Goal: Transaction & Acquisition: Book appointment/travel/reservation

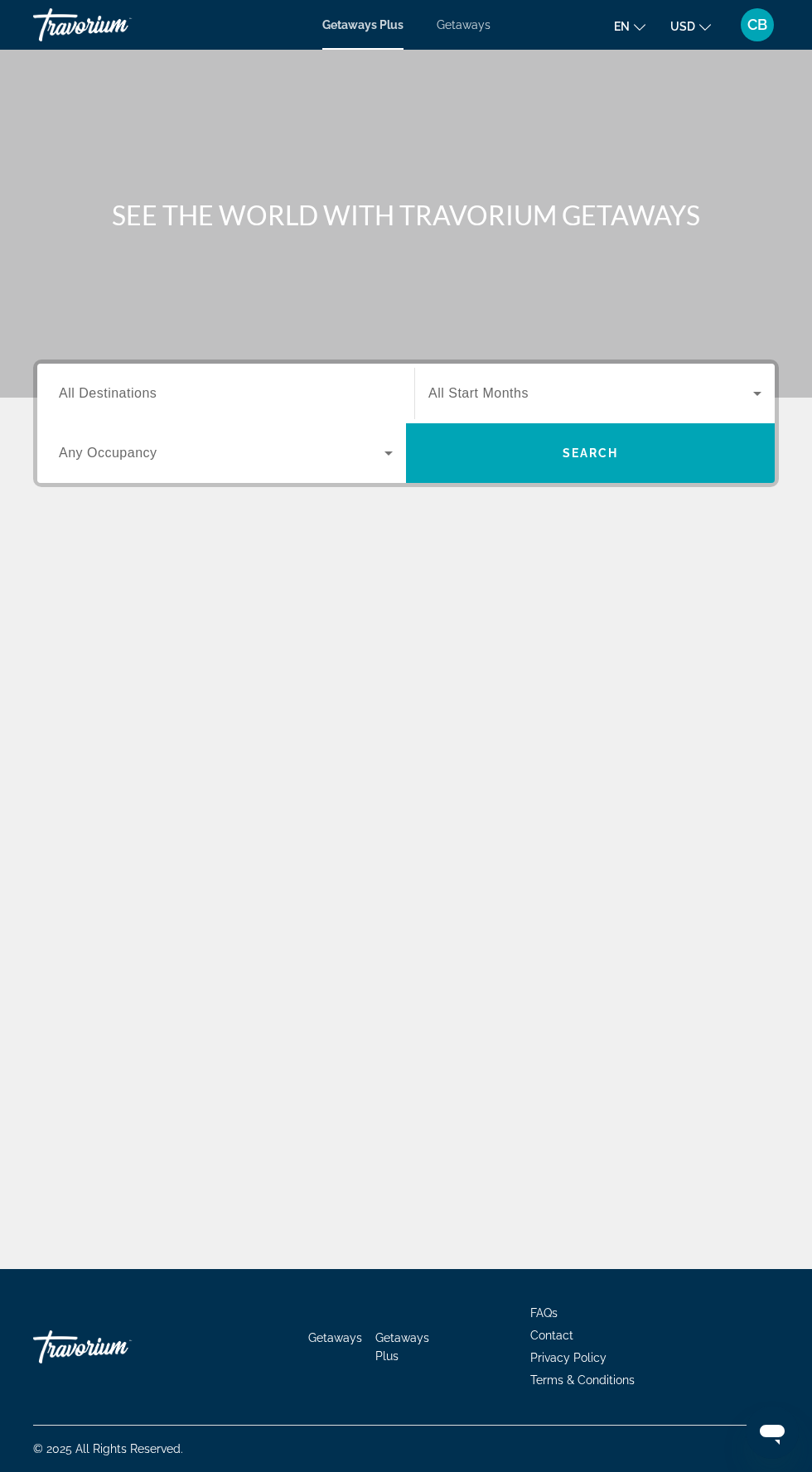
click at [453, 30] on span "Getaways" at bounding box center [463, 25] width 54 height 14
click at [130, 401] on div "Destination All Destinations" at bounding box center [225, 394] width 334 height 47
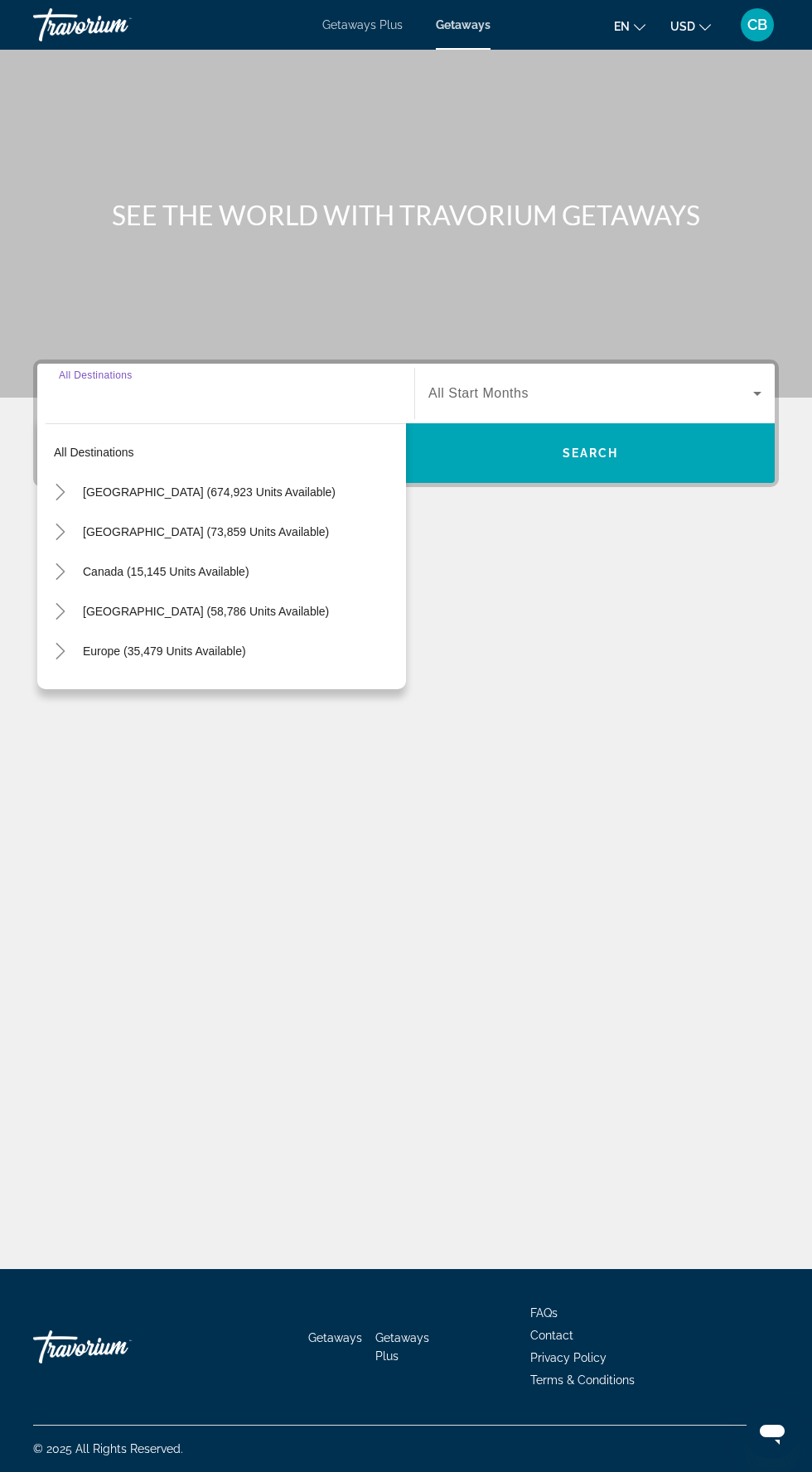
scroll to position [110, 0]
click at [63, 484] on icon "Toggle United States (674,923 units available)" at bounding box center [60, 491] width 16 height 16
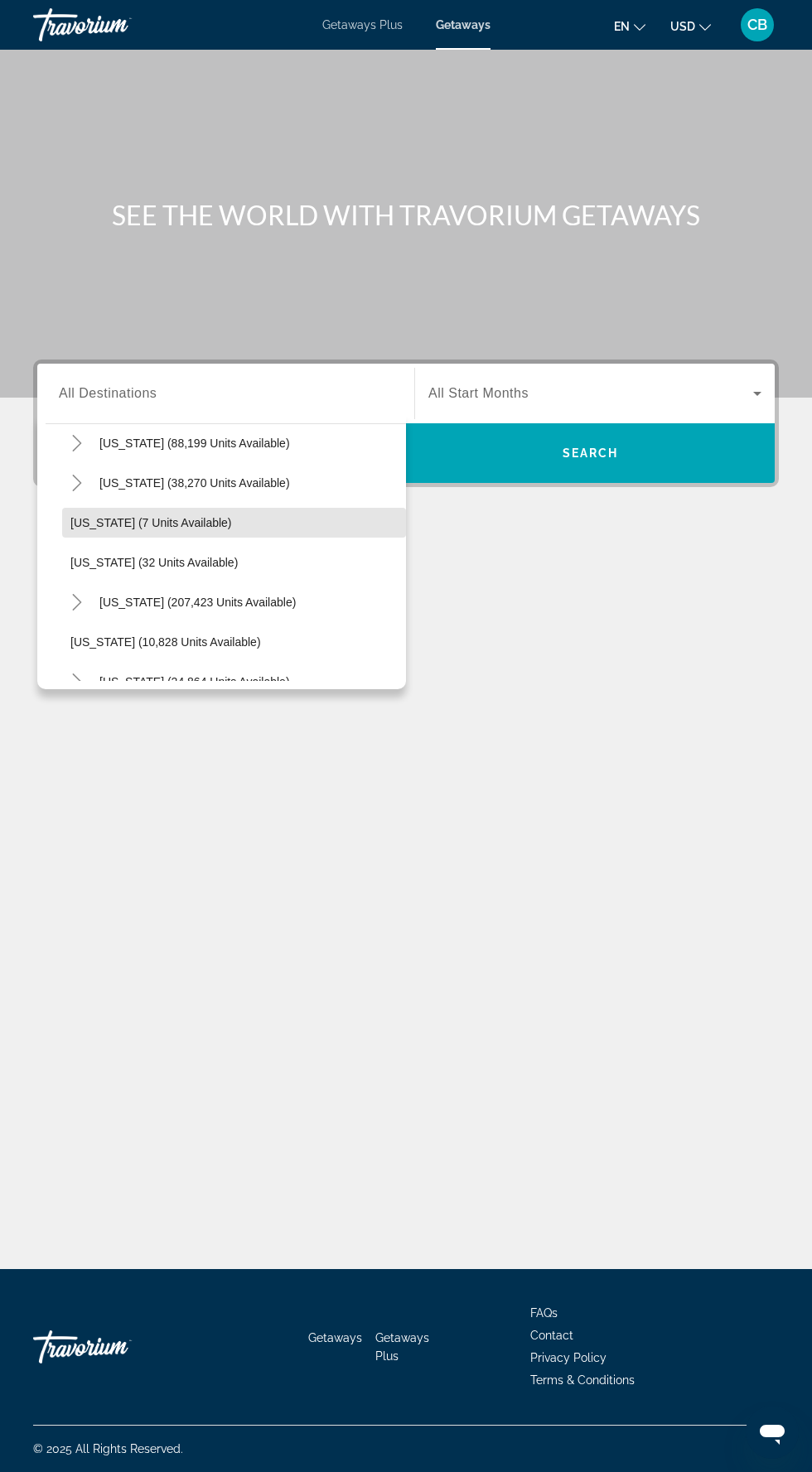
scroll to position [170, 0]
click at [67, 586] on mat-icon "Toggle Florida (207,423 units available)" at bounding box center [76, 601] width 29 height 29
click at [274, 620] on span "Search widget" at bounding box center [242, 639] width 327 height 40
type input "**********"
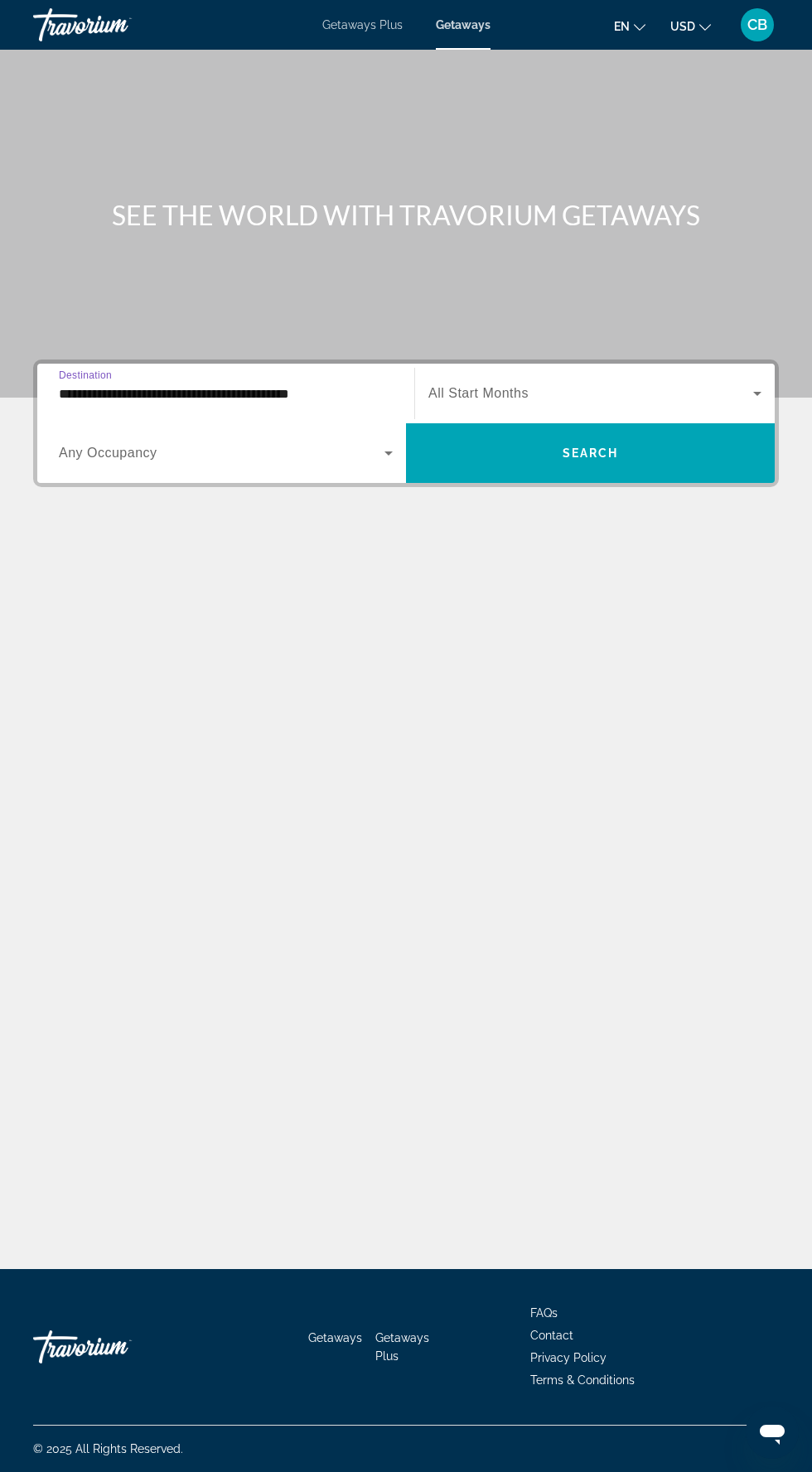
click at [599, 384] on span "Search widget" at bounding box center [591, 394] width 325 height 20
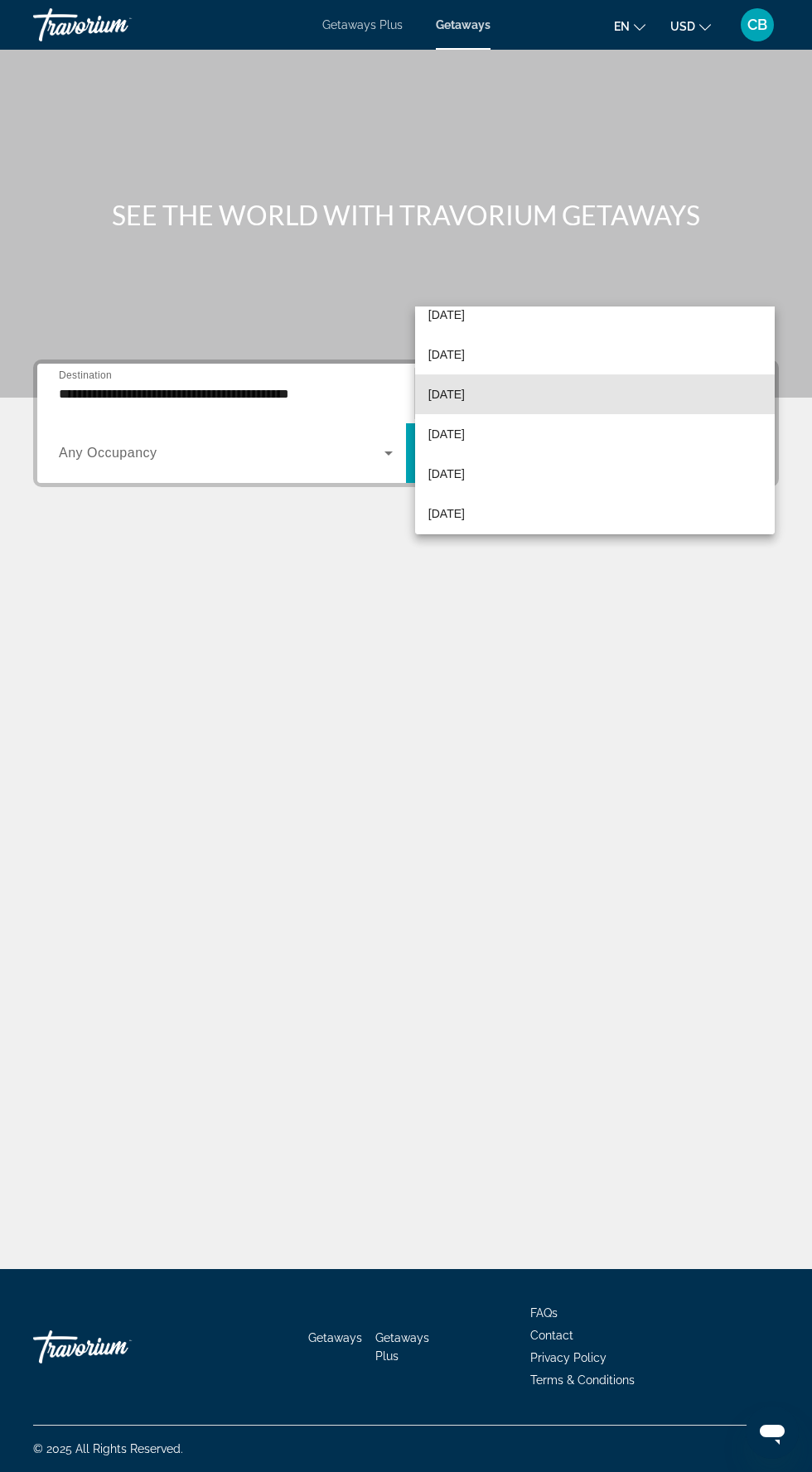
scroll to position [105, 0]
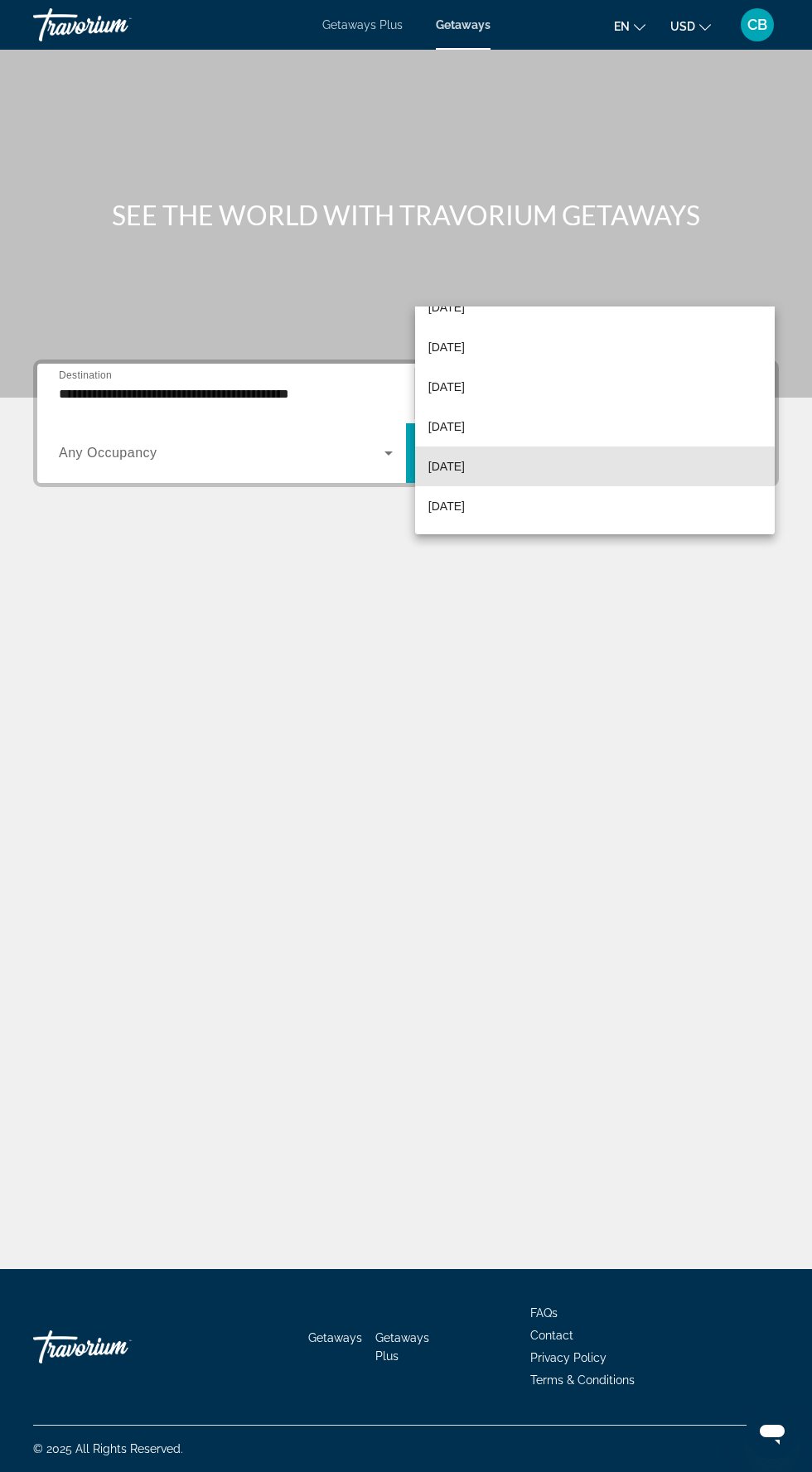
click at [562, 466] on mat-option "[DATE]" at bounding box center [594, 466] width 360 height 40
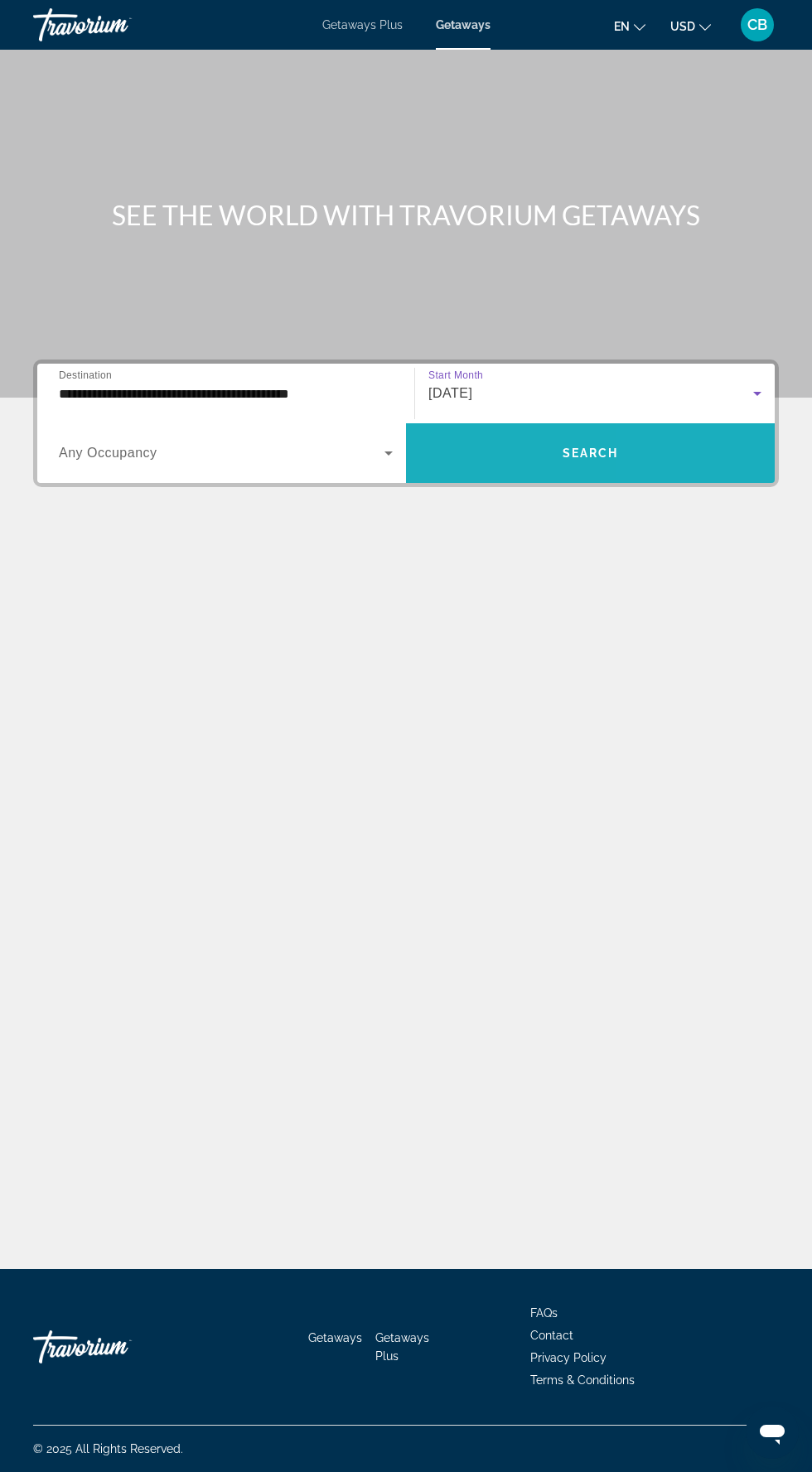
click at [680, 433] on span "Search widget" at bounding box center [590, 453] width 368 height 40
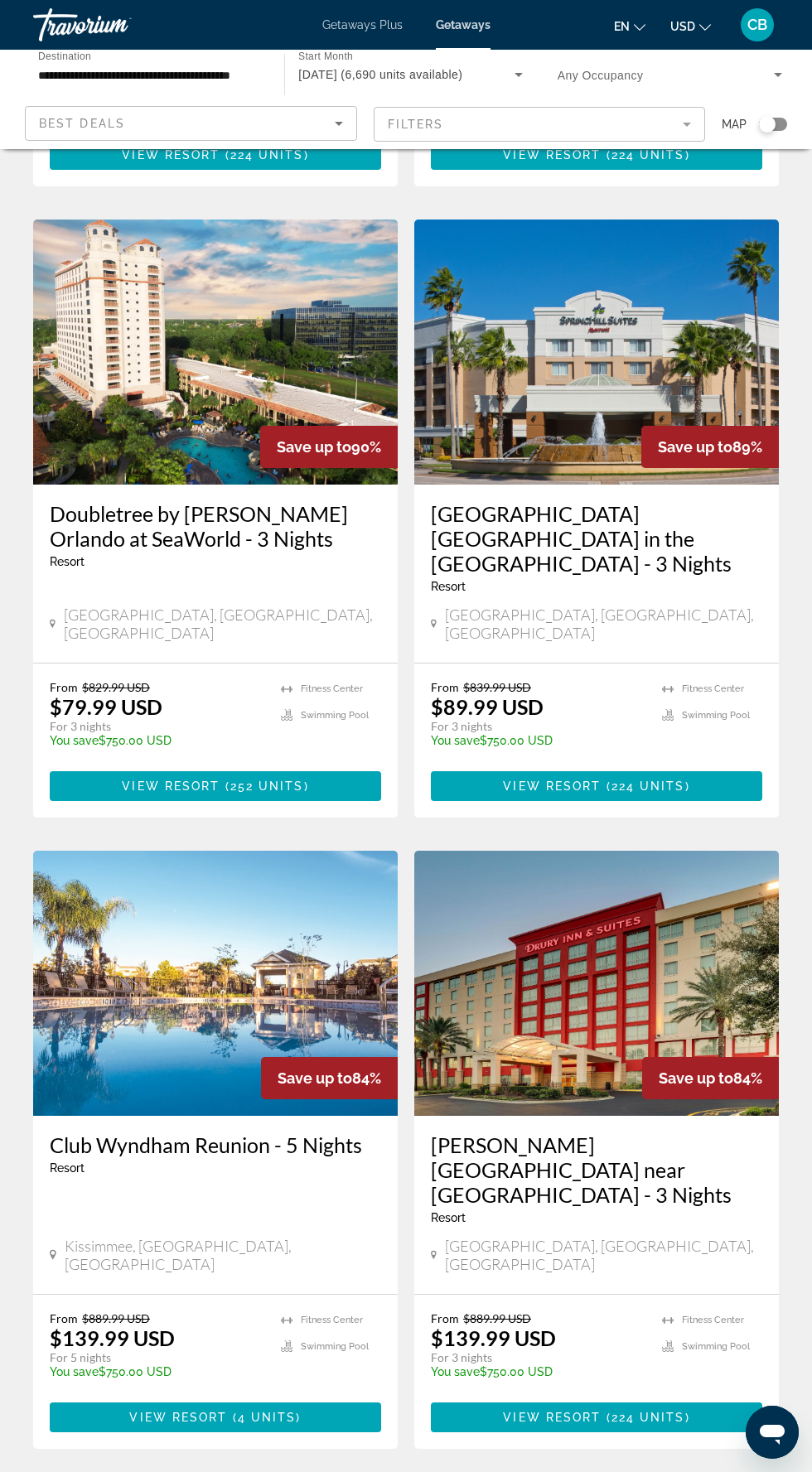
scroll to position [2446, 0]
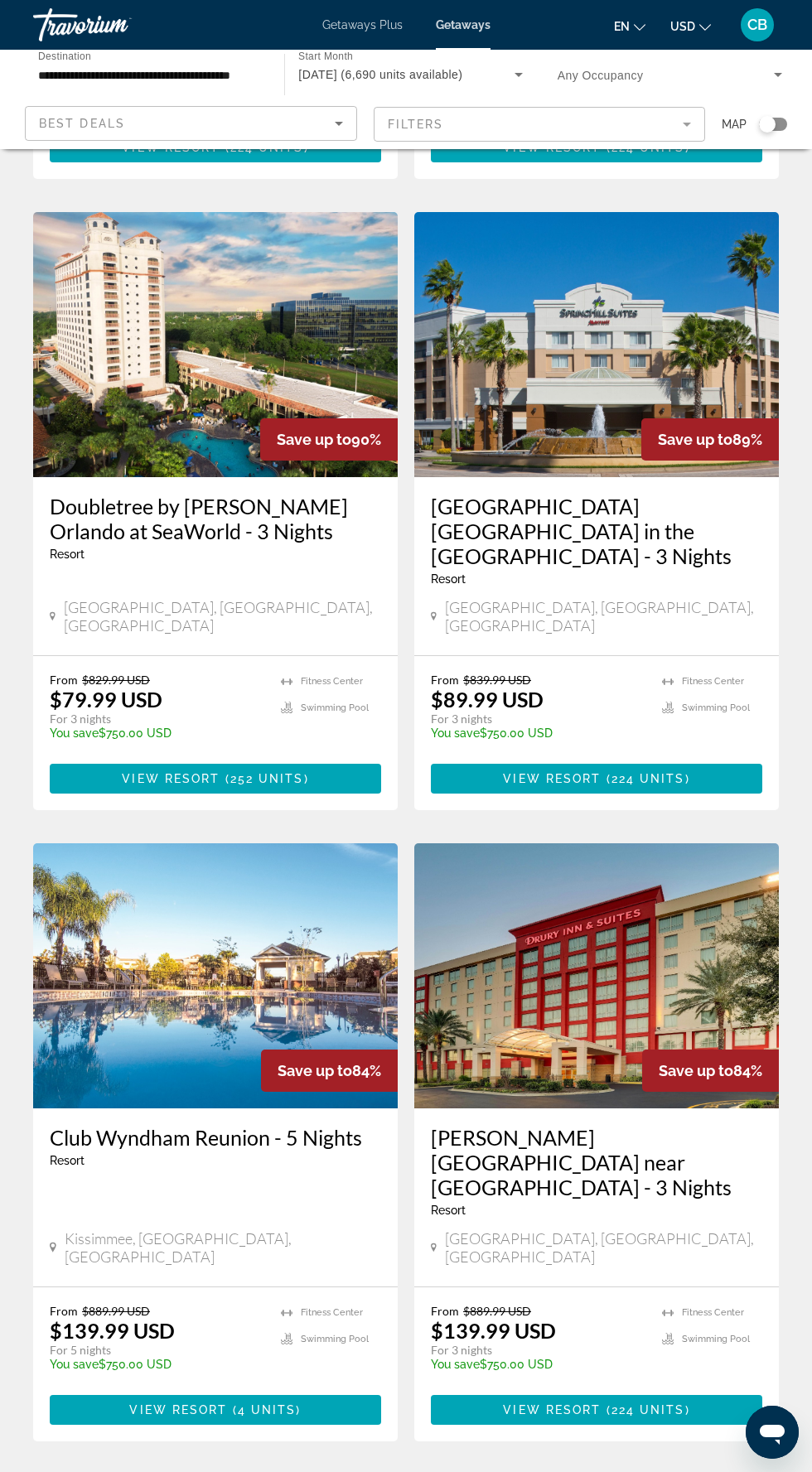
click at [281, 1471] on link "page 2" at bounding box center [290, 1491] width 29 height 29
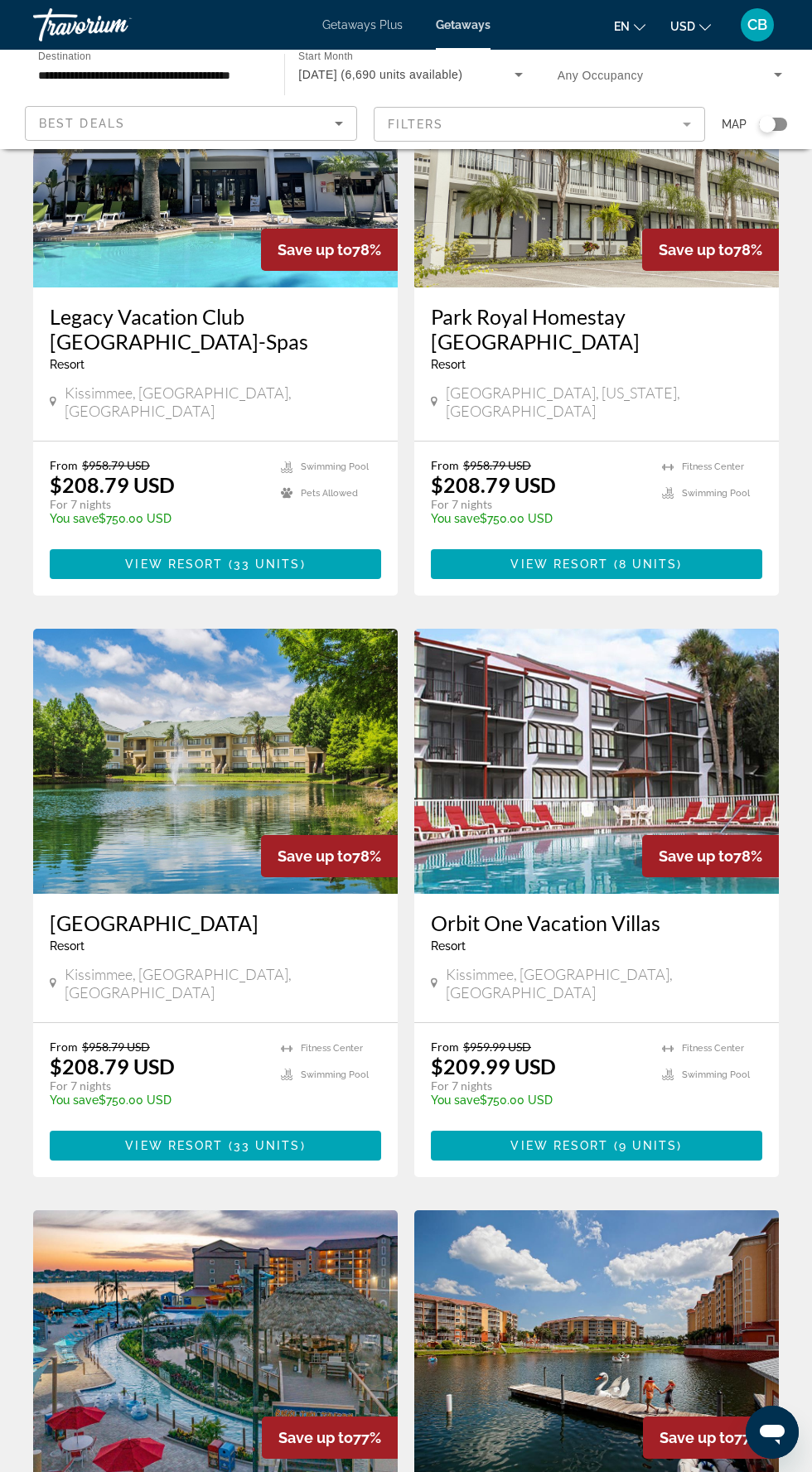
scroll to position [2004, 0]
click at [313, 1126] on span "Main content" at bounding box center [215, 1145] width 332 height 40
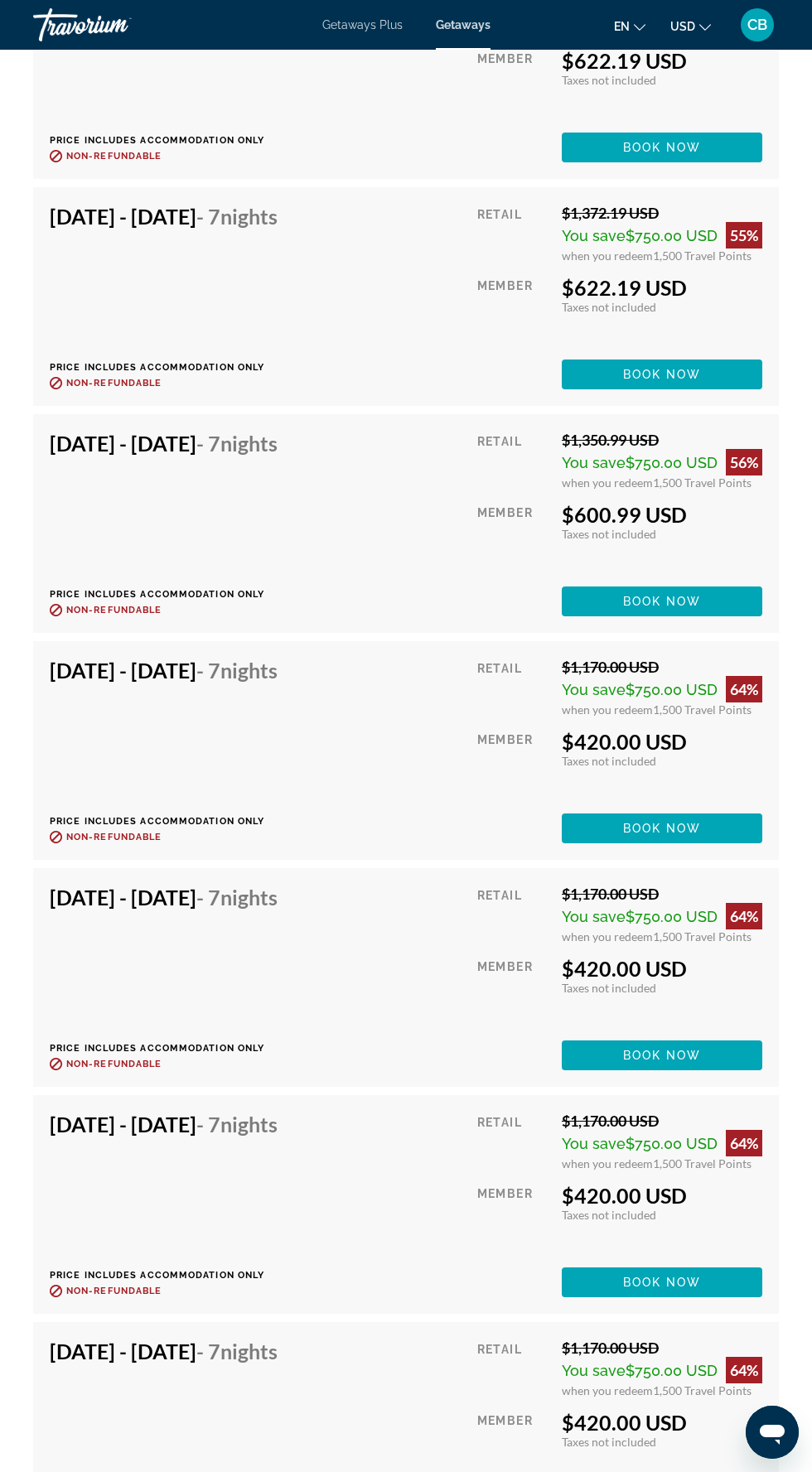
scroll to position [29148, 0]
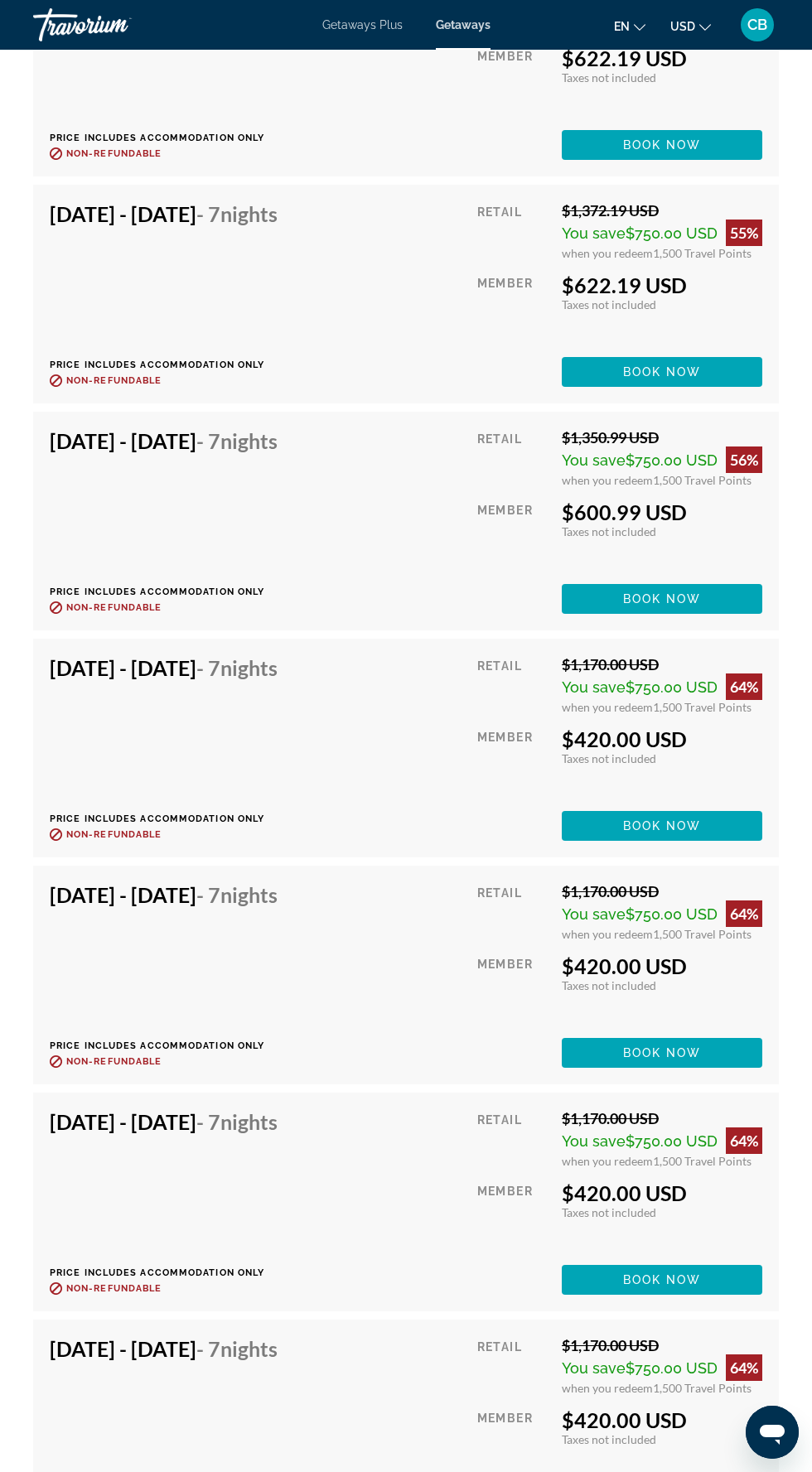
click at [506, 1416] on div "Member" at bounding box center [512, 1443] width 72 height 73
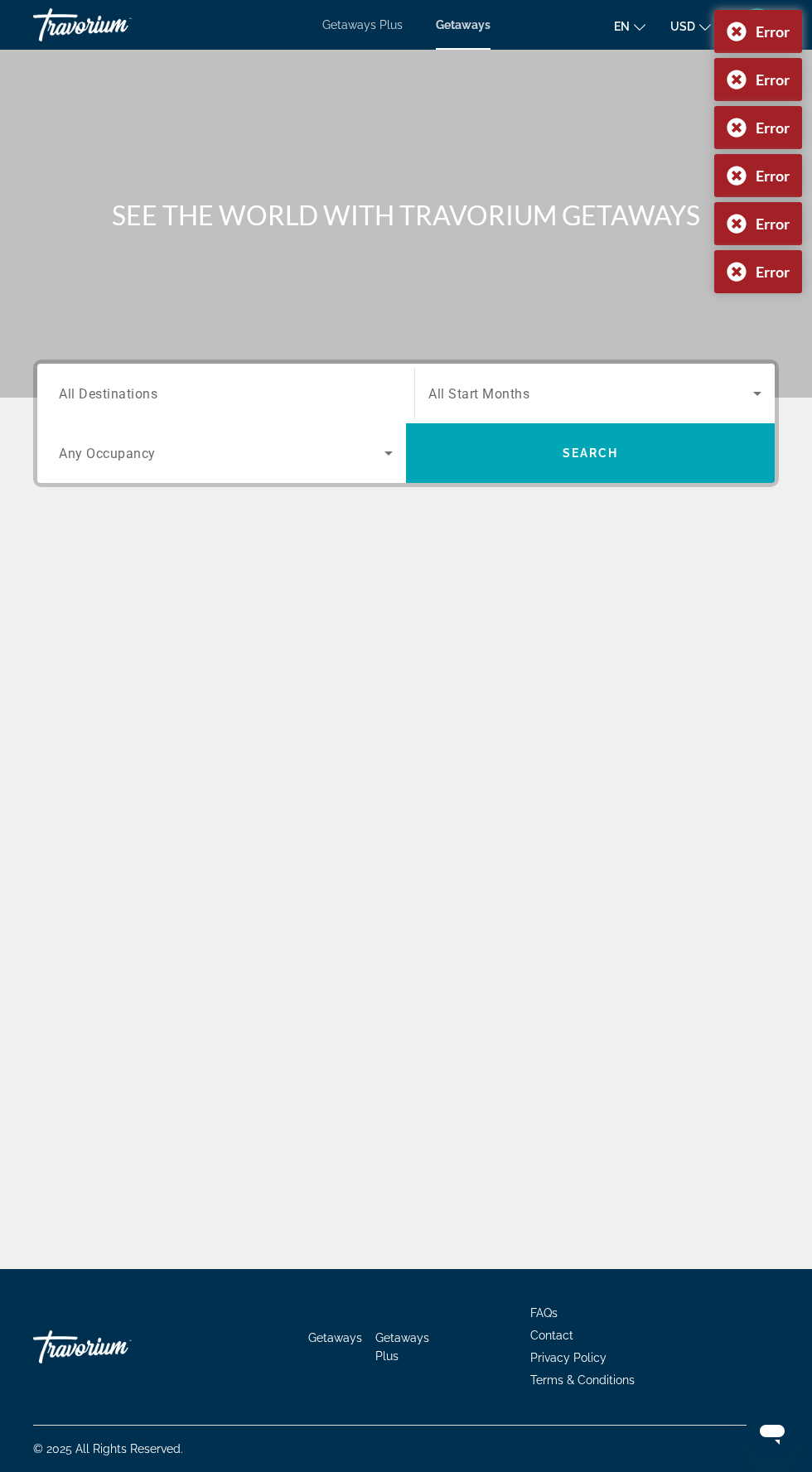
click at [256, 393] on input "Destination All Destinations" at bounding box center [225, 394] width 334 height 20
click at [250, 384] on input "Destination All Destinations" at bounding box center [225, 394] width 334 height 20
click at [378, 550] on div "SEE THE WORLD WITH TRAVORIUM GETAWAYS Destination All Destinations Start Month …" at bounding box center [406, 659] width 812 height 1220
click at [306, 384] on input "Destination All Destinations" at bounding box center [225, 394] width 334 height 20
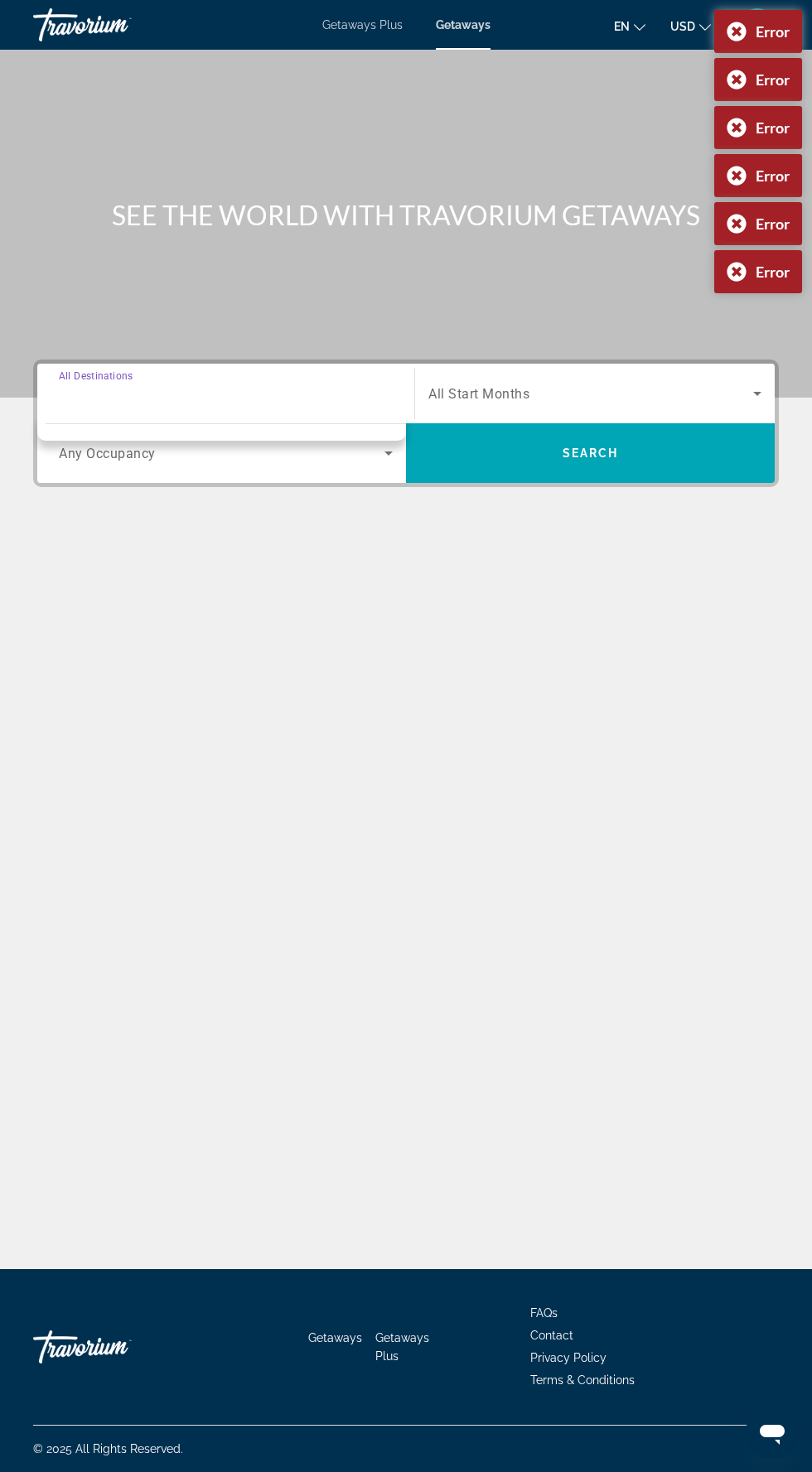
click at [348, 384] on input "Destination All Destinations" at bounding box center [225, 394] width 334 height 20
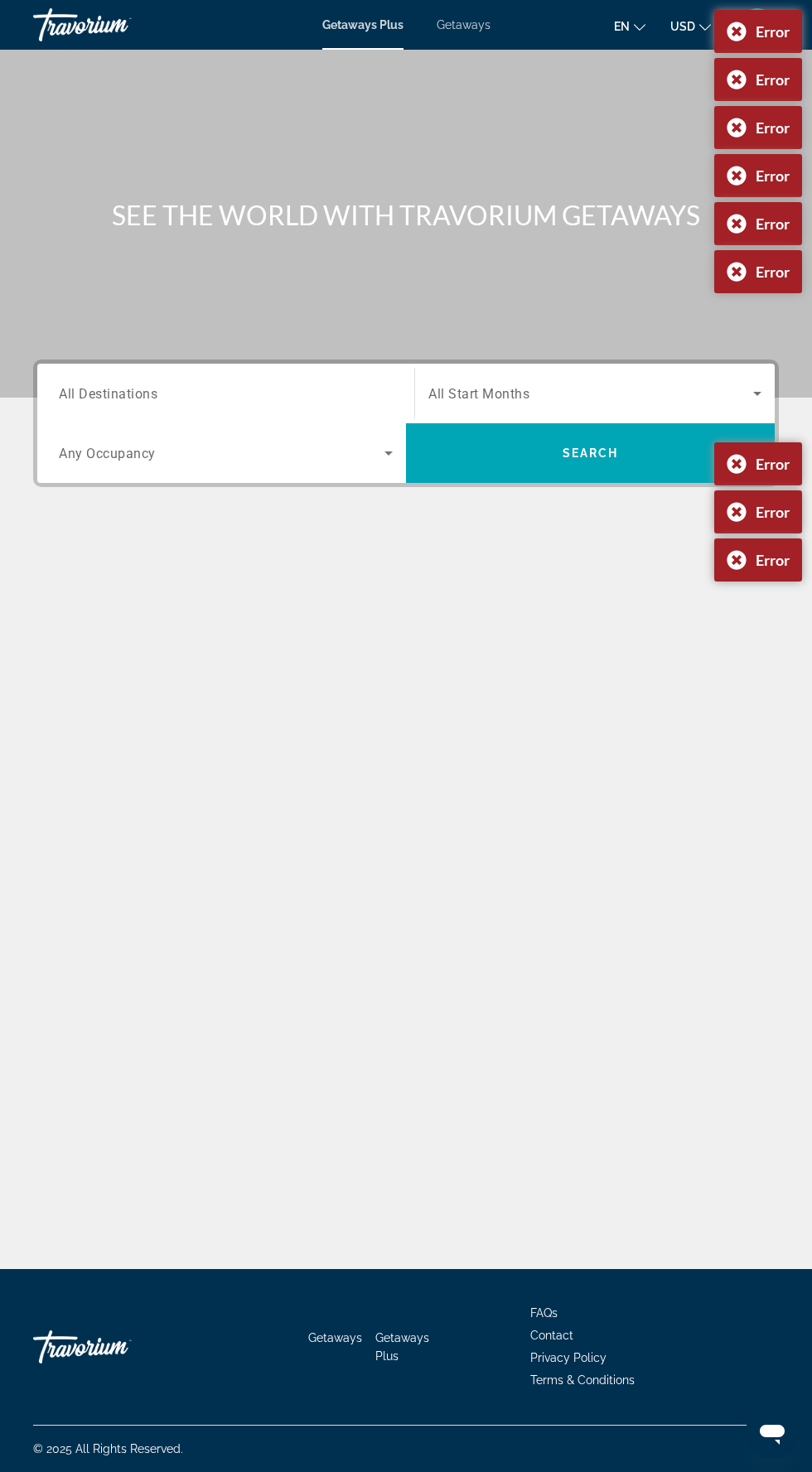
click at [235, 385] on input "Destination All Destinations" at bounding box center [225, 394] width 334 height 20
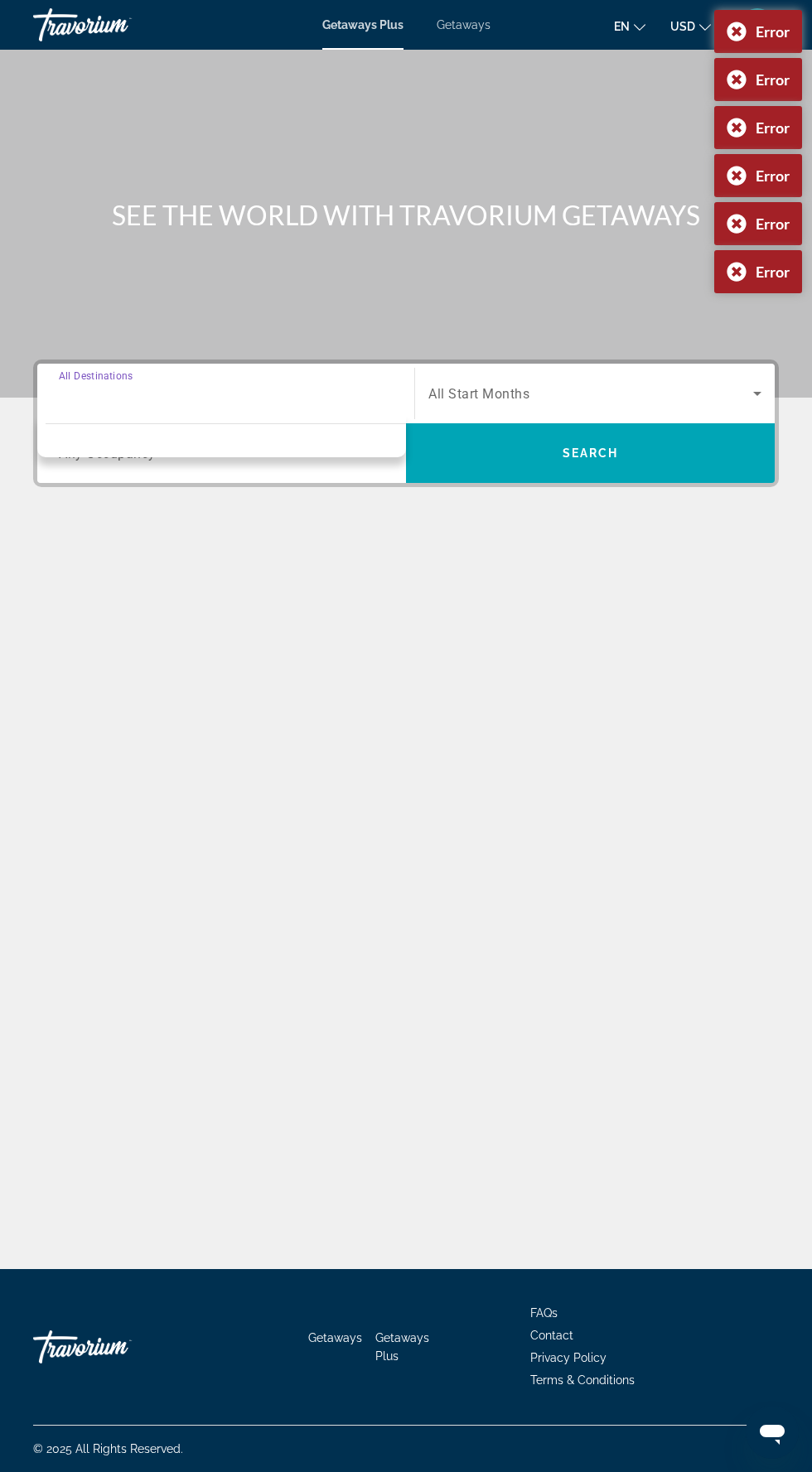
scroll to position [110, 0]
click at [547, 384] on span "Search widget" at bounding box center [591, 394] width 325 height 20
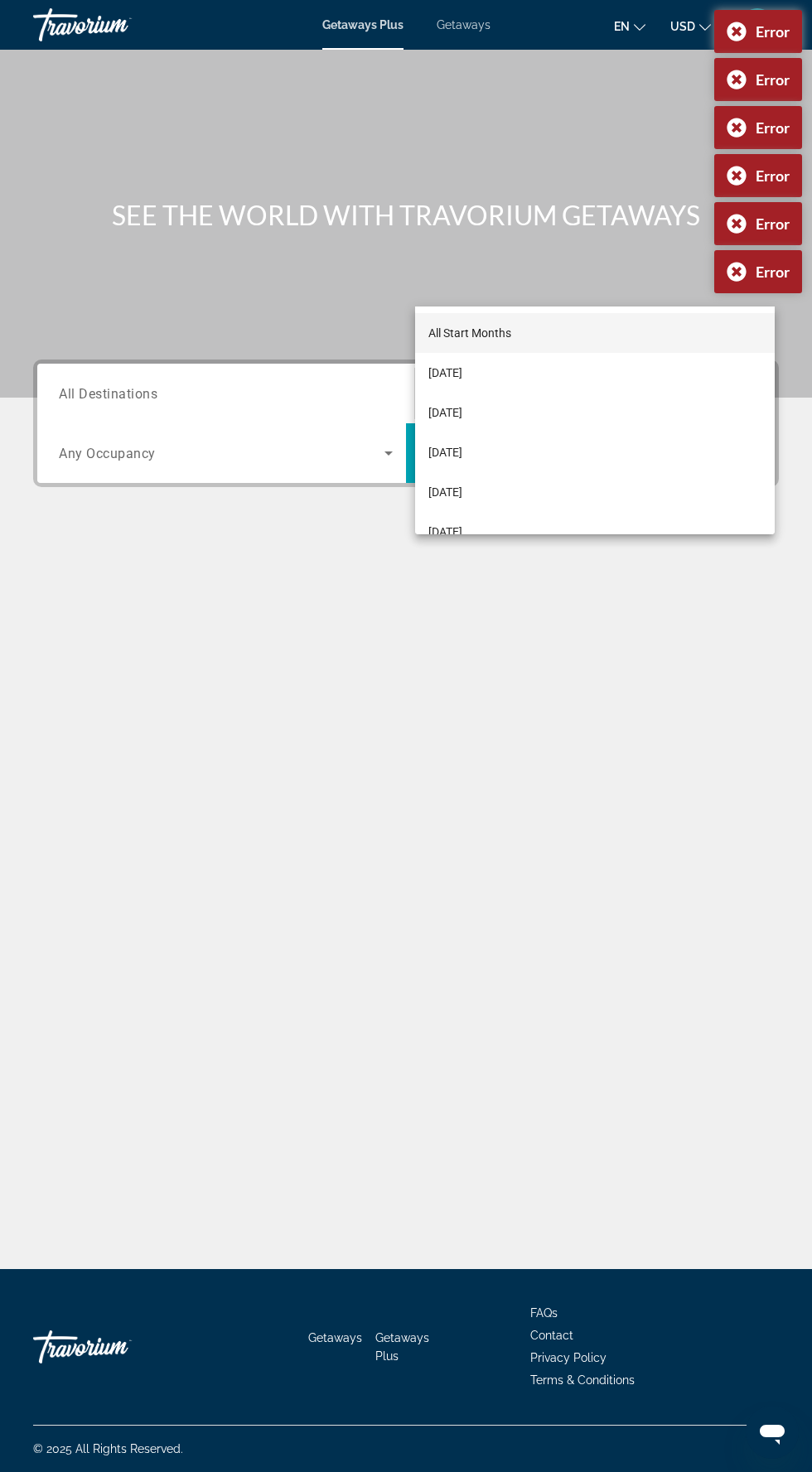
click at [291, 342] on div at bounding box center [406, 736] width 812 height 1472
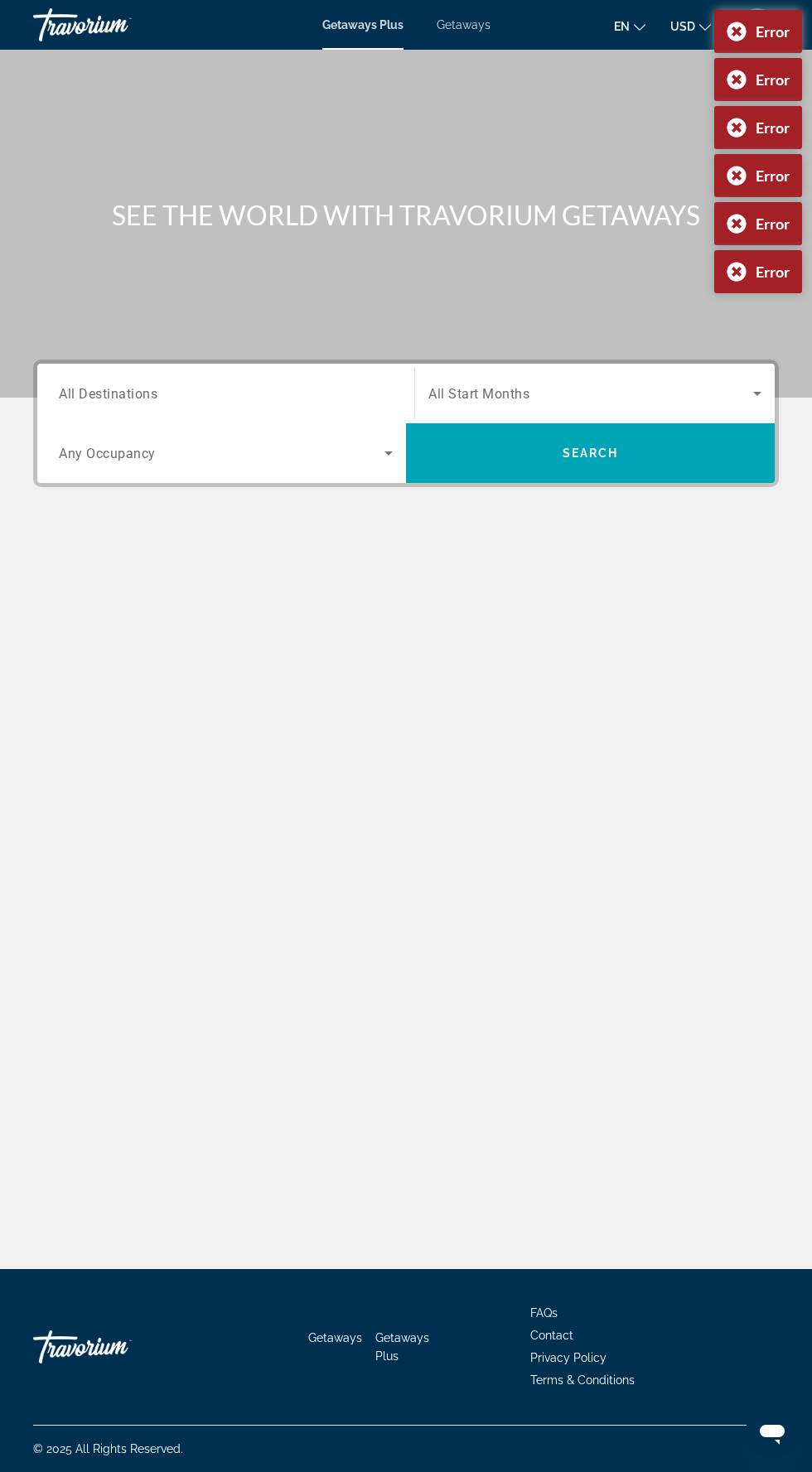
click at [386, 562] on div "SEE THE WORLD WITH TRAVORIUM GETAWAYS Destination All Destinations Start Month …" at bounding box center [406, 659] width 812 height 1220
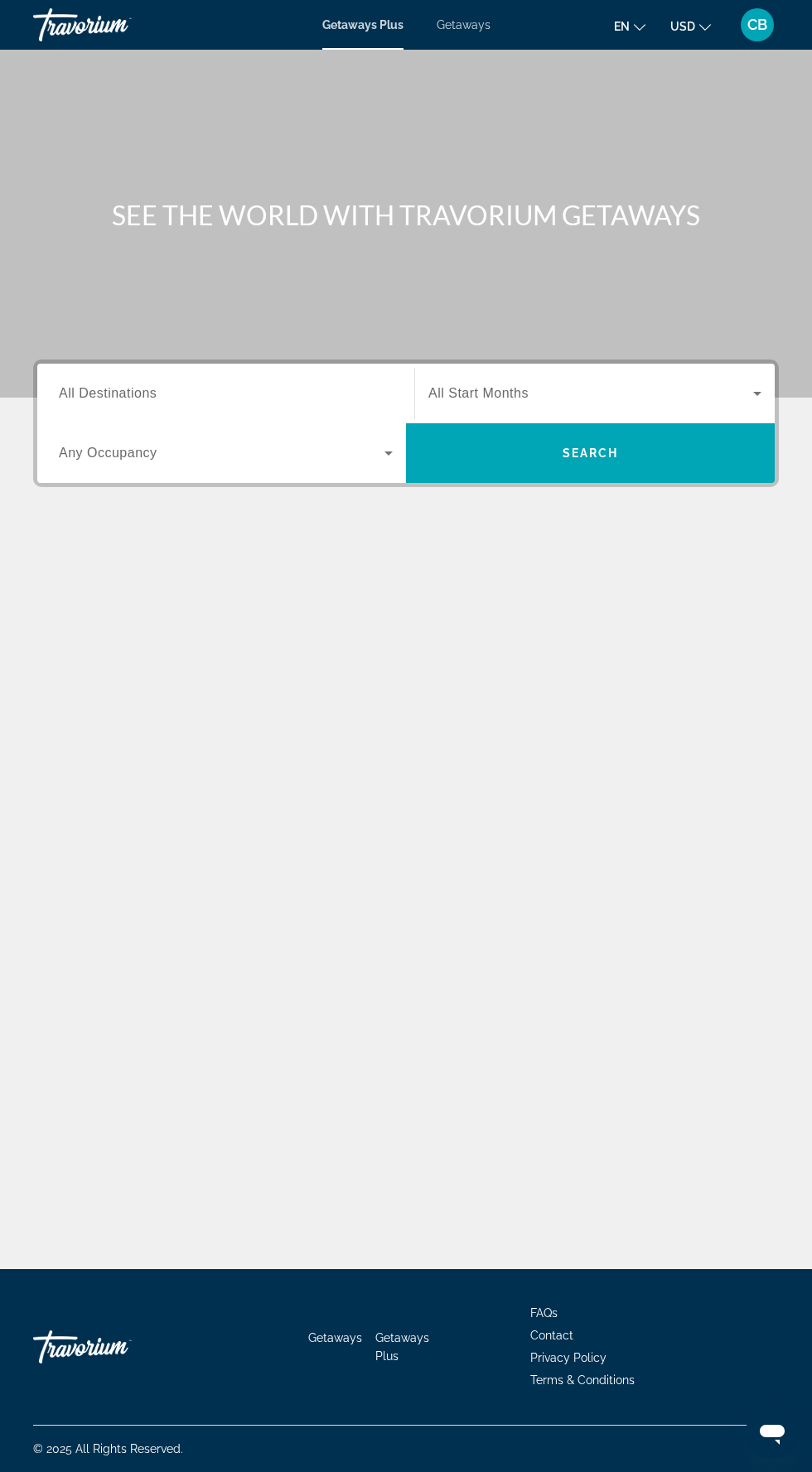
click at [164, 393] on input "Destination All Destinations" at bounding box center [225, 394] width 334 height 20
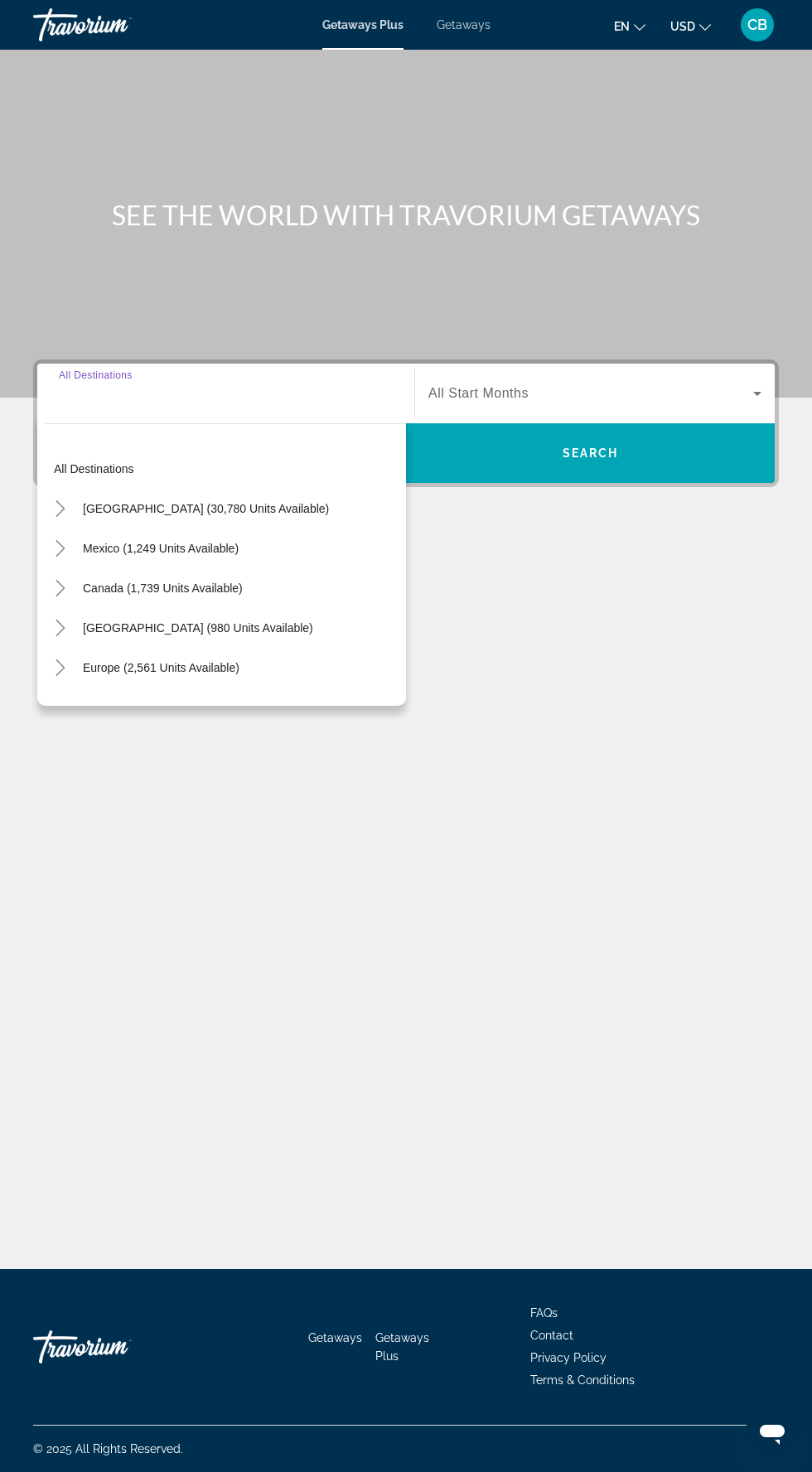
scroll to position [110, 0]
click at [60, 500] on icon "Toggle United States (30,780 units available)" at bounding box center [60, 508] width 16 height 16
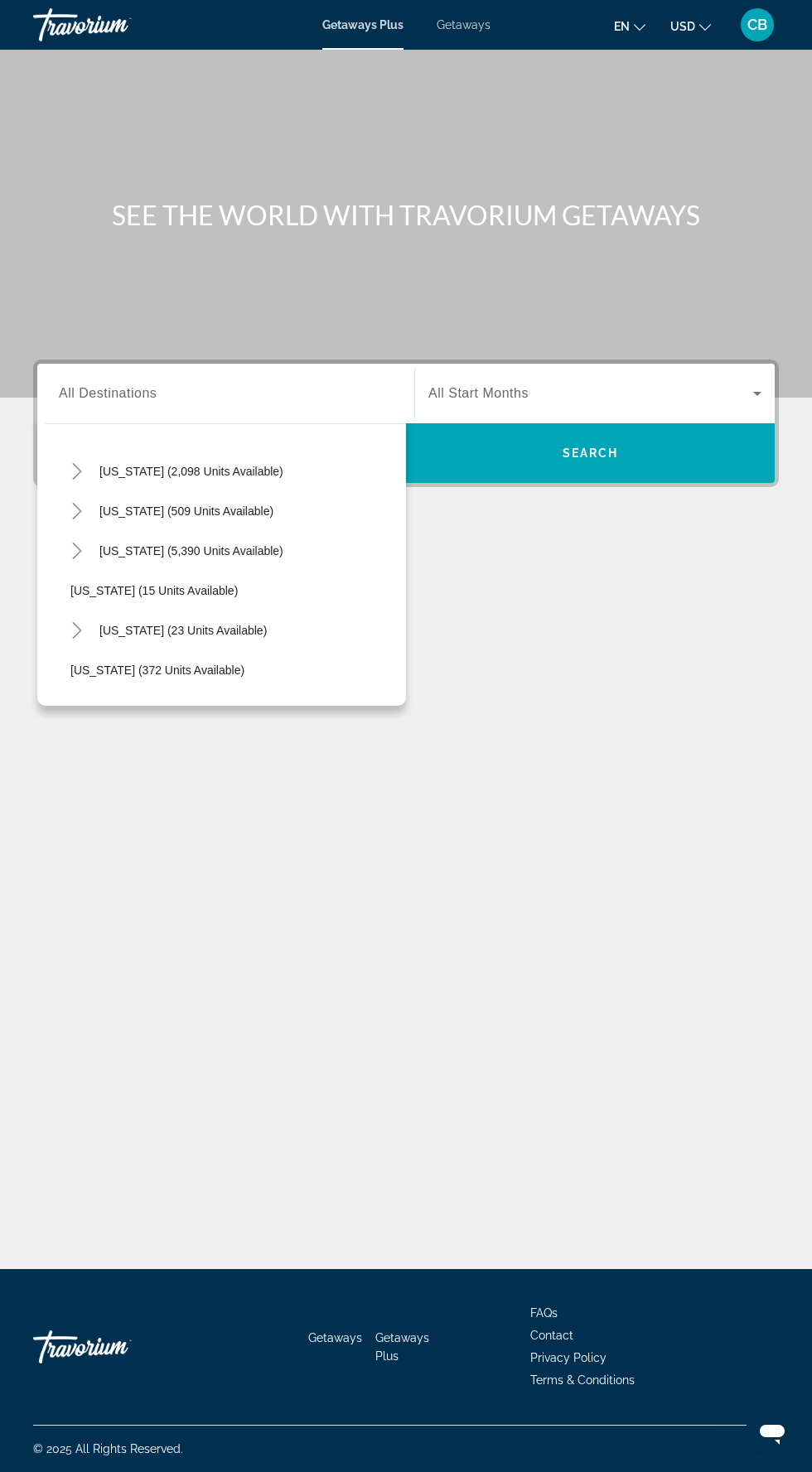
scroll to position [156, 0]
click at [78, 544] on icon "Toggle Florida (5,390 units available)" at bounding box center [76, 551] width 9 height 16
click at [246, 585] on span "Orlando & Disney Area (7,275 units available)" at bounding box center [207, 592] width 240 height 14
type input "**********"
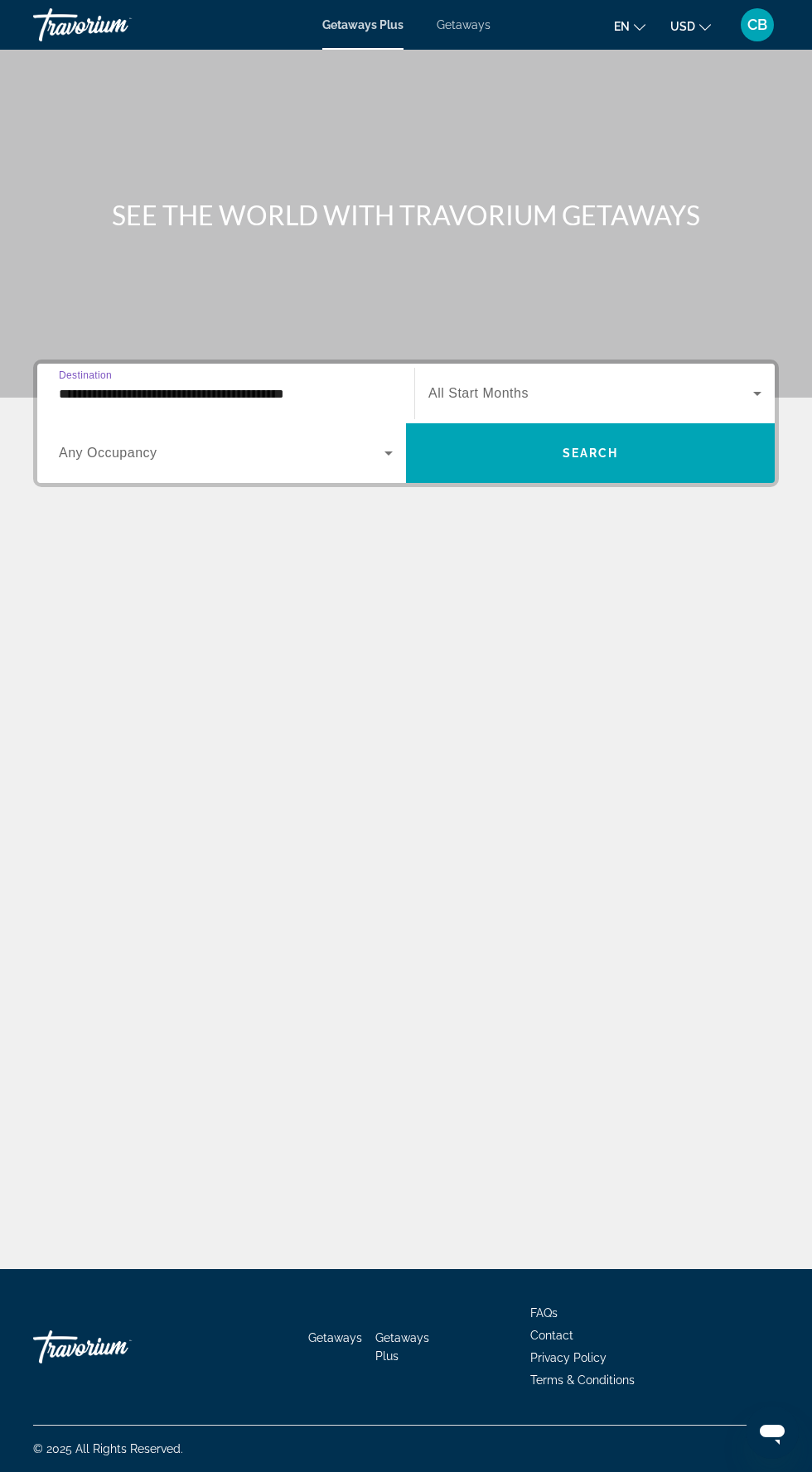
click at [597, 384] on span "Search widget" at bounding box center [591, 394] width 325 height 20
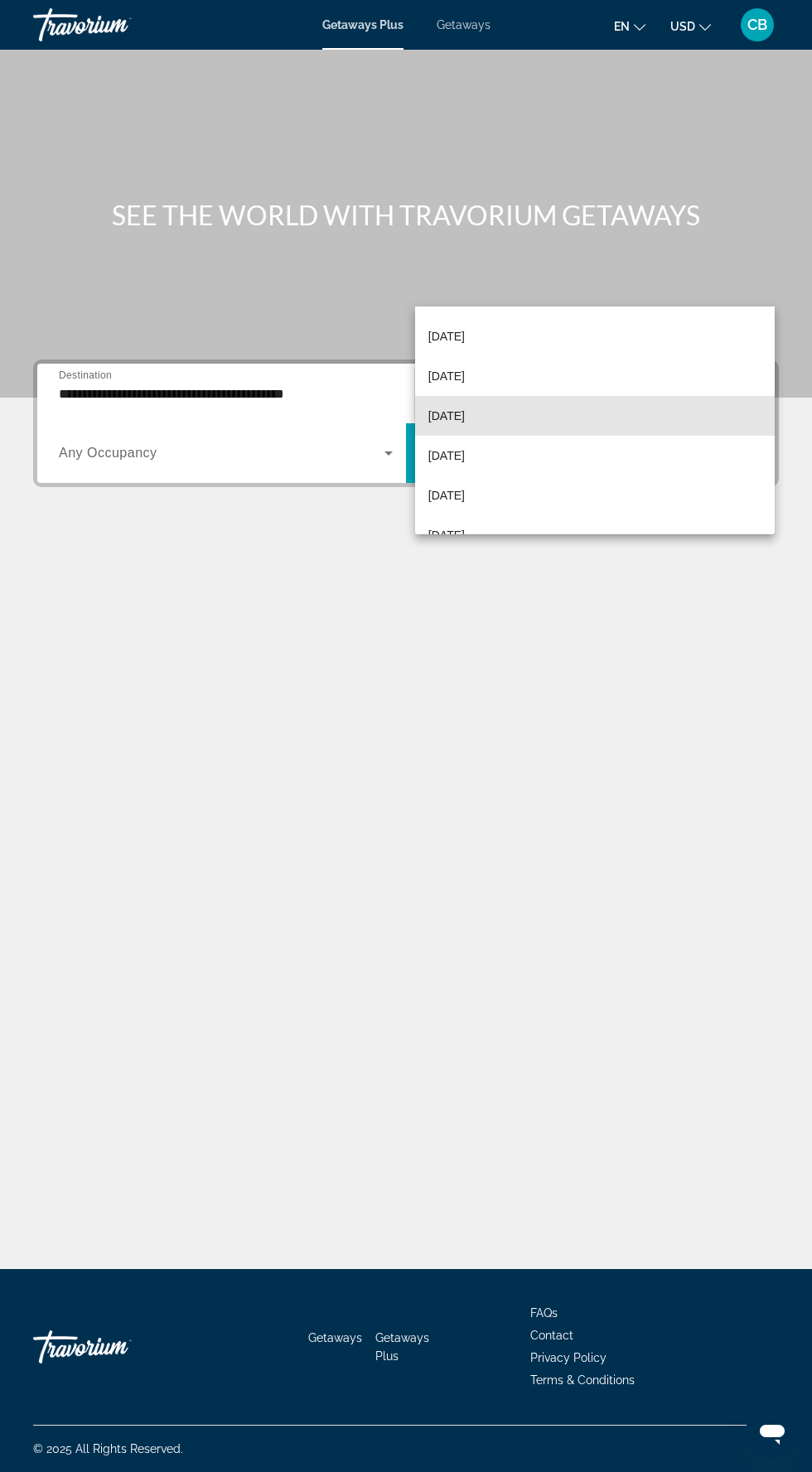
scroll to position [96, 0]
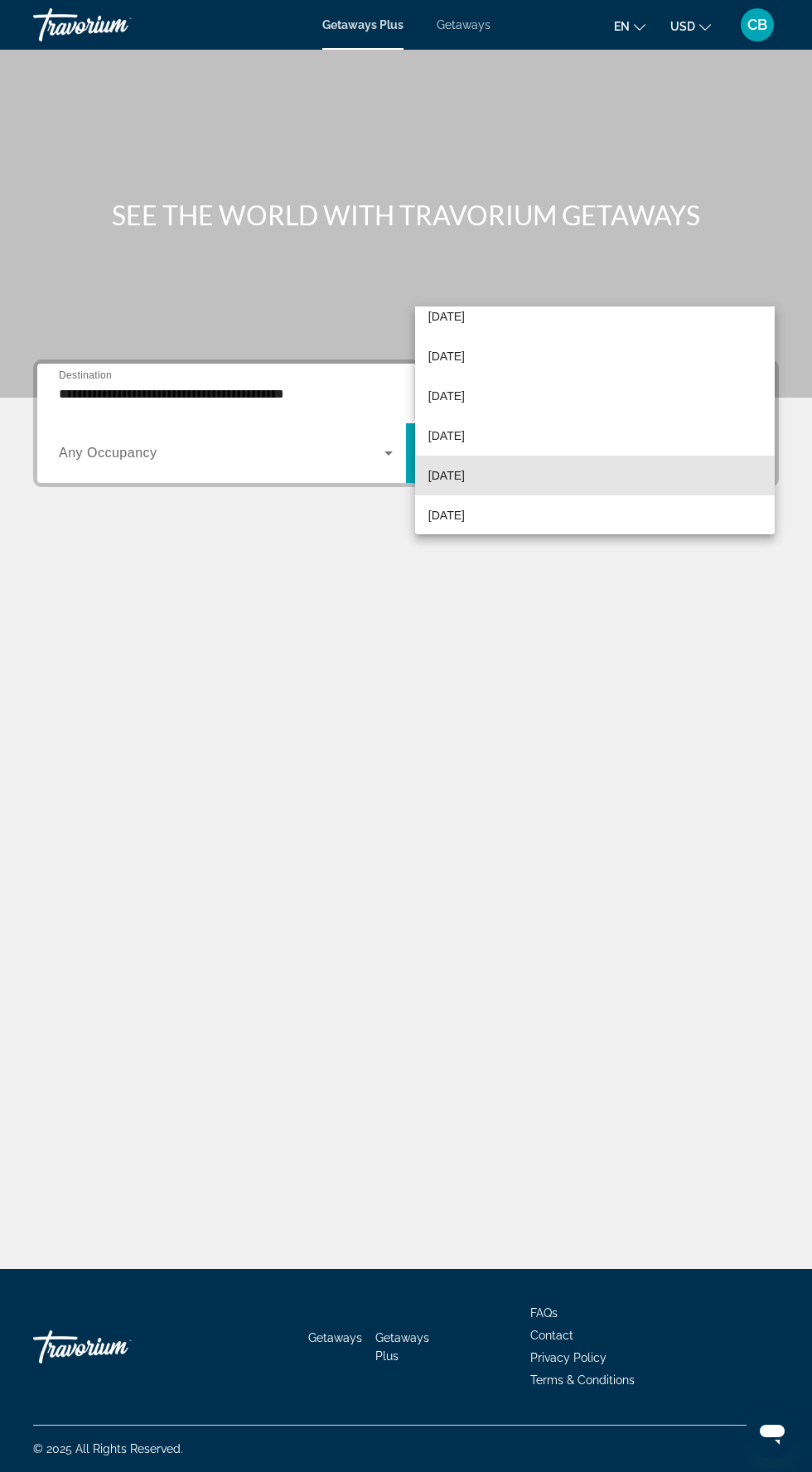
click at [519, 466] on mat-option "[DATE]" at bounding box center [594, 475] width 360 height 40
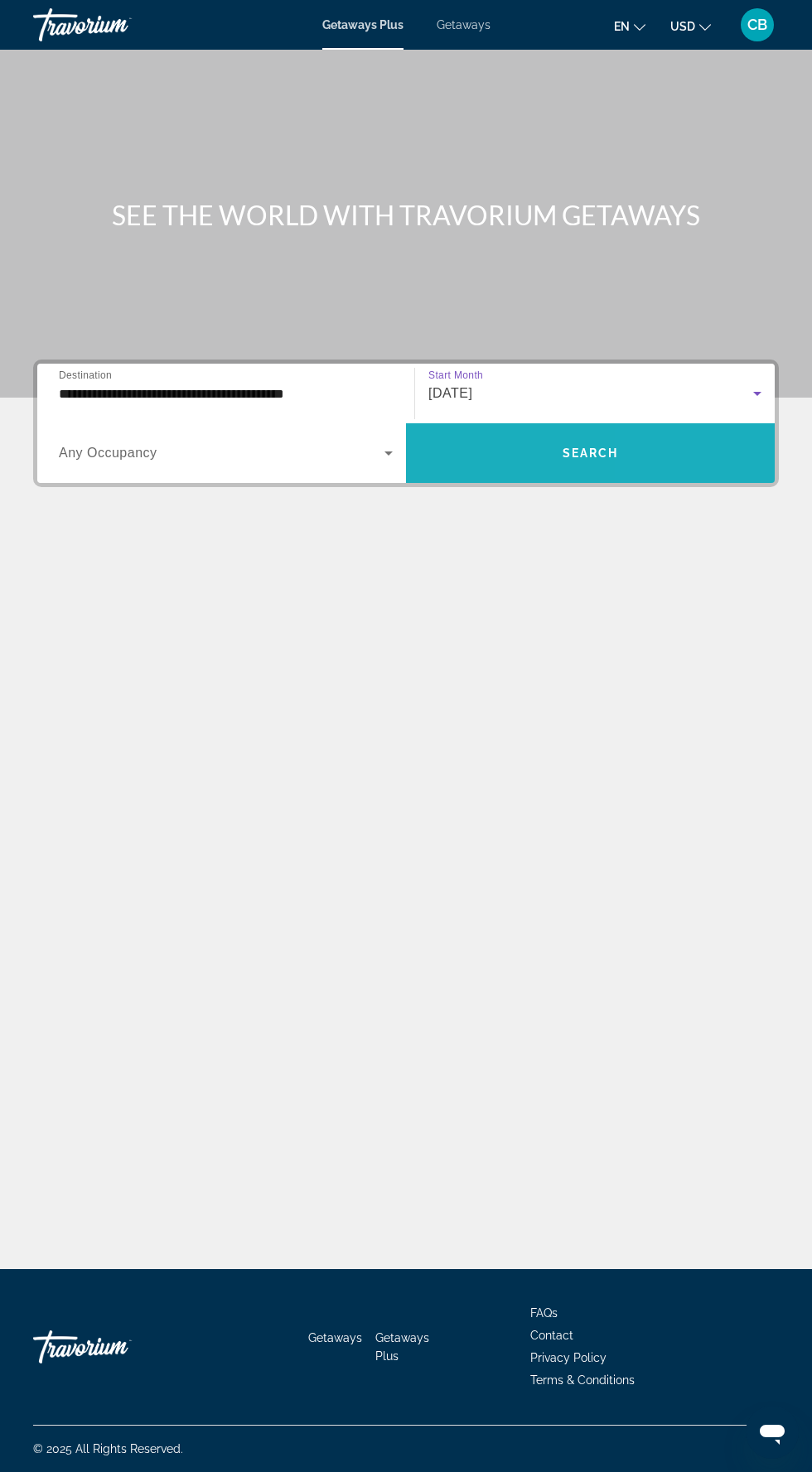
click at [663, 433] on span "Search widget" at bounding box center [590, 453] width 368 height 40
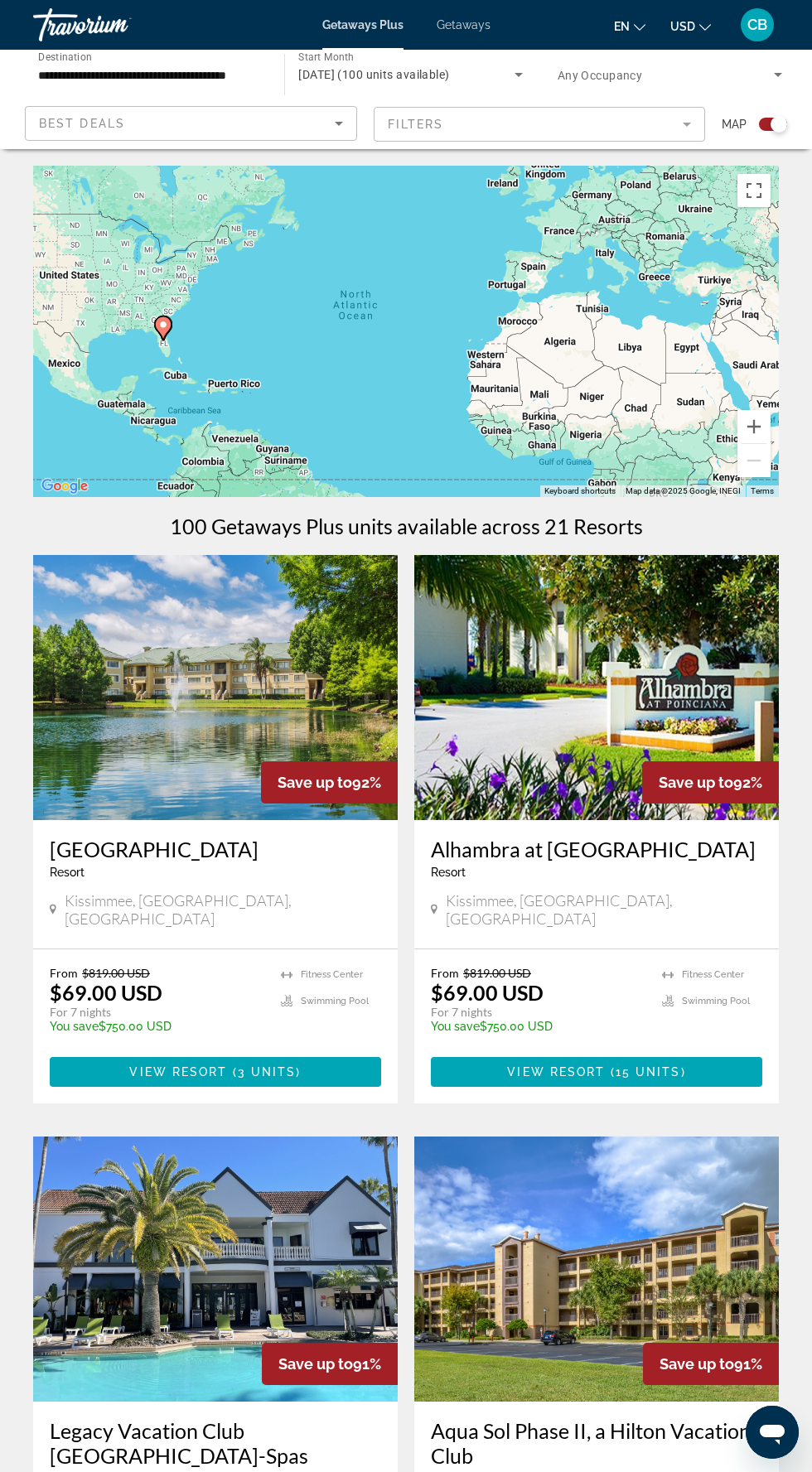
click at [673, 122] on mat-form-field "Filters" at bounding box center [539, 125] width 333 height 35
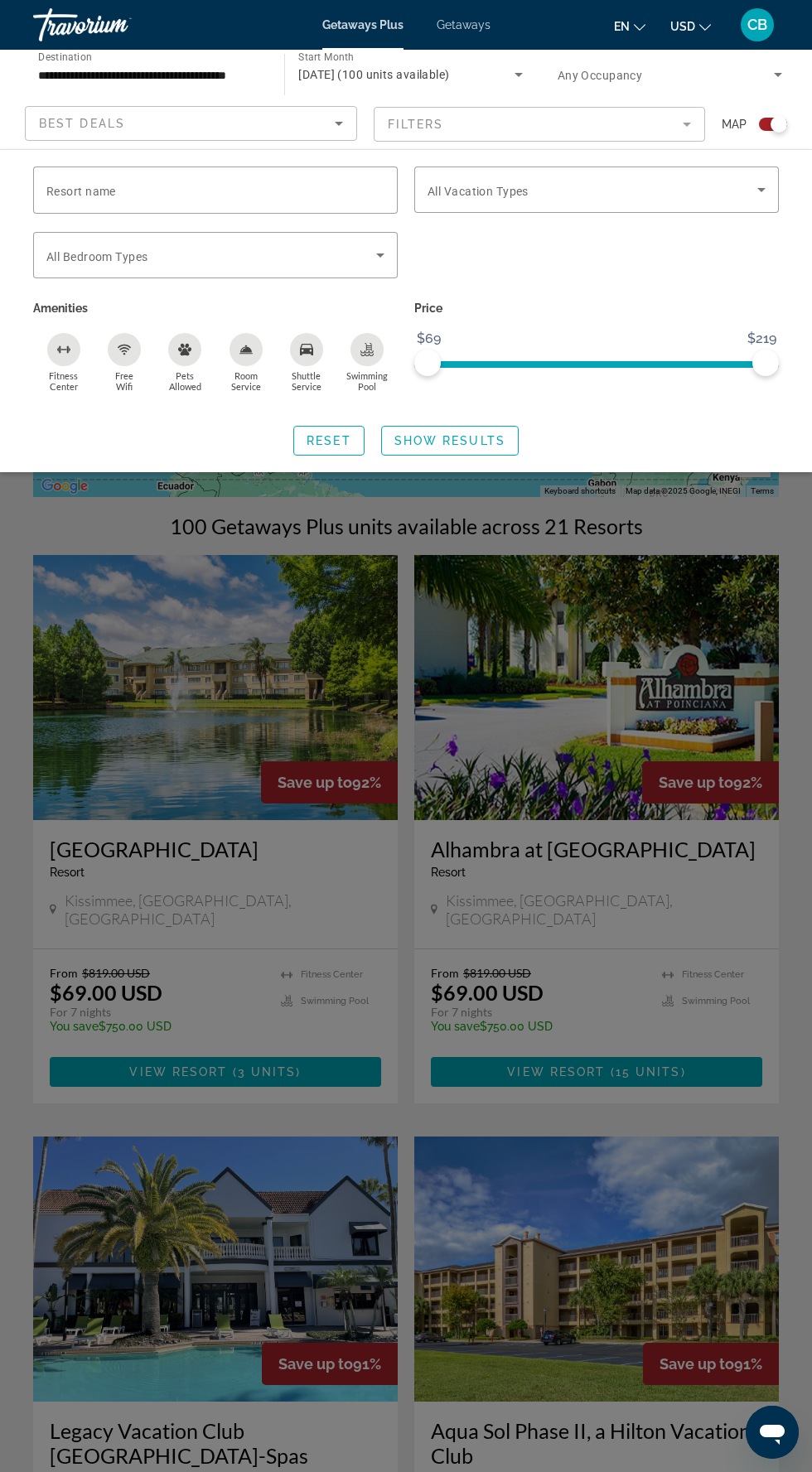
click at [762, 190] on icon "Search widget" at bounding box center [761, 190] width 9 height 4
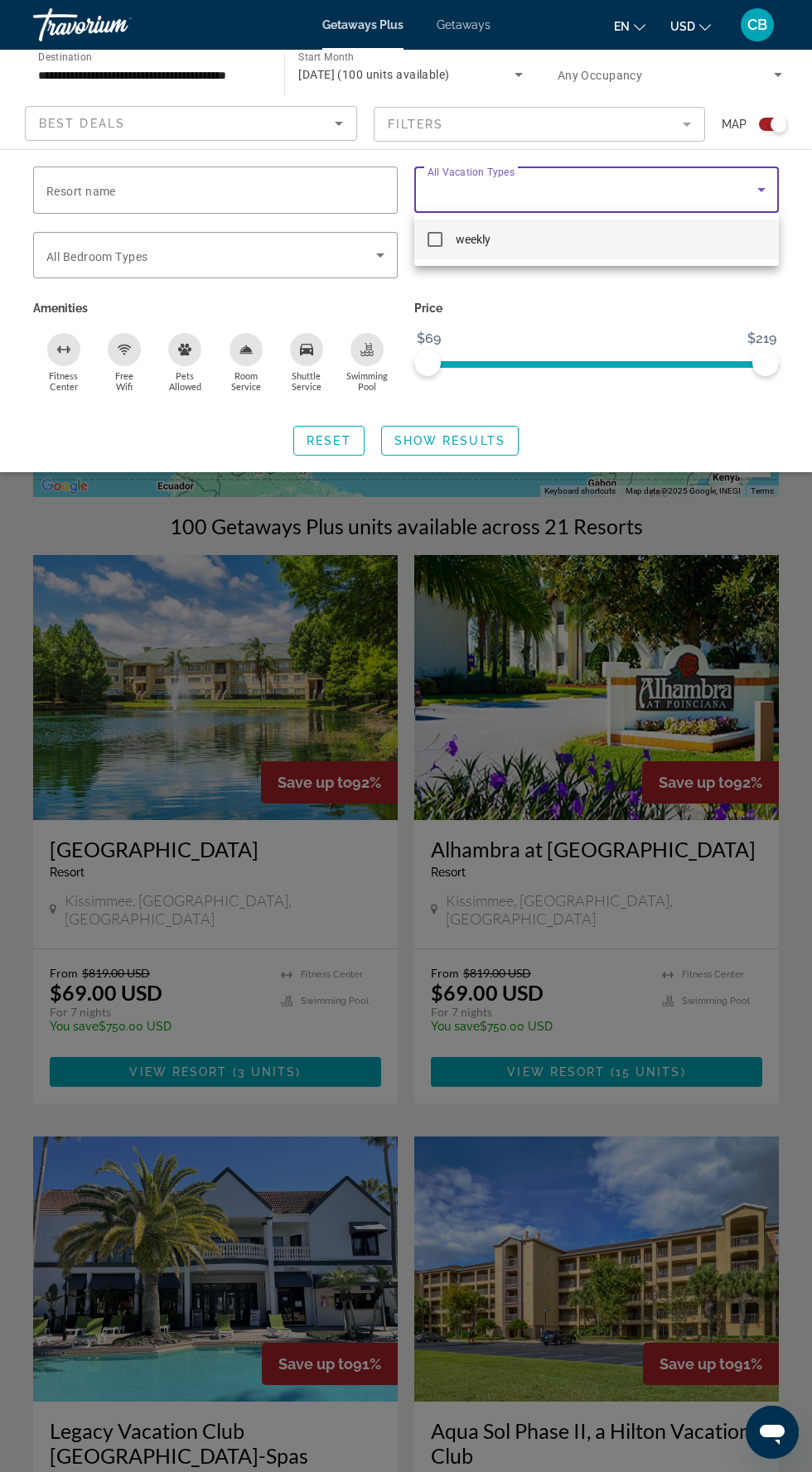
click at [434, 233] on mat-pseudo-checkbox at bounding box center [434, 239] width 14 height 15
click at [321, 257] on div at bounding box center [406, 736] width 812 height 1472
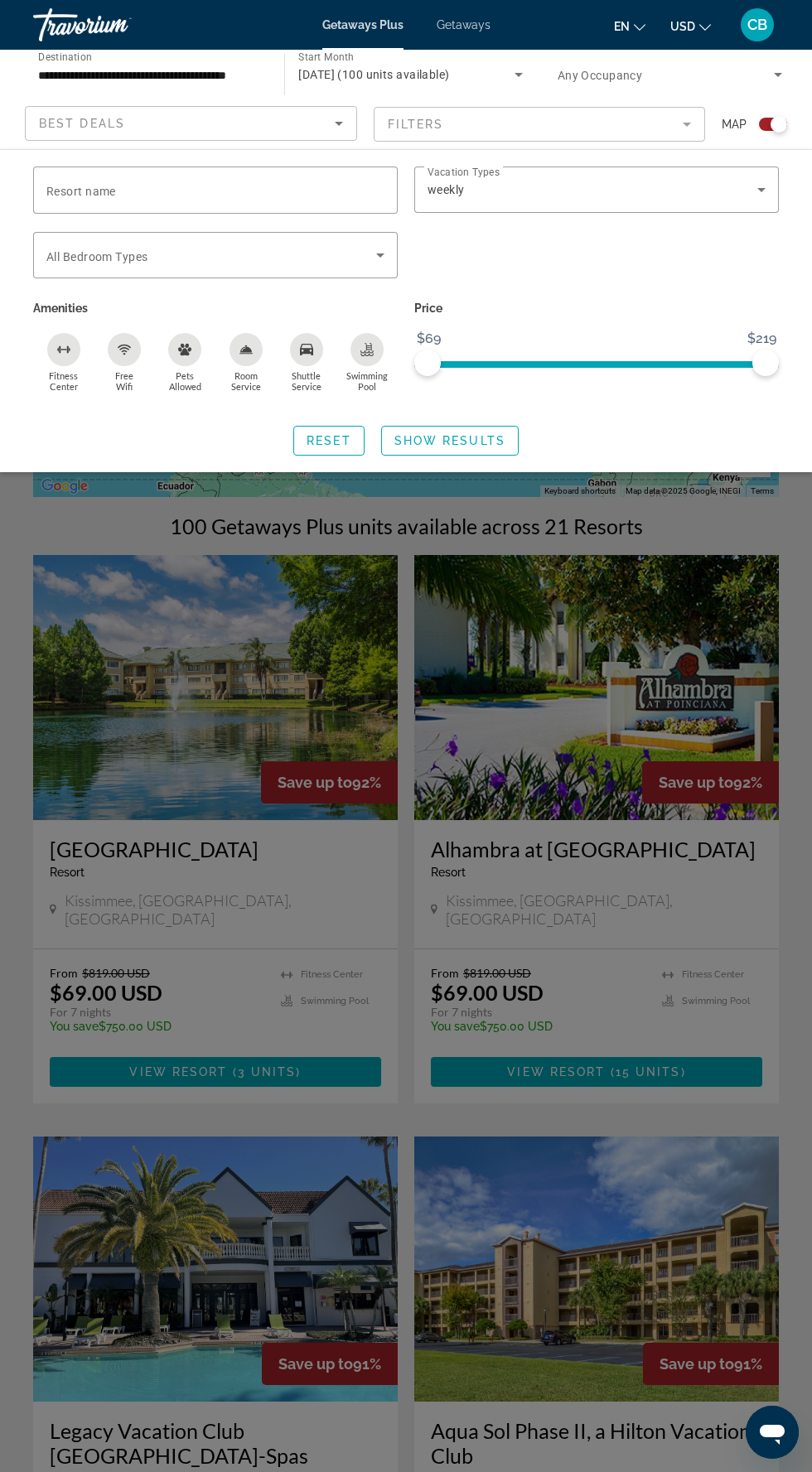
click at [379, 254] on icon "Search widget" at bounding box center [380, 255] width 9 height 4
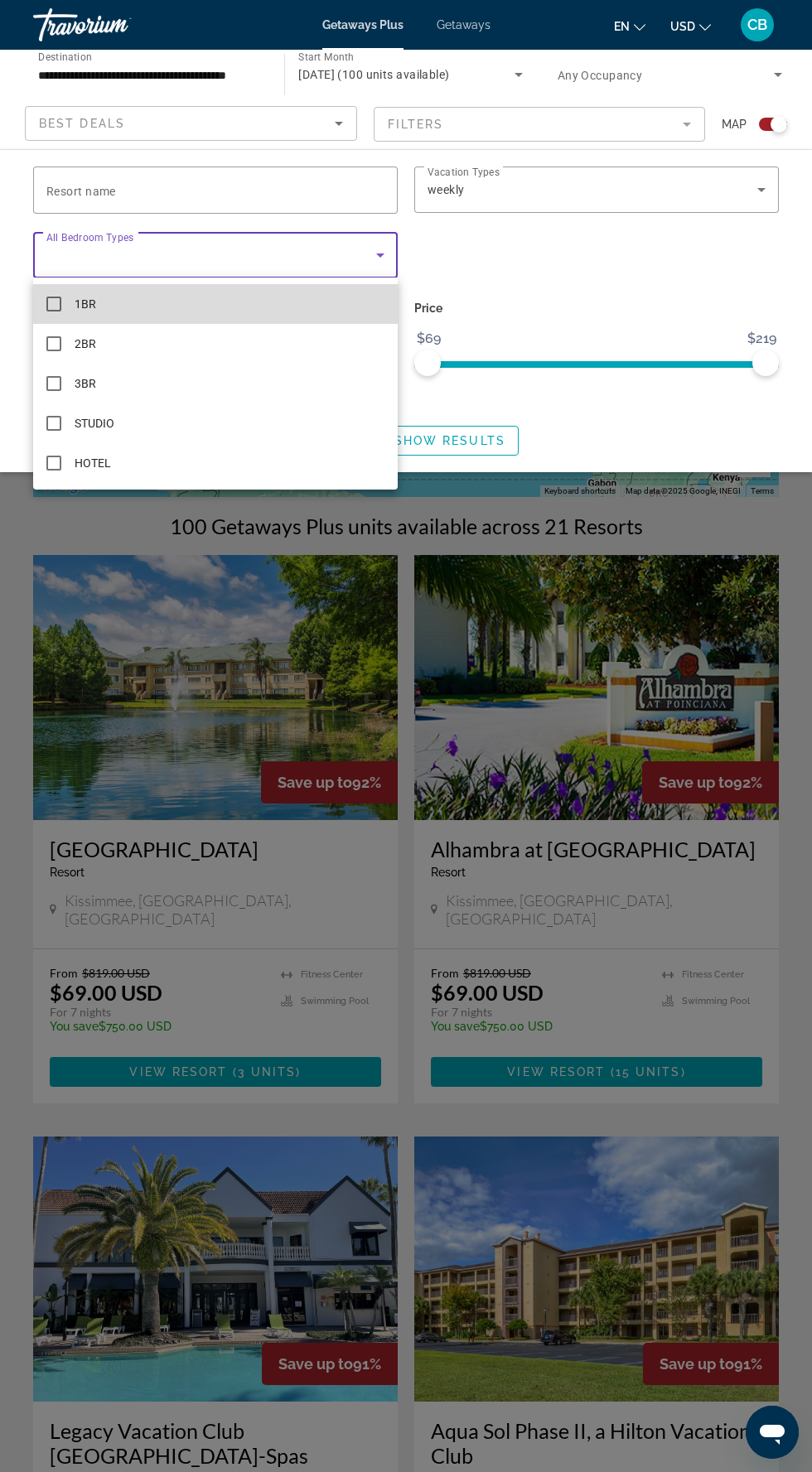
click at [84, 304] on span "1BR" at bounding box center [85, 304] width 21 height 20
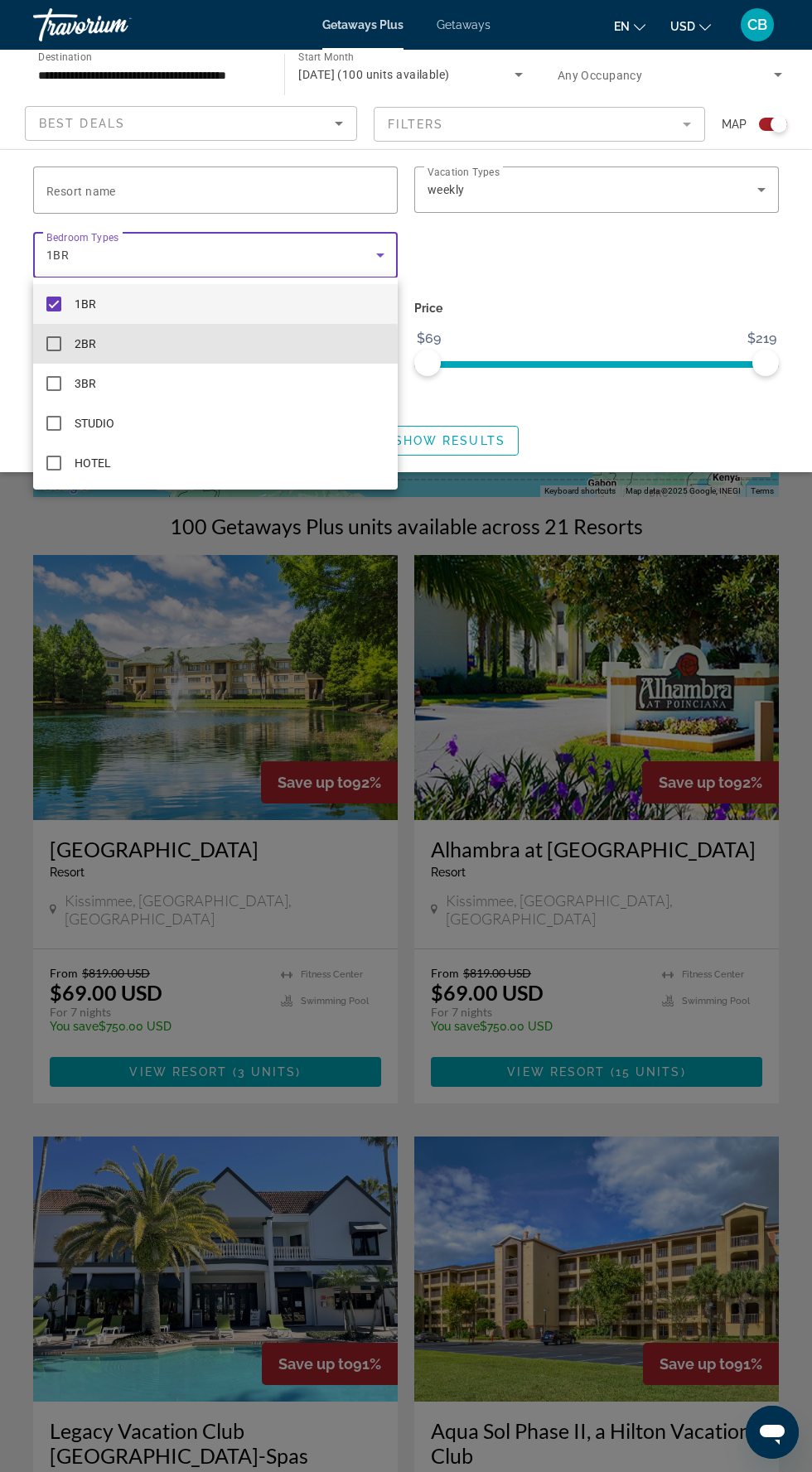
click at [61, 350] on mat-option "2BR" at bounding box center [215, 343] width 364 height 40
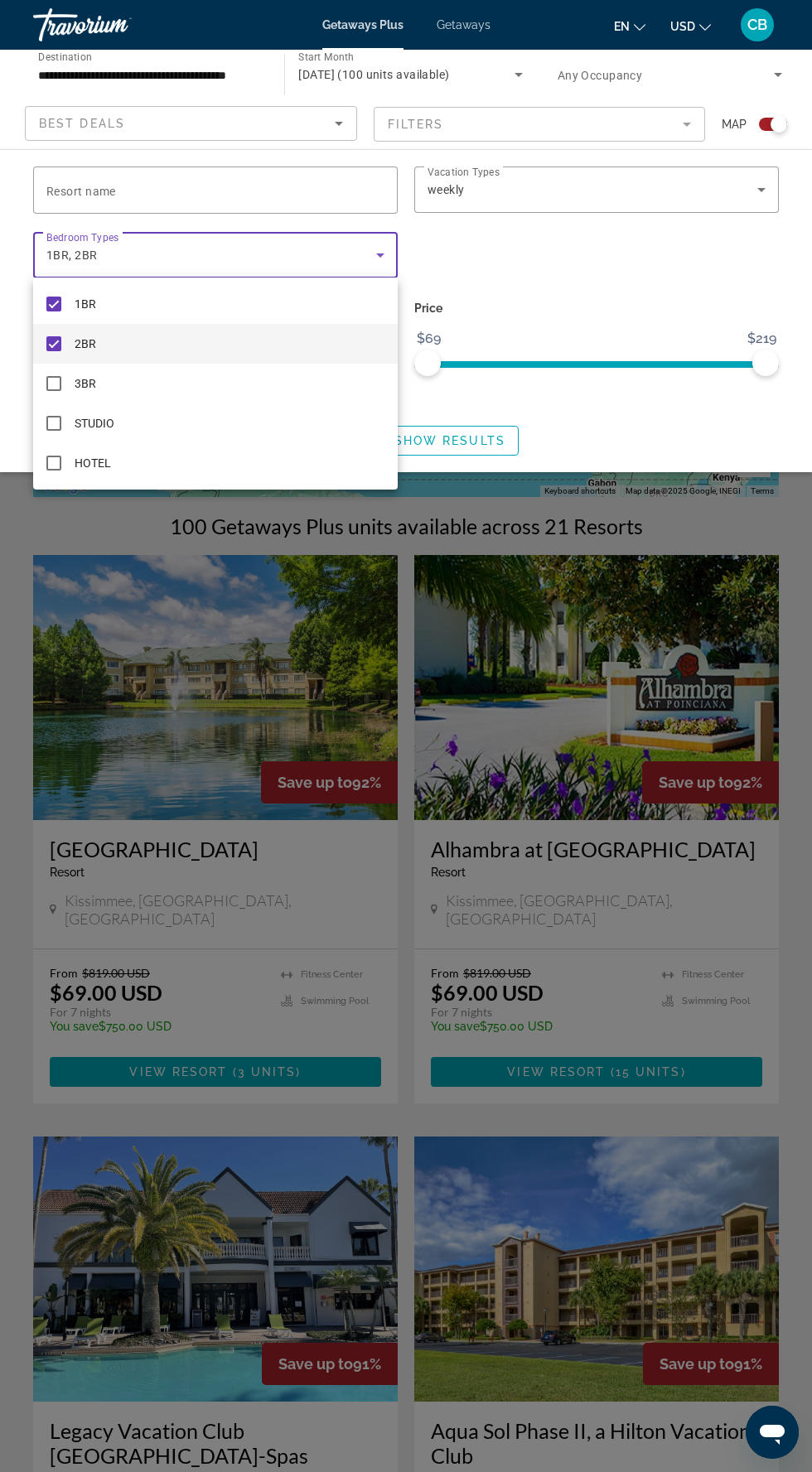
click at [685, 288] on div at bounding box center [406, 736] width 812 height 1472
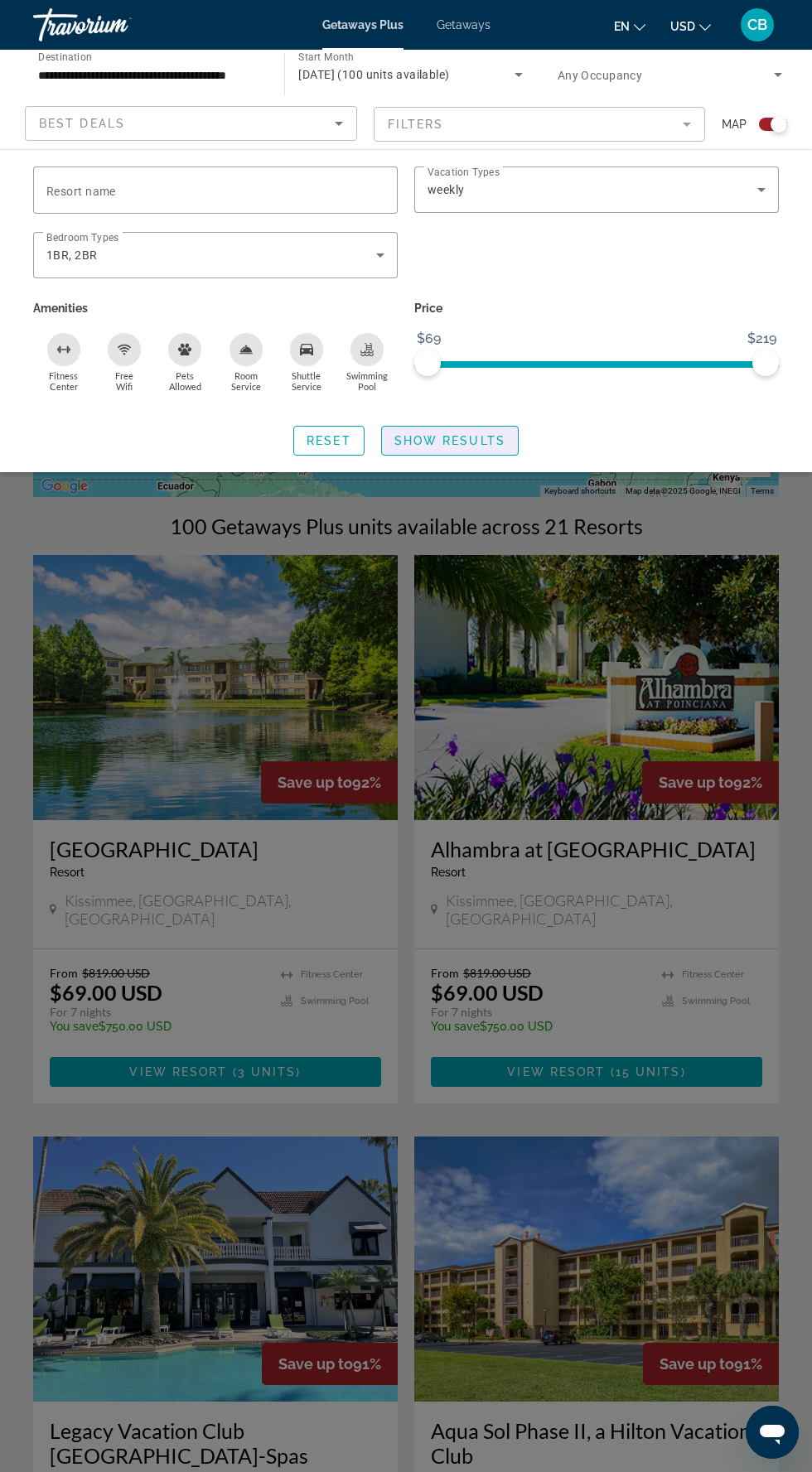
click at [469, 441] on span "Show Results" at bounding box center [450, 441] width 111 height 14
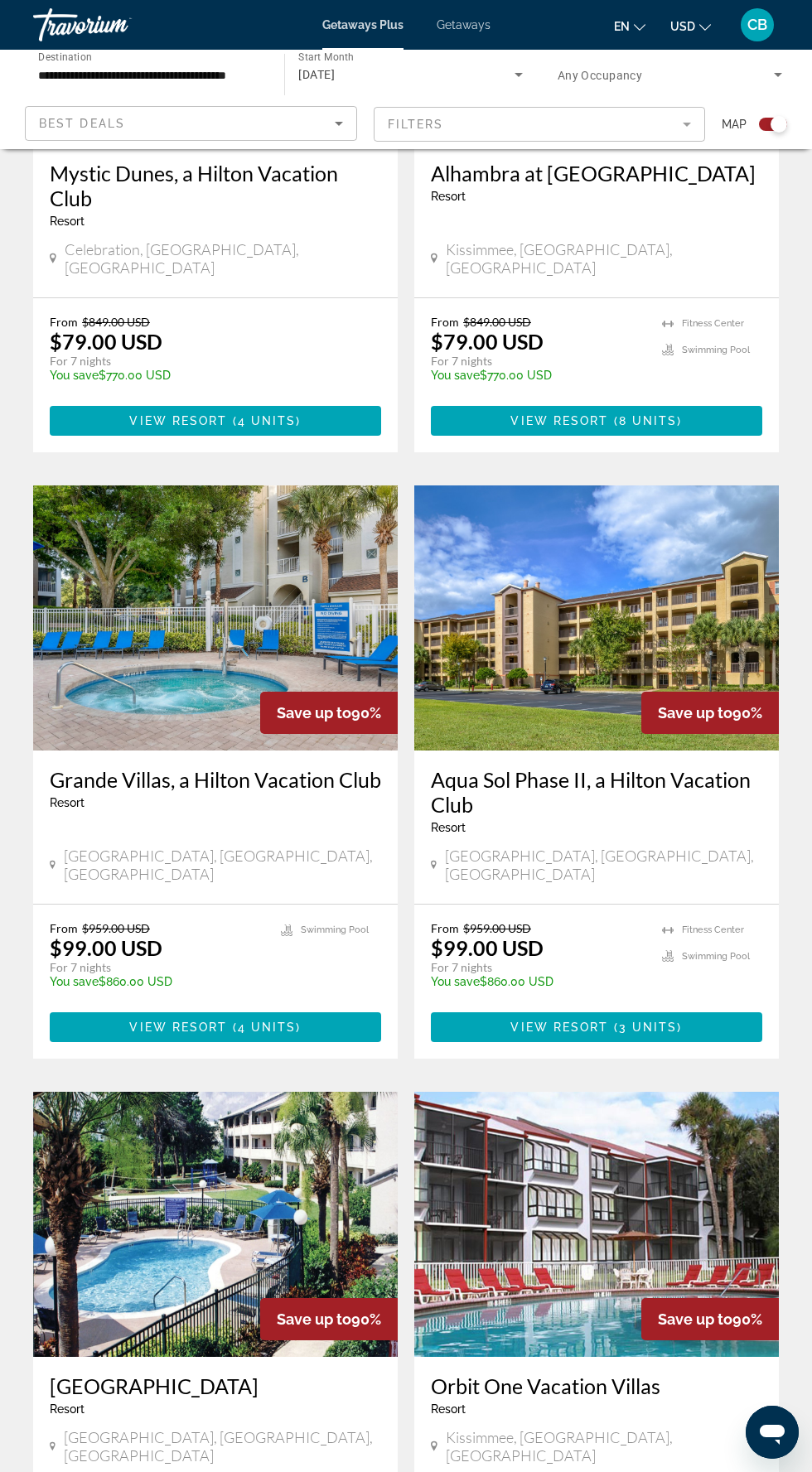
scroll to position [2478, 0]
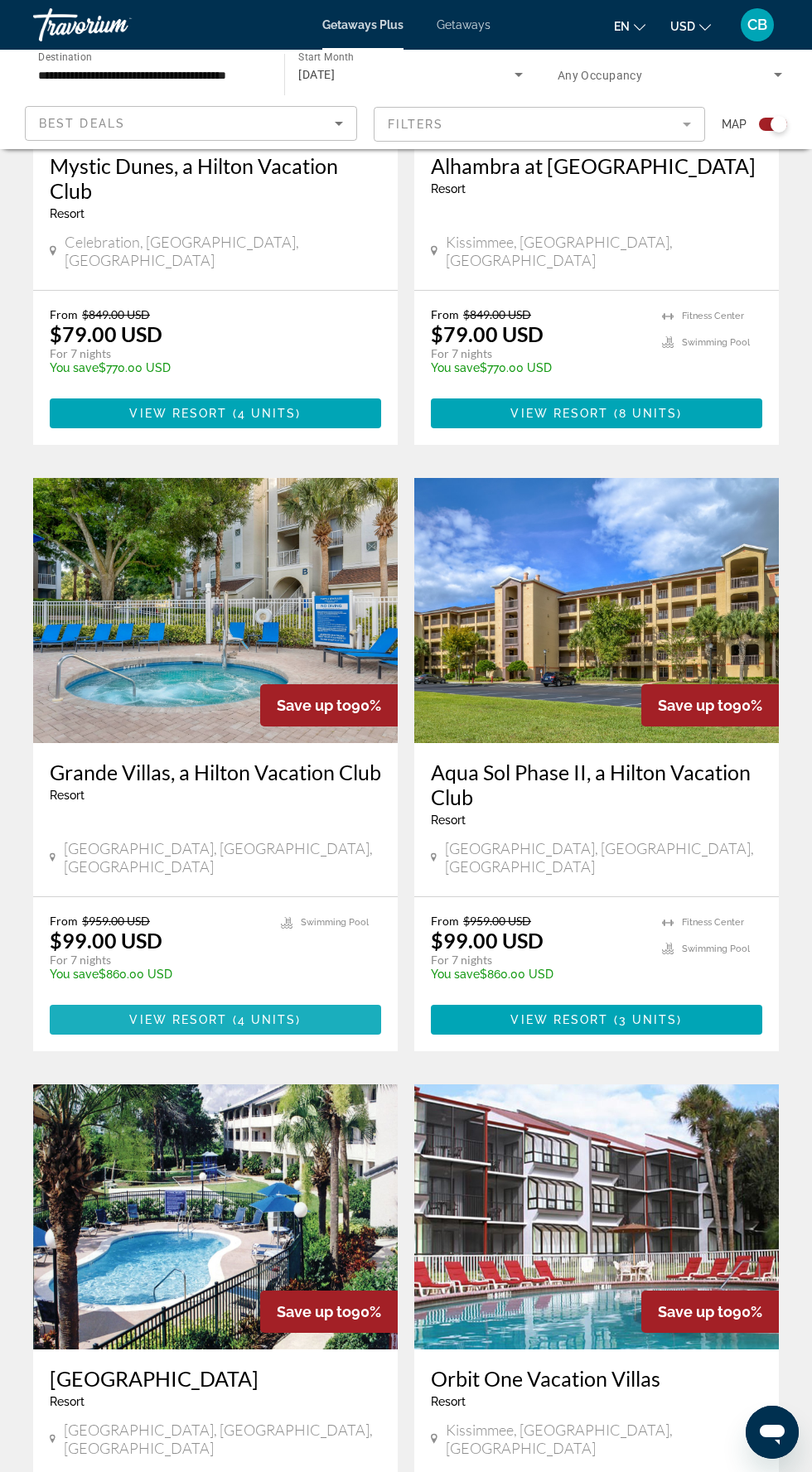
click at [296, 1014] on span "( 4 units )" at bounding box center [265, 1020] width 73 height 14
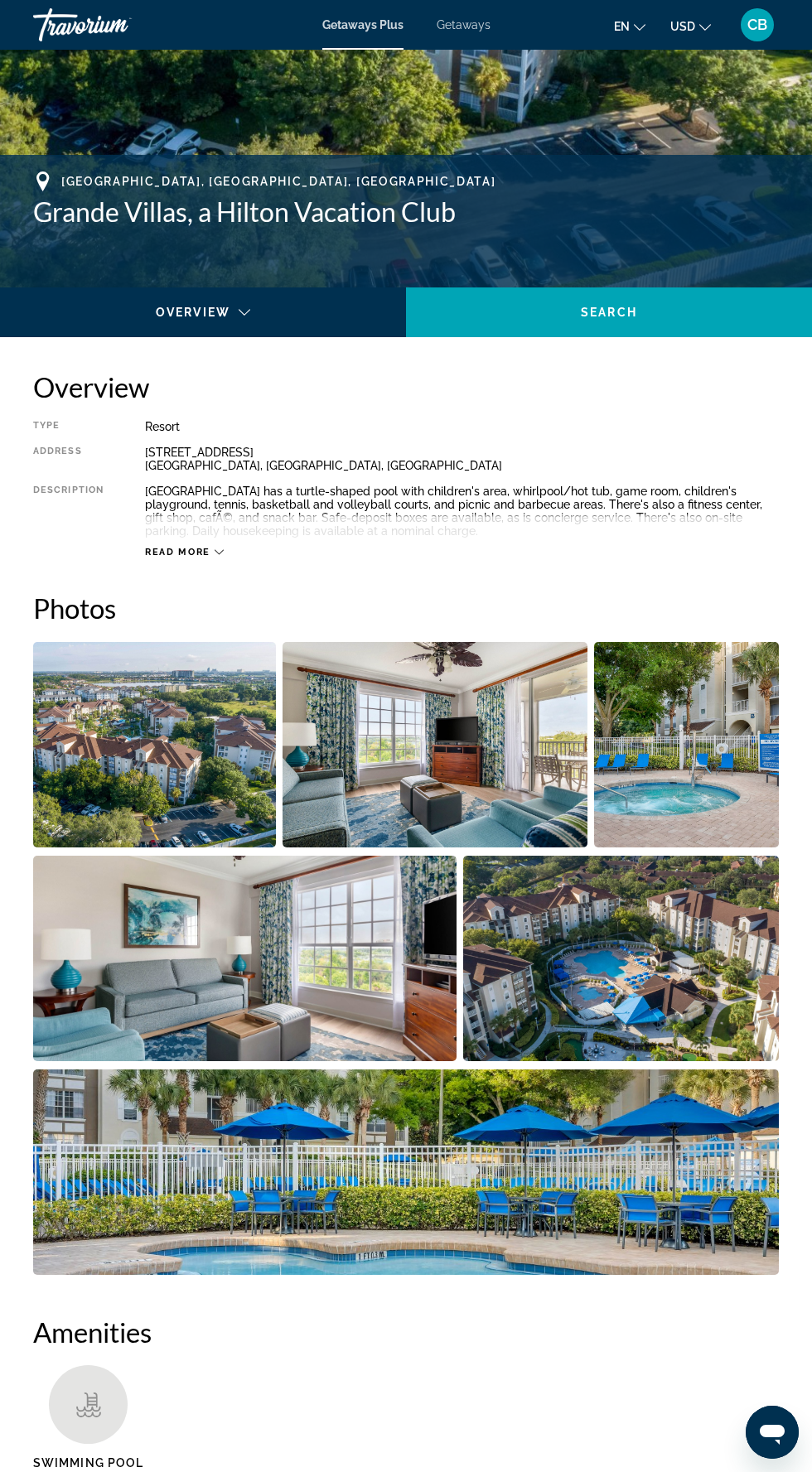
scroll to position [546, 0]
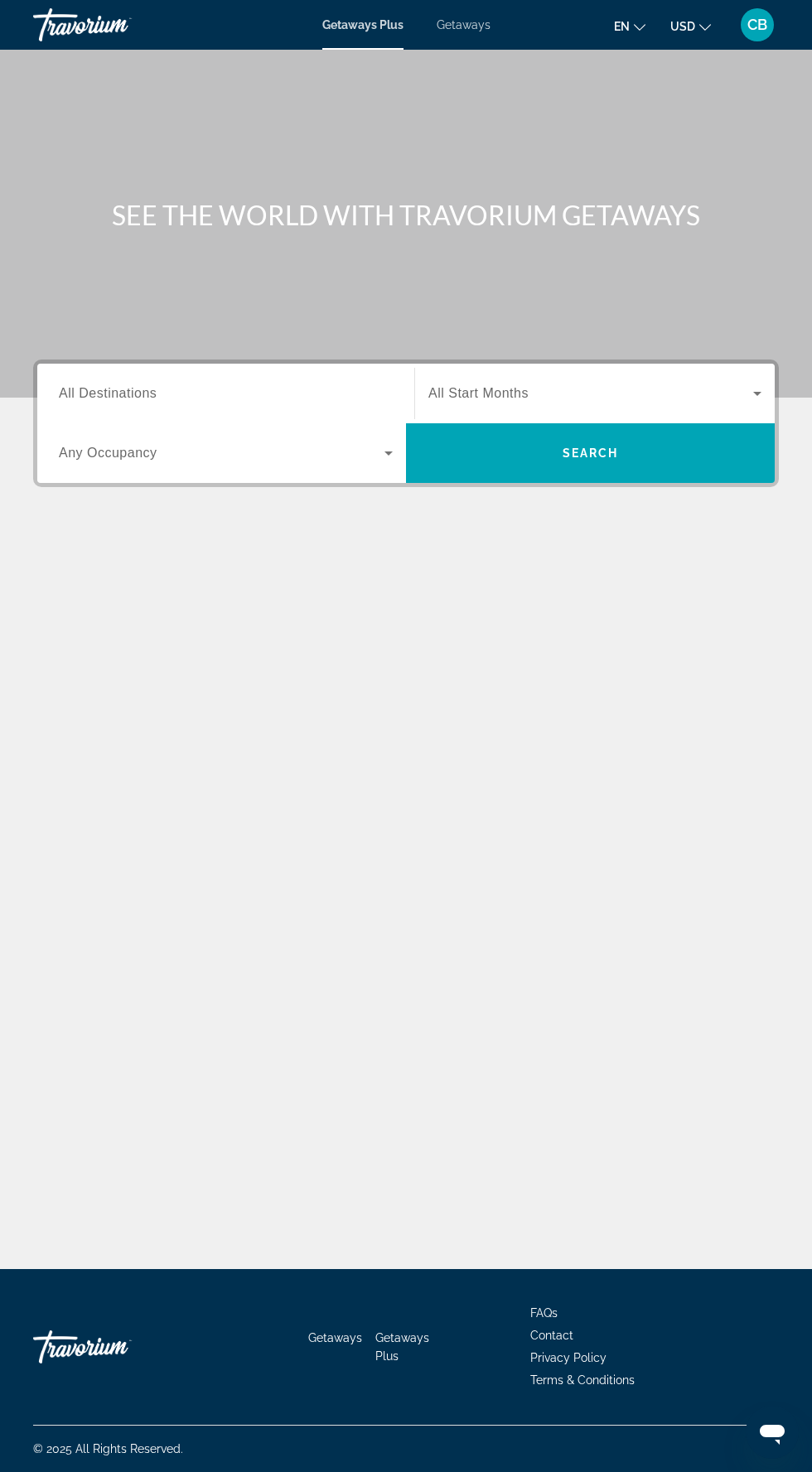
click at [234, 386] on input "Destination All Destinations" at bounding box center [225, 394] width 334 height 20
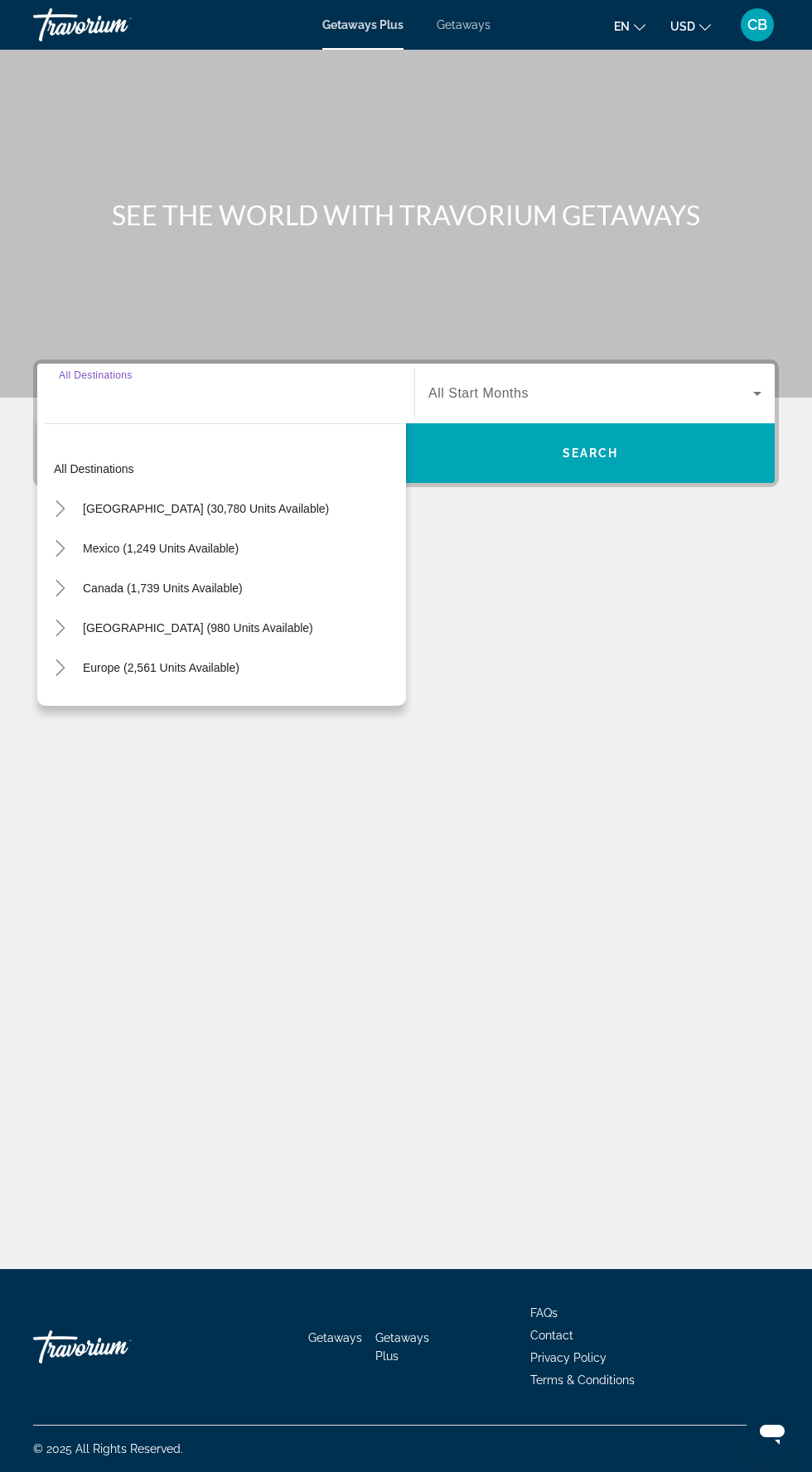
scroll to position [110, 0]
click at [60, 500] on icon "Toggle United States (30,780 units available)" at bounding box center [60, 508] width 16 height 16
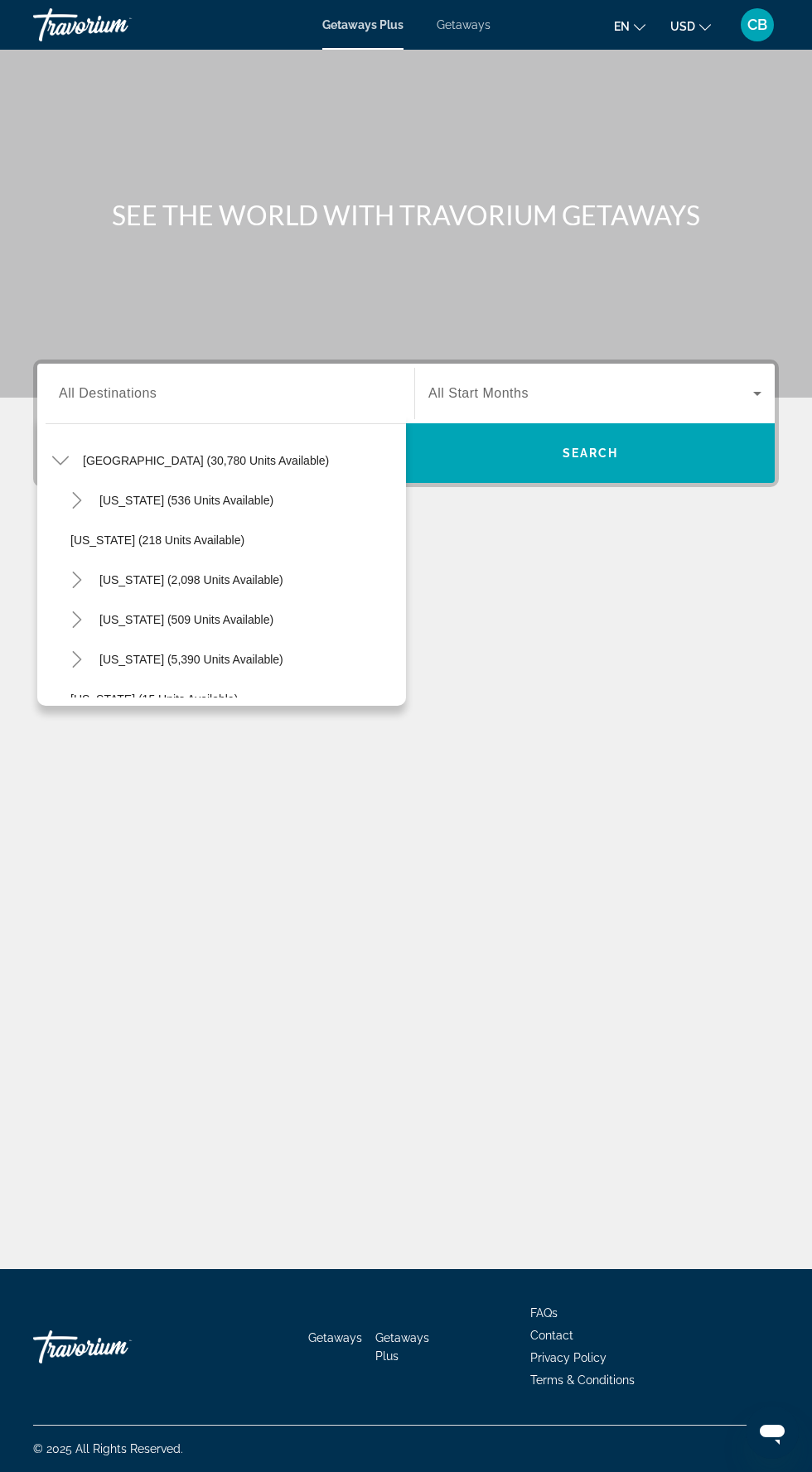
click at [195, 639] on span "Search widget" at bounding box center [190, 659] width 200 height 40
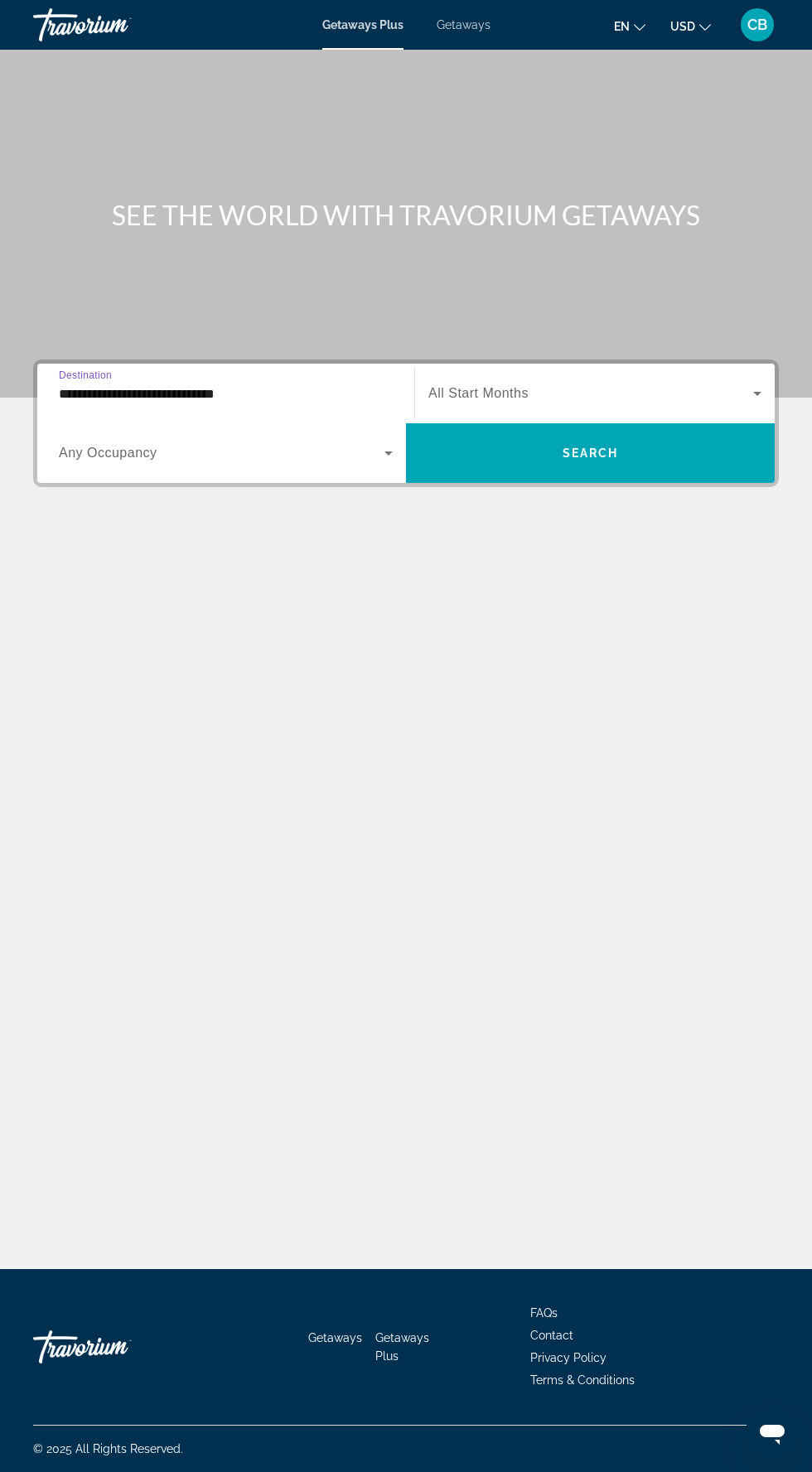
click at [233, 384] on input "**********" at bounding box center [225, 394] width 334 height 20
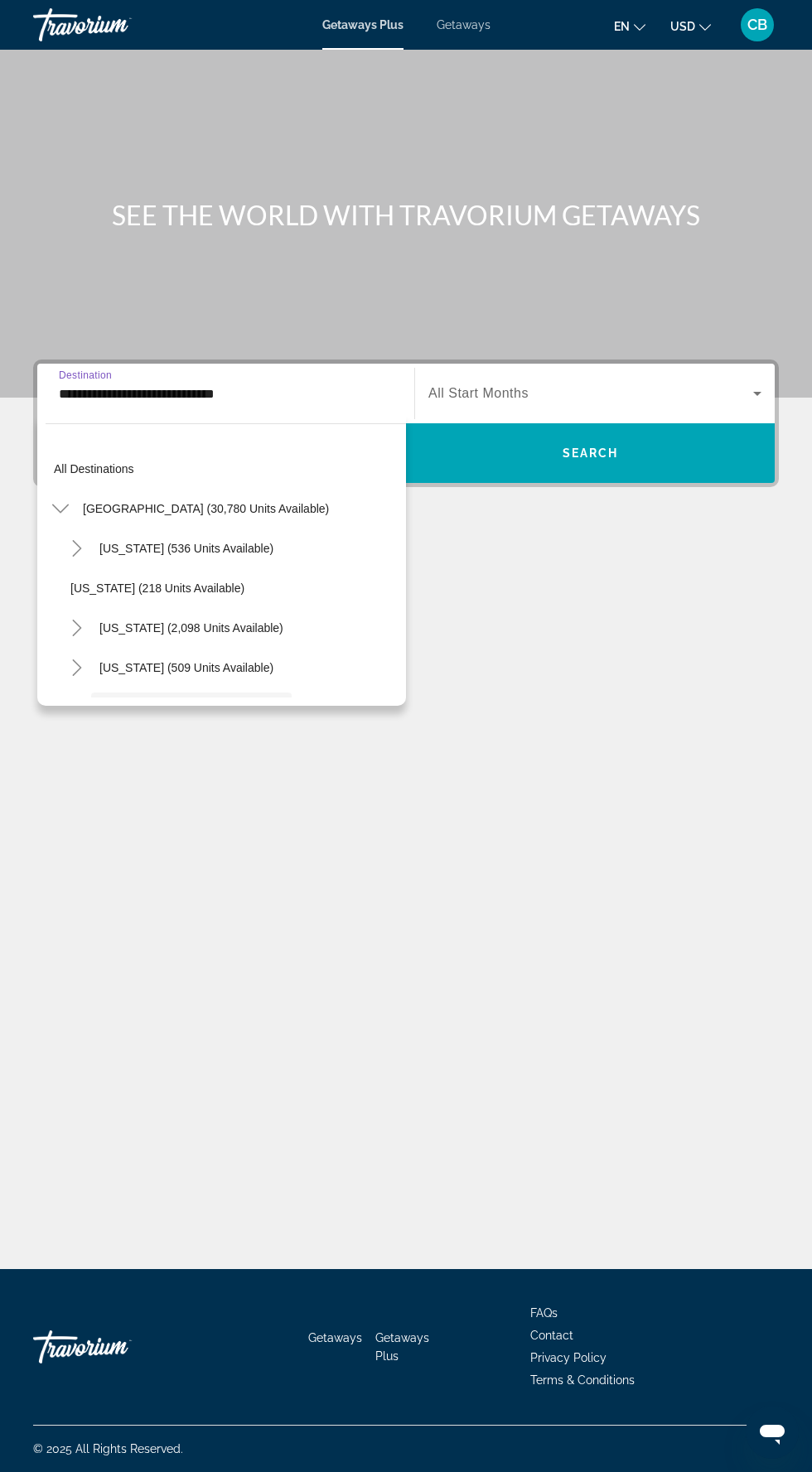
scroll to position [138, 0]
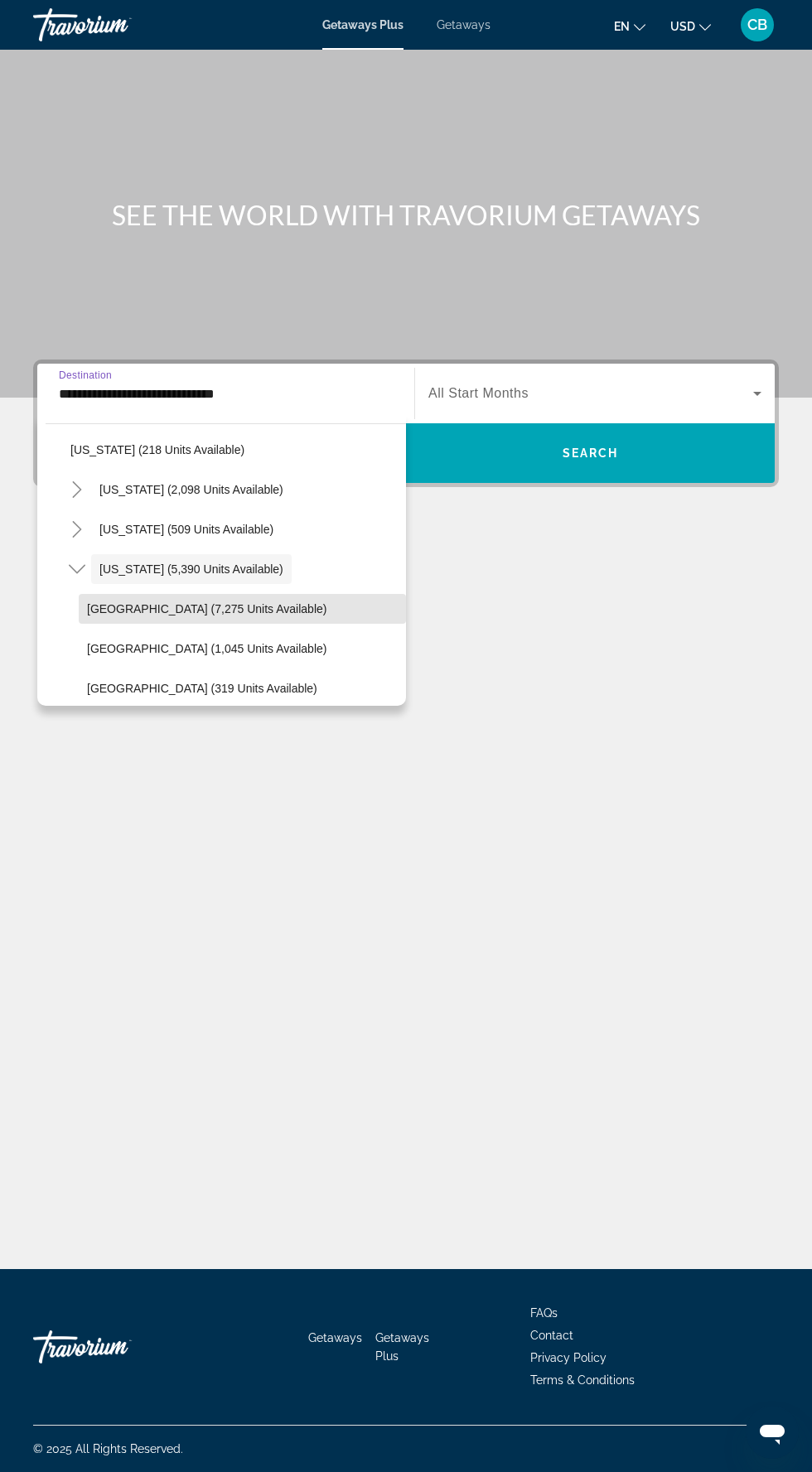
click at [154, 608] on span "Orlando & Disney Area (7,275 units available)" at bounding box center [207, 609] width 240 height 14
type input "**********"
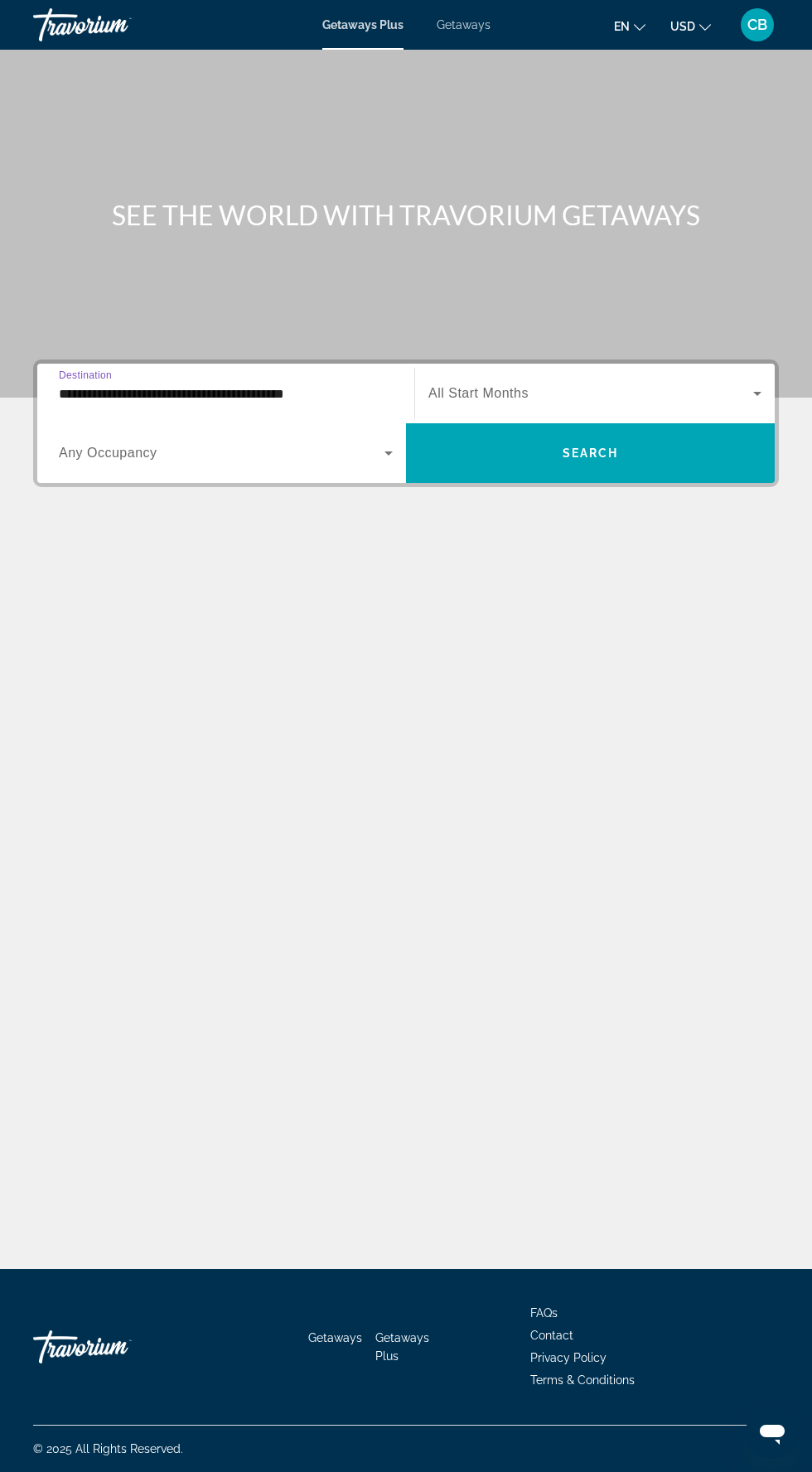
scroll to position [110, 0]
click at [569, 384] on span "Search widget" at bounding box center [591, 394] width 325 height 20
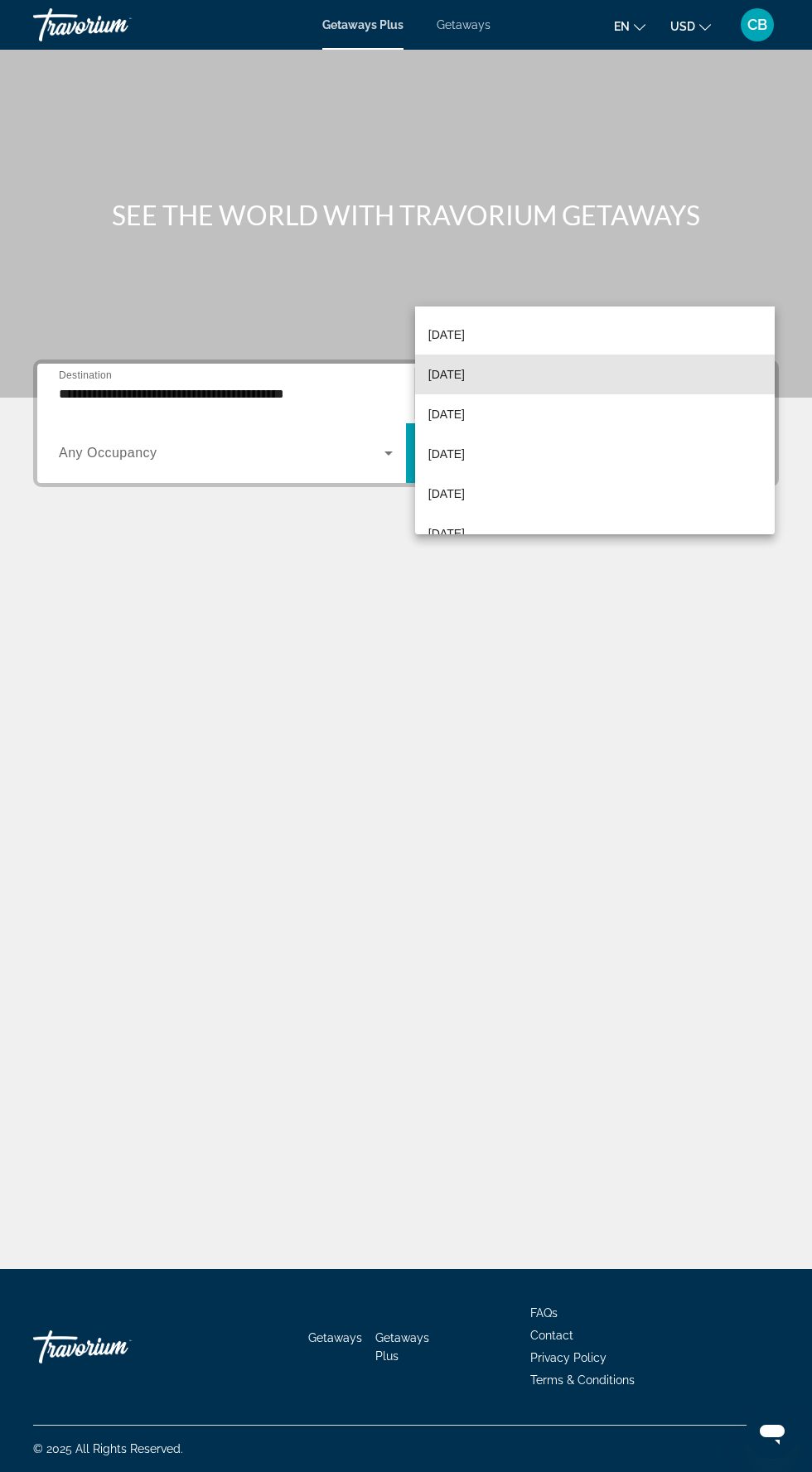
scroll to position [119, 0]
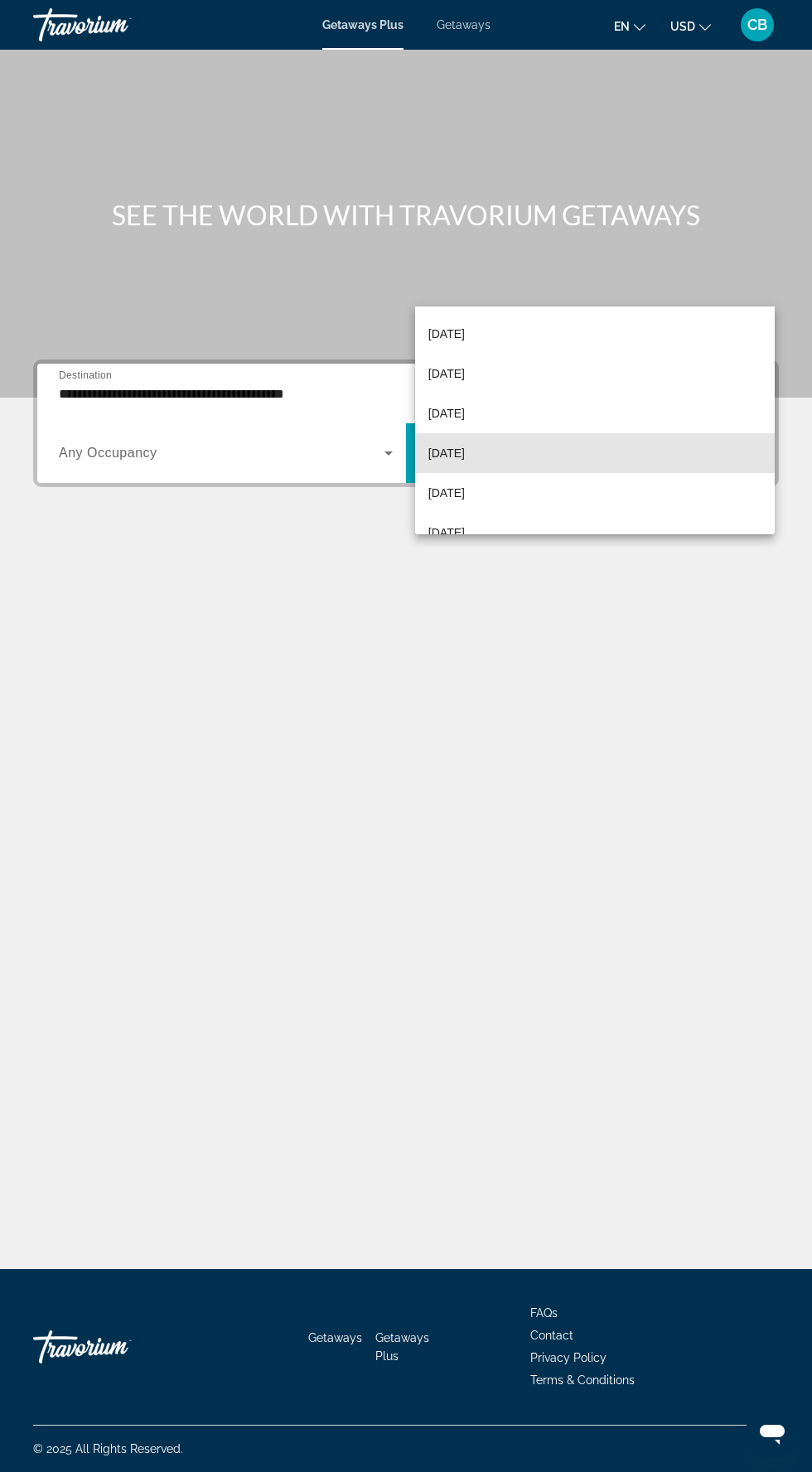
click at [511, 452] on mat-option "February 2026" at bounding box center [594, 453] width 360 height 40
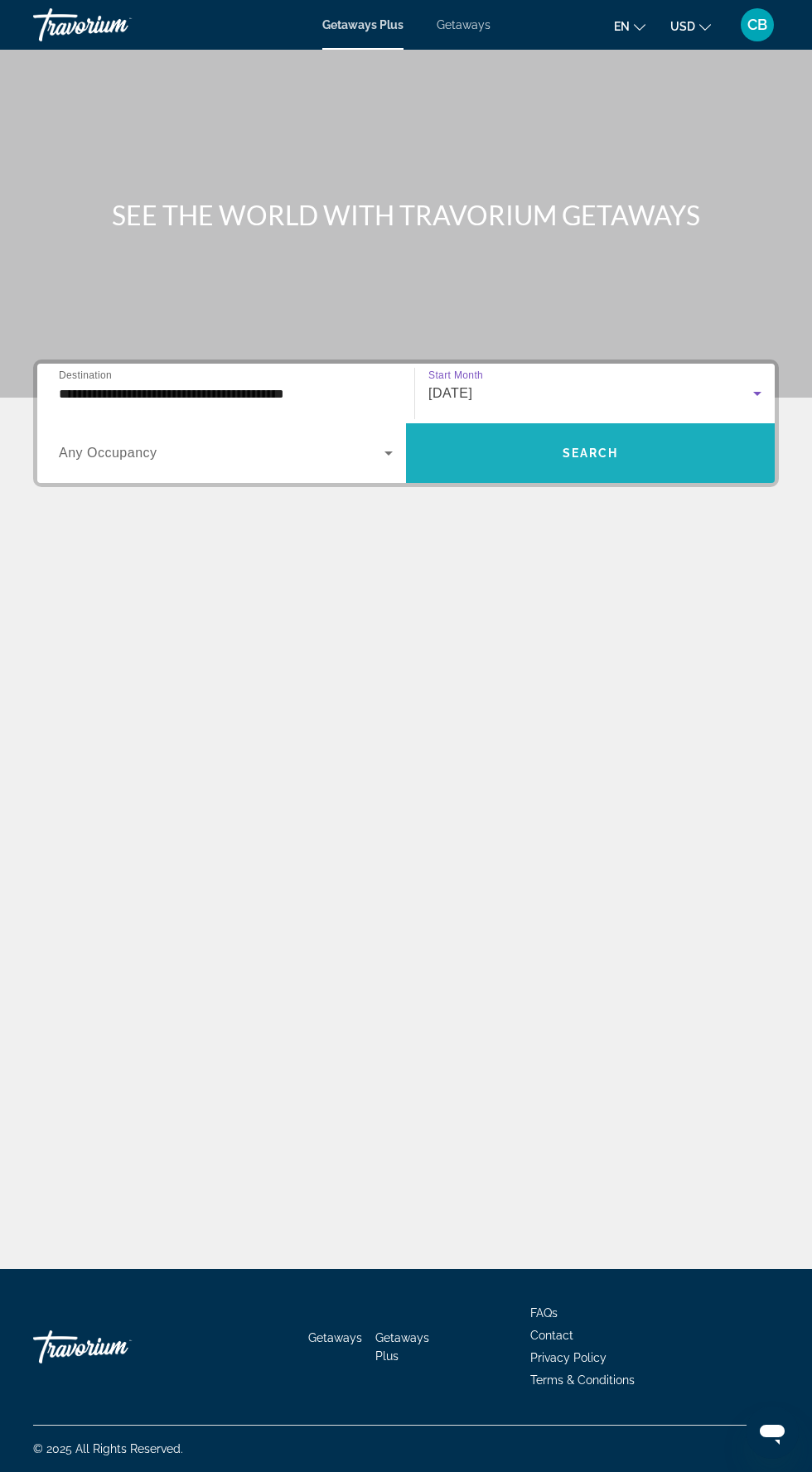
click at [608, 433] on span "Search widget" at bounding box center [590, 453] width 368 height 40
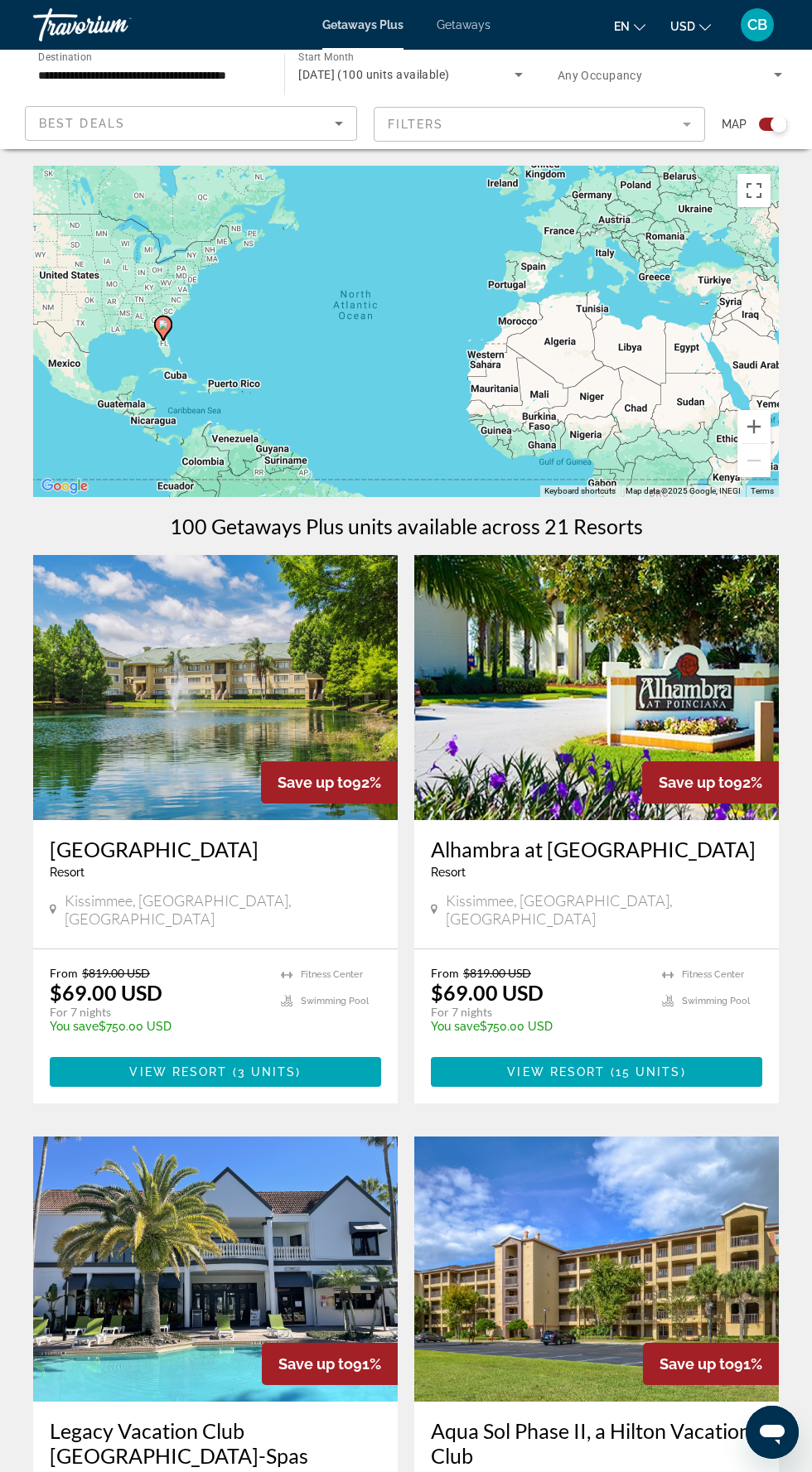
click at [652, 122] on mat-form-field "Filters" at bounding box center [539, 125] width 333 height 35
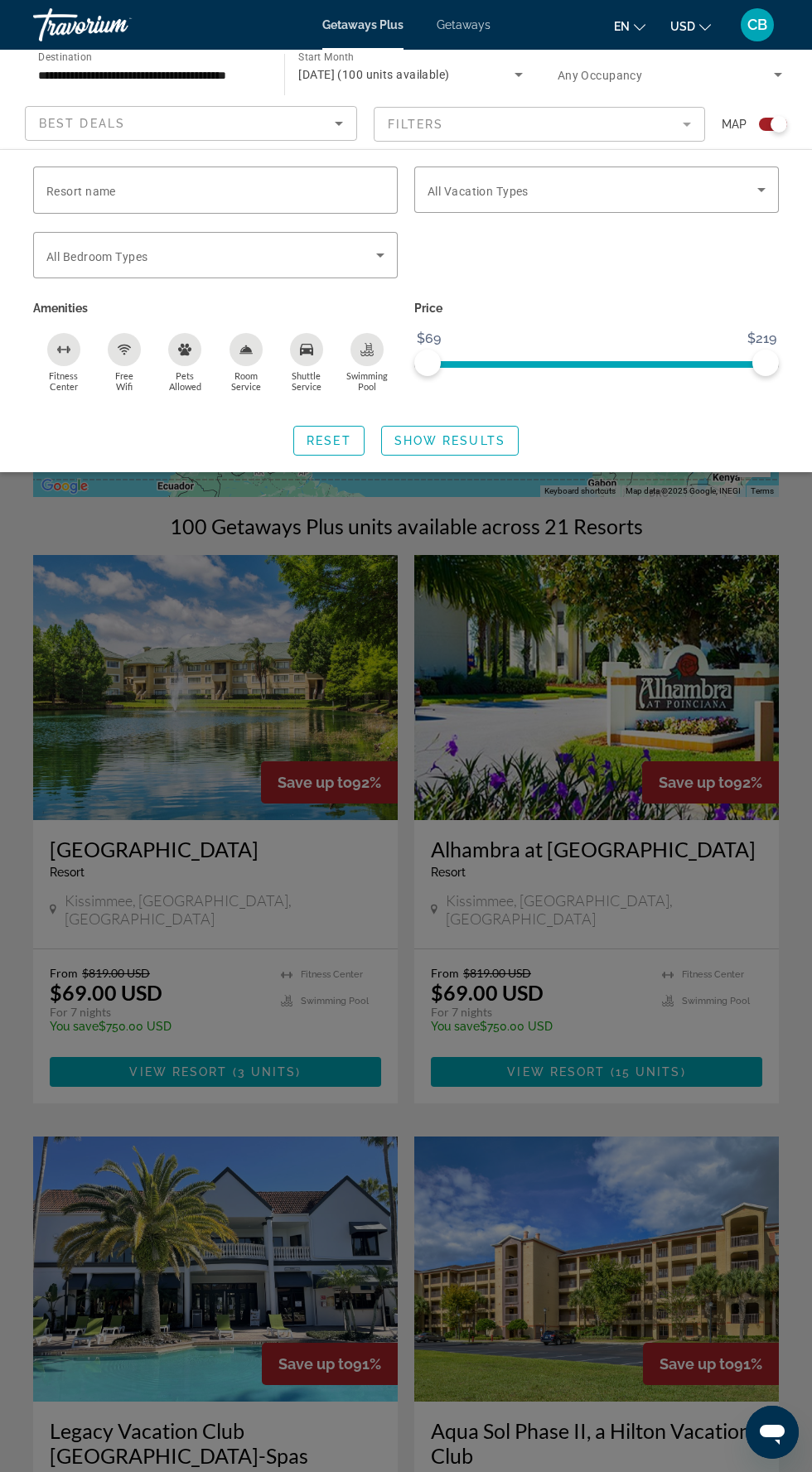
click at [390, 250] on icon "Search widget" at bounding box center [380, 255] width 20 height 20
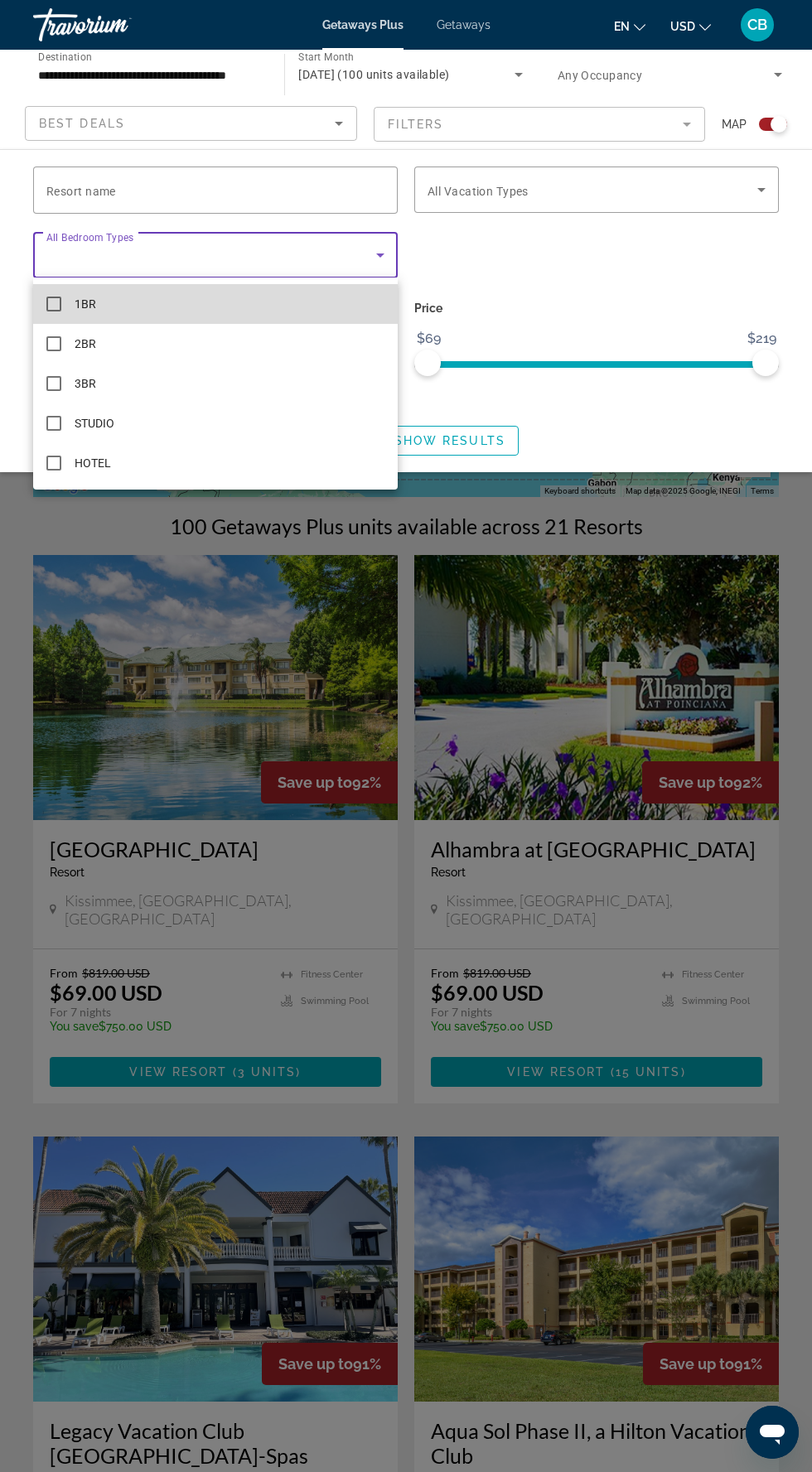
click at [205, 298] on mat-option "1BR" at bounding box center [215, 304] width 364 height 40
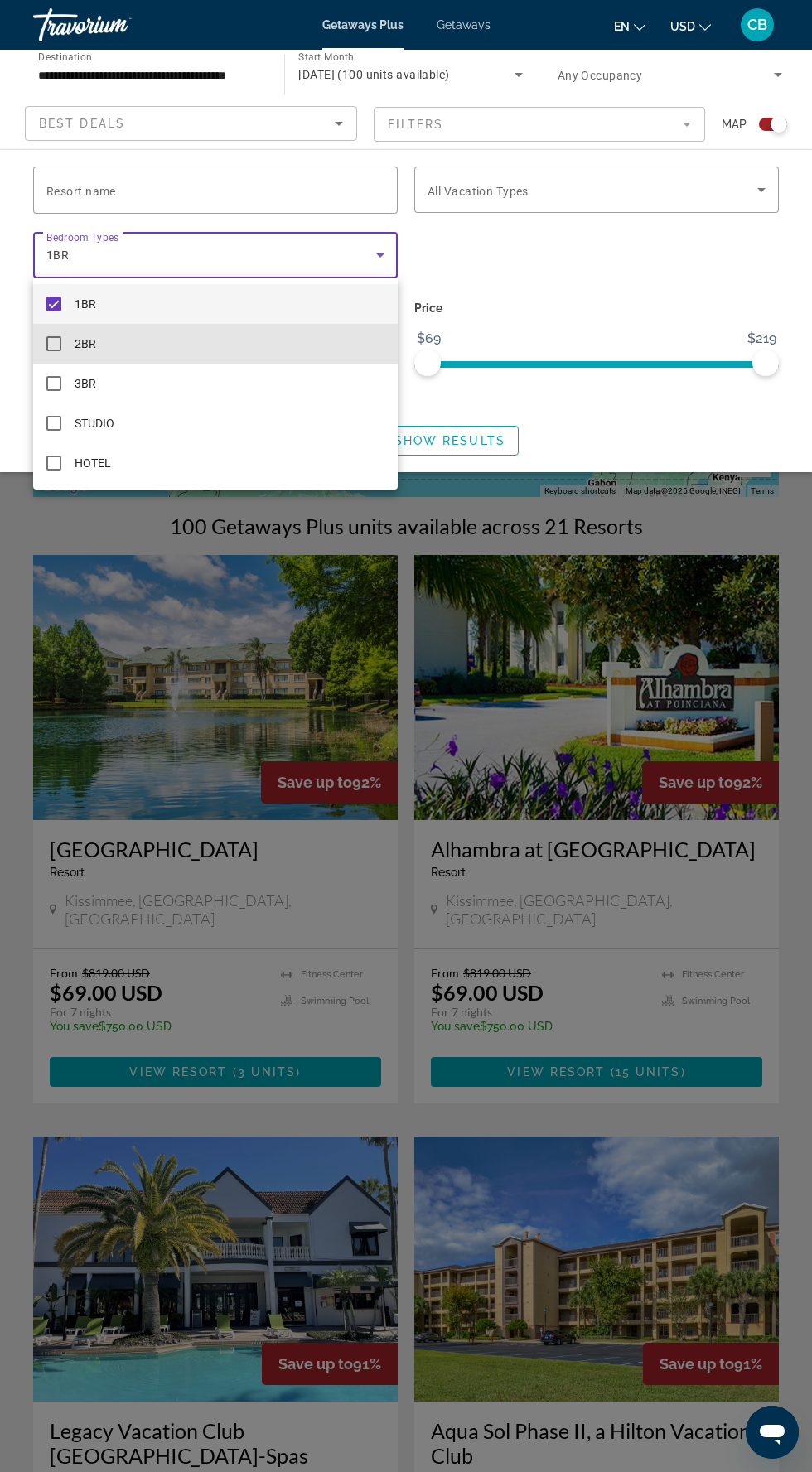
click at [222, 360] on mat-option "2BR" at bounding box center [215, 343] width 364 height 40
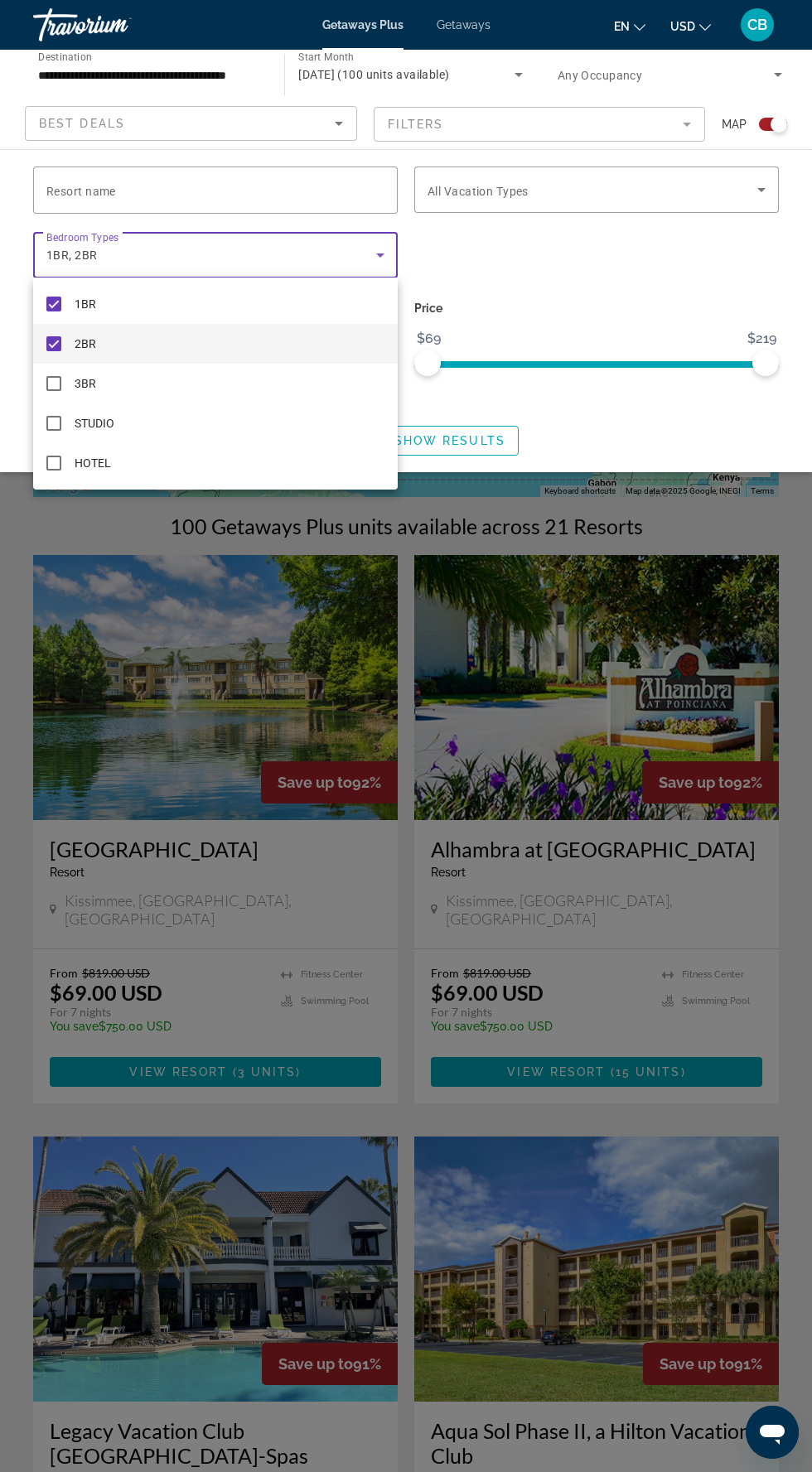
click at [710, 188] on div at bounding box center [406, 736] width 812 height 1472
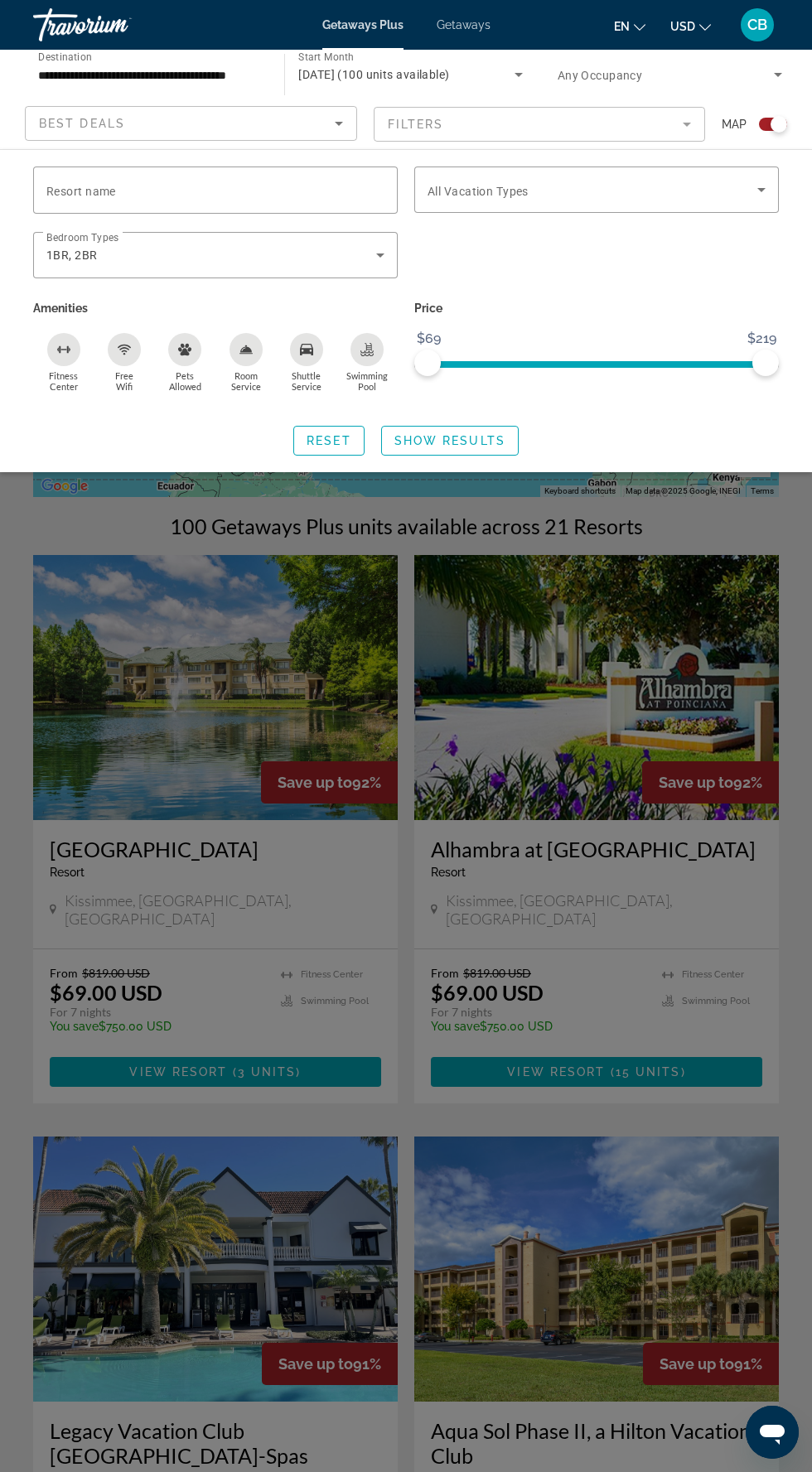
click at [766, 189] on icon "Search widget" at bounding box center [761, 190] width 20 height 20
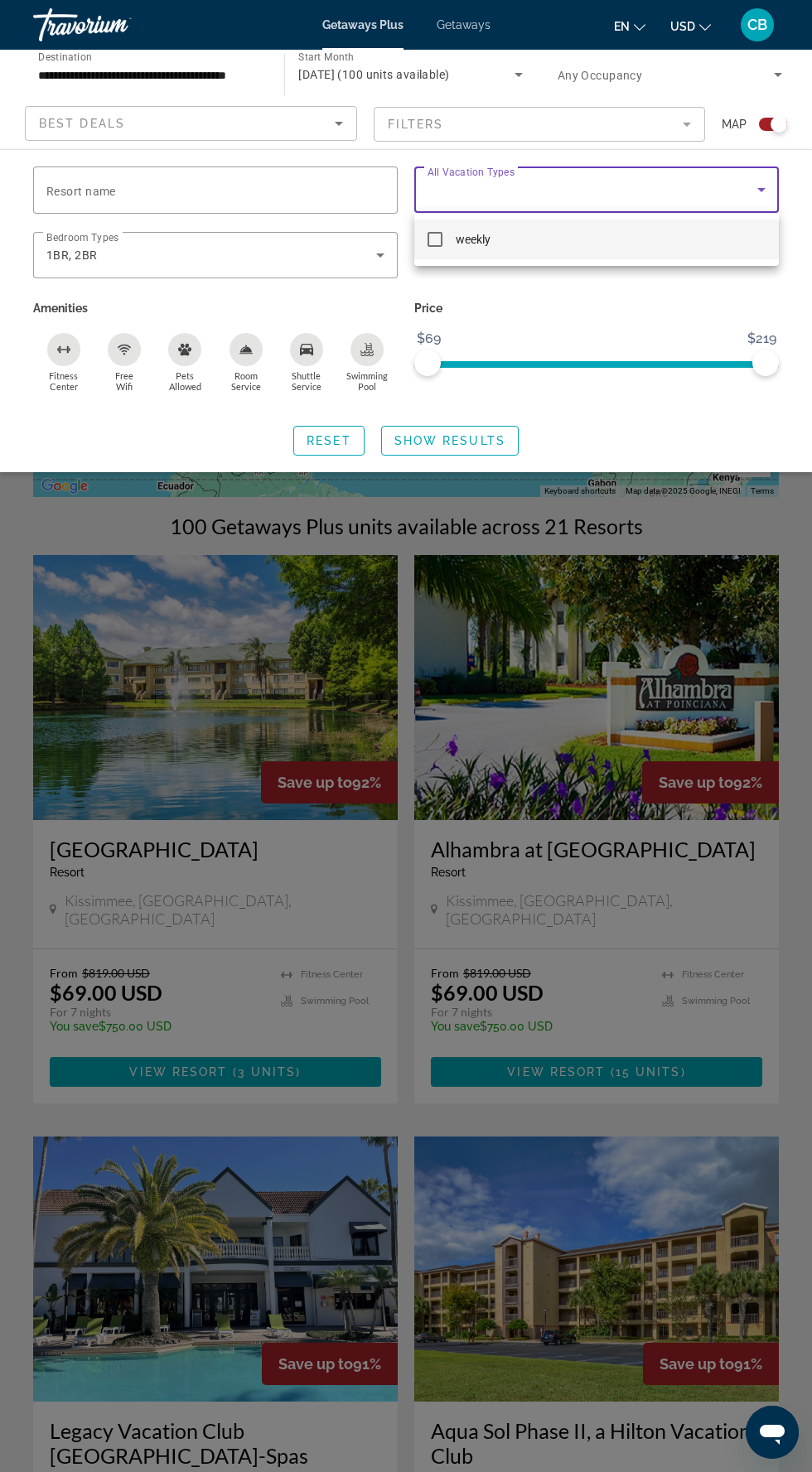
click at [469, 247] on span "weekly" at bounding box center [473, 239] width 35 height 20
click at [513, 432] on div at bounding box center [406, 736] width 812 height 1472
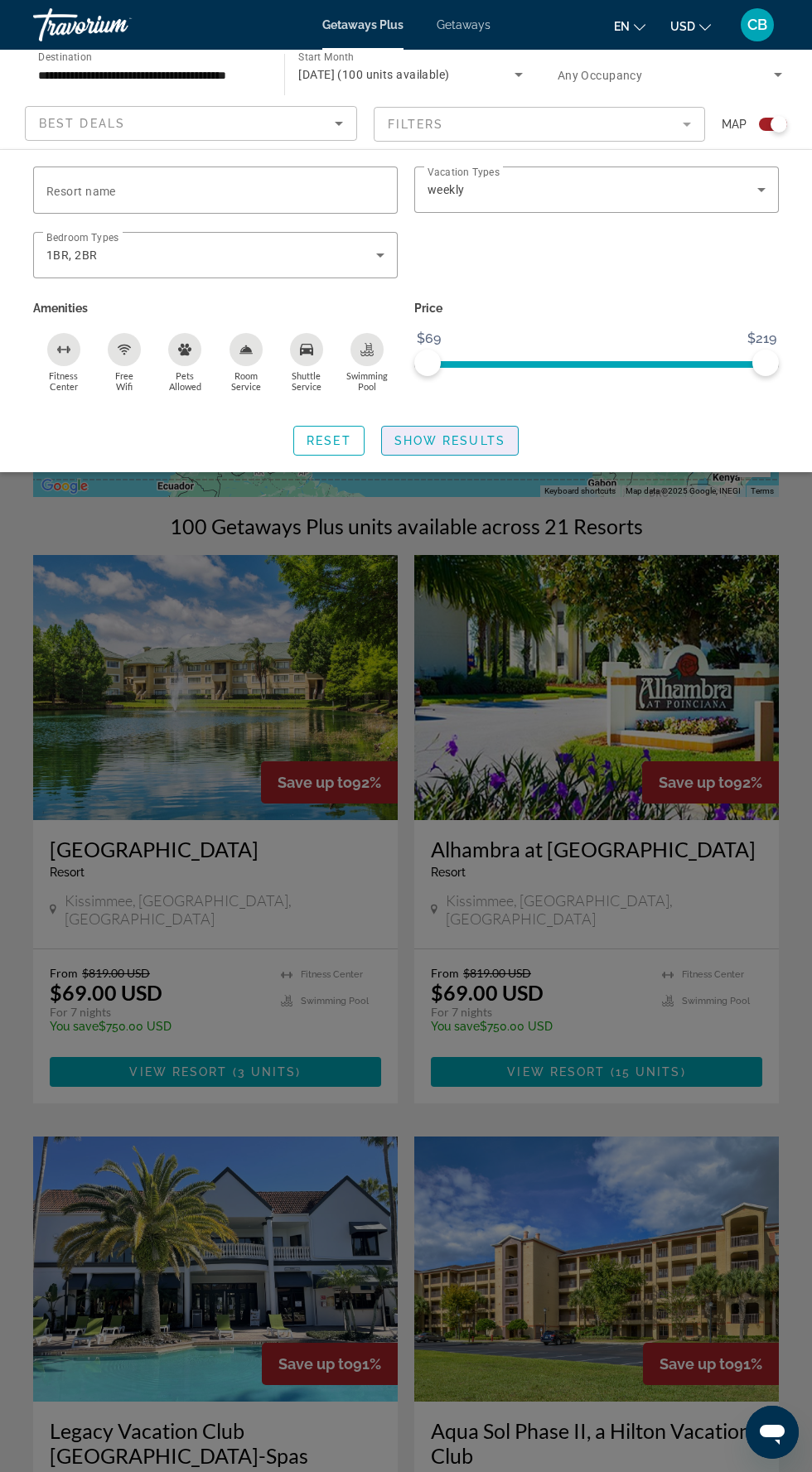
click at [503, 440] on span "Show Results" at bounding box center [450, 441] width 111 height 14
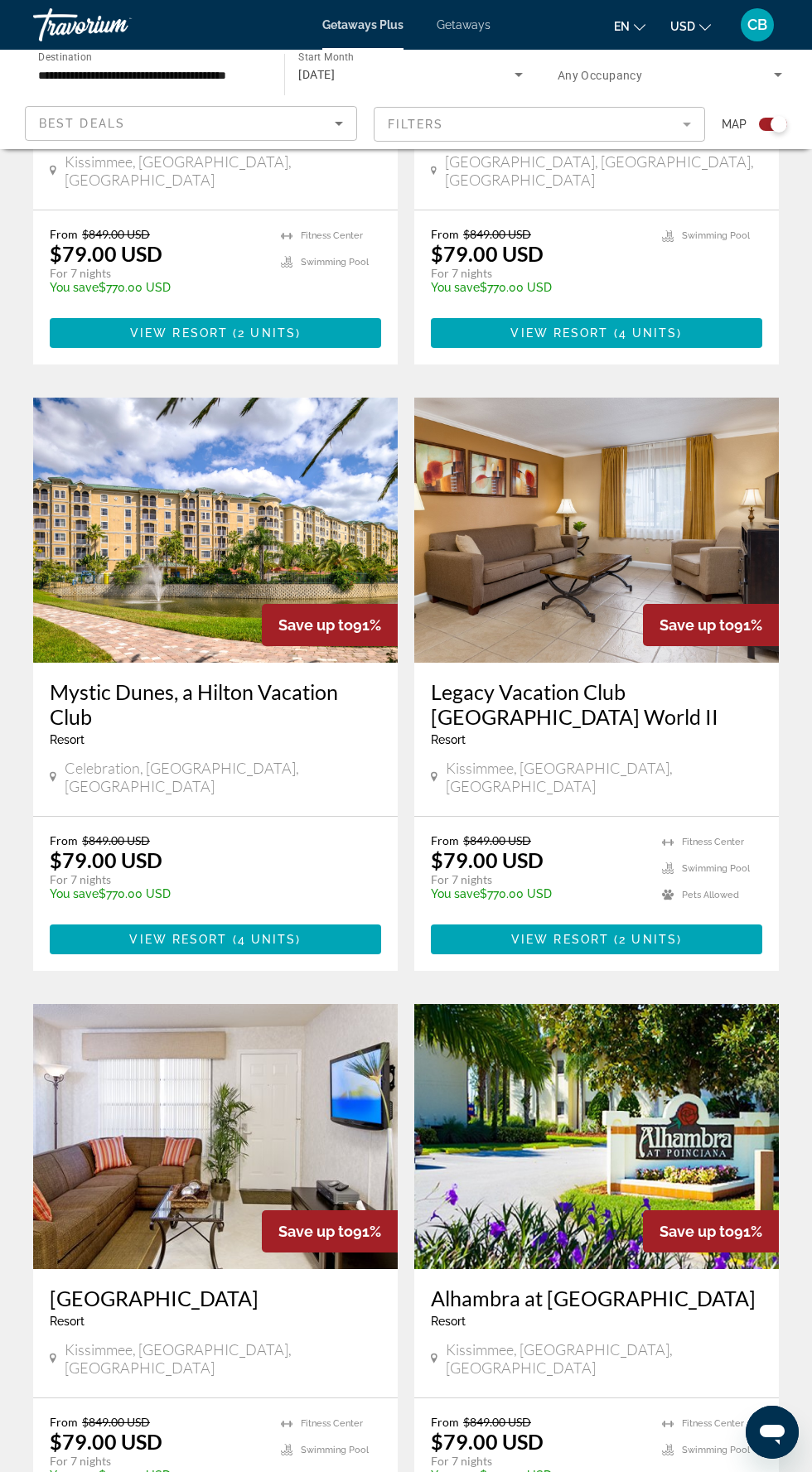
scroll to position [2720, 0]
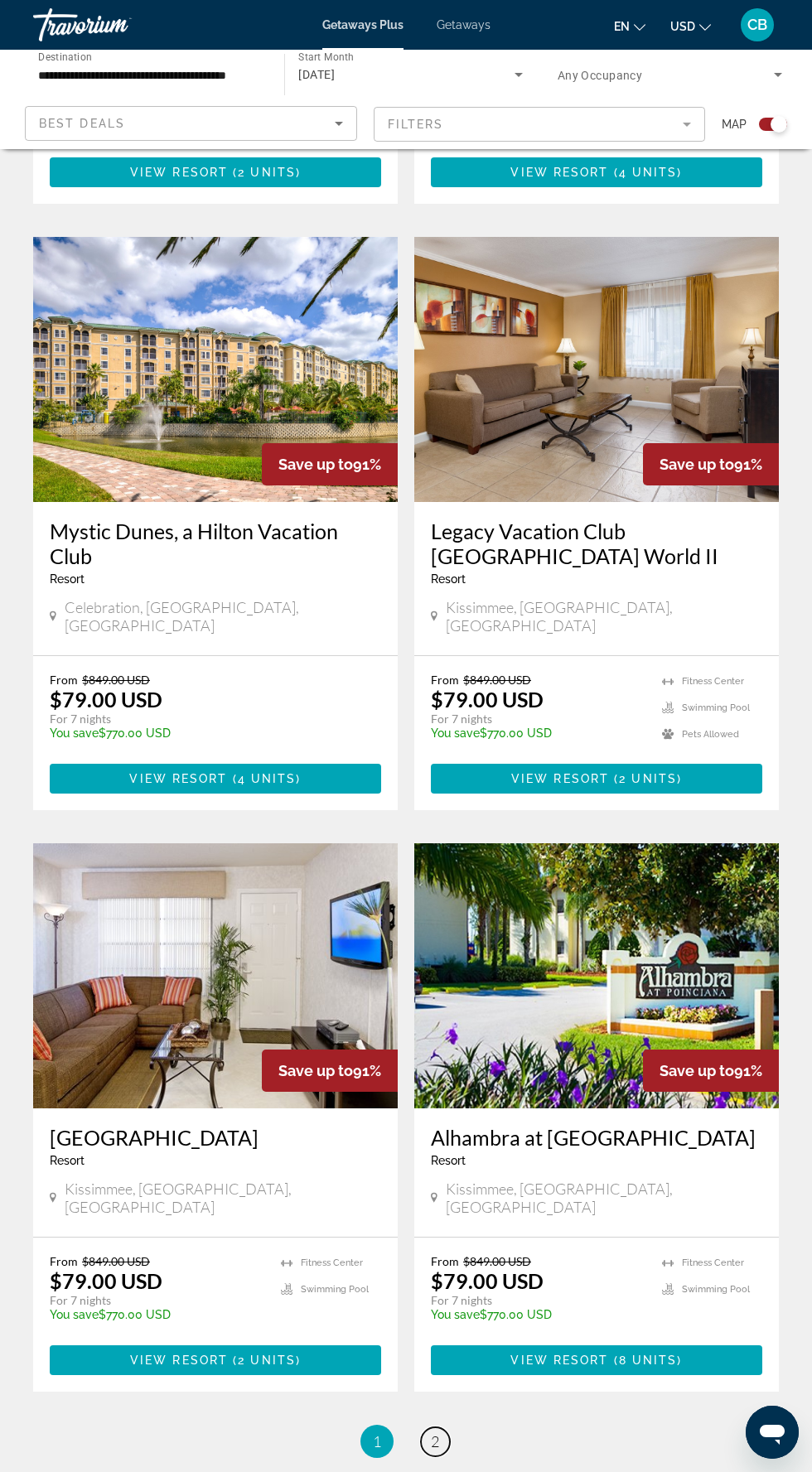
click at [443, 1428] on link "page 2" at bounding box center [435, 1442] width 29 height 29
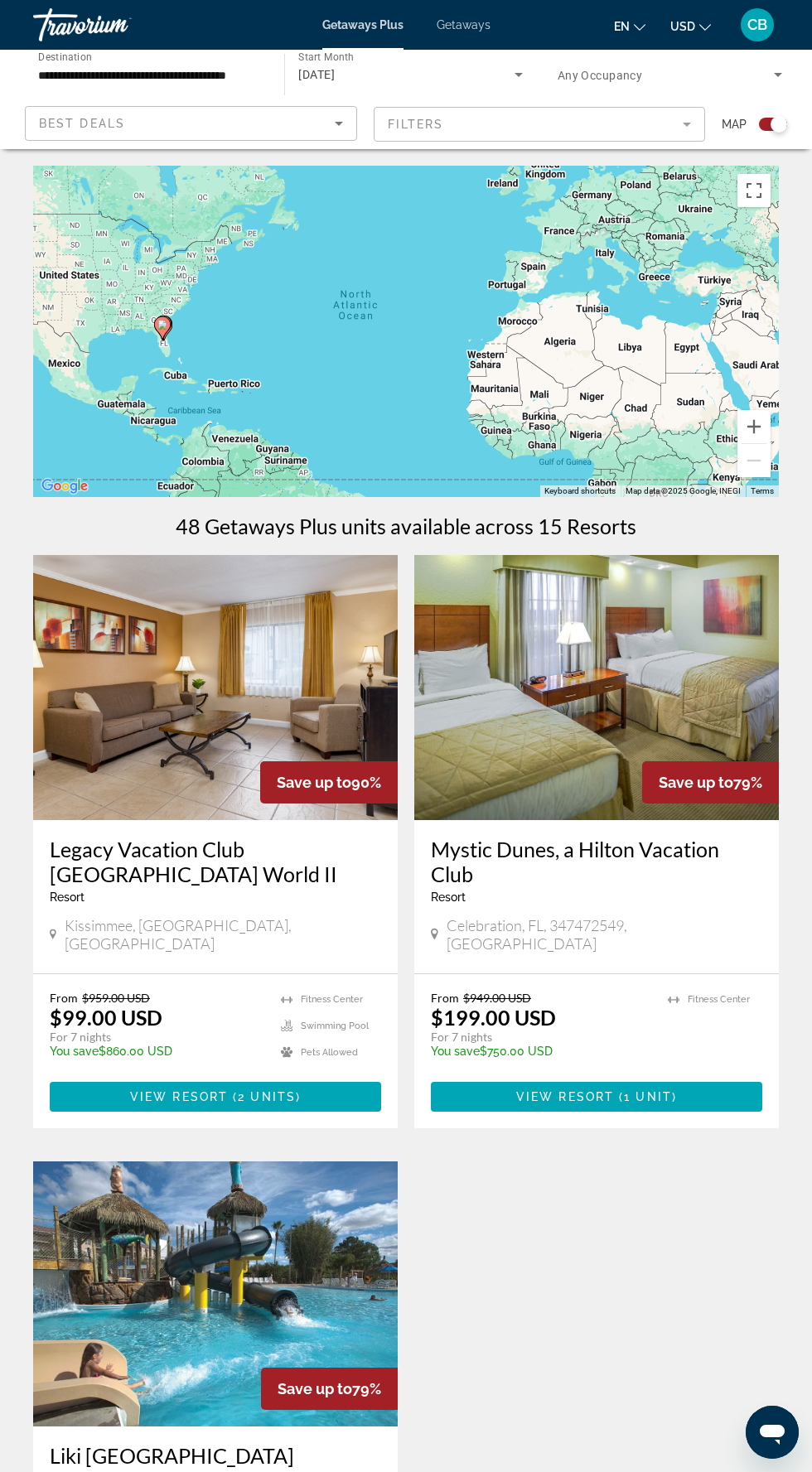
click at [467, 24] on span "Getaways" at bounding box center [463, 25] width 54 height 14
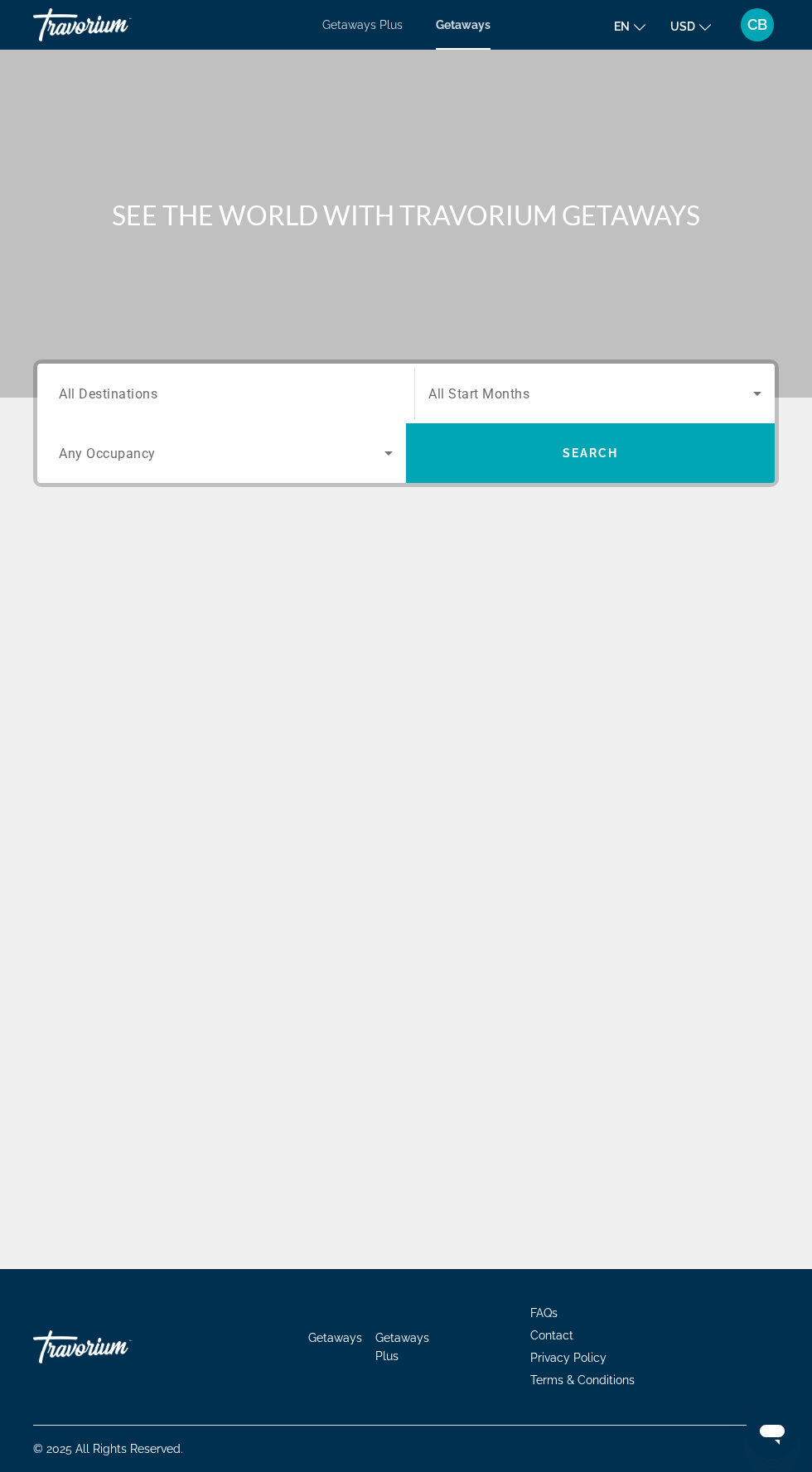
click at [236, 394] on input "Destination All Destinations" at bounding box center [225, 394] width 334 height 20
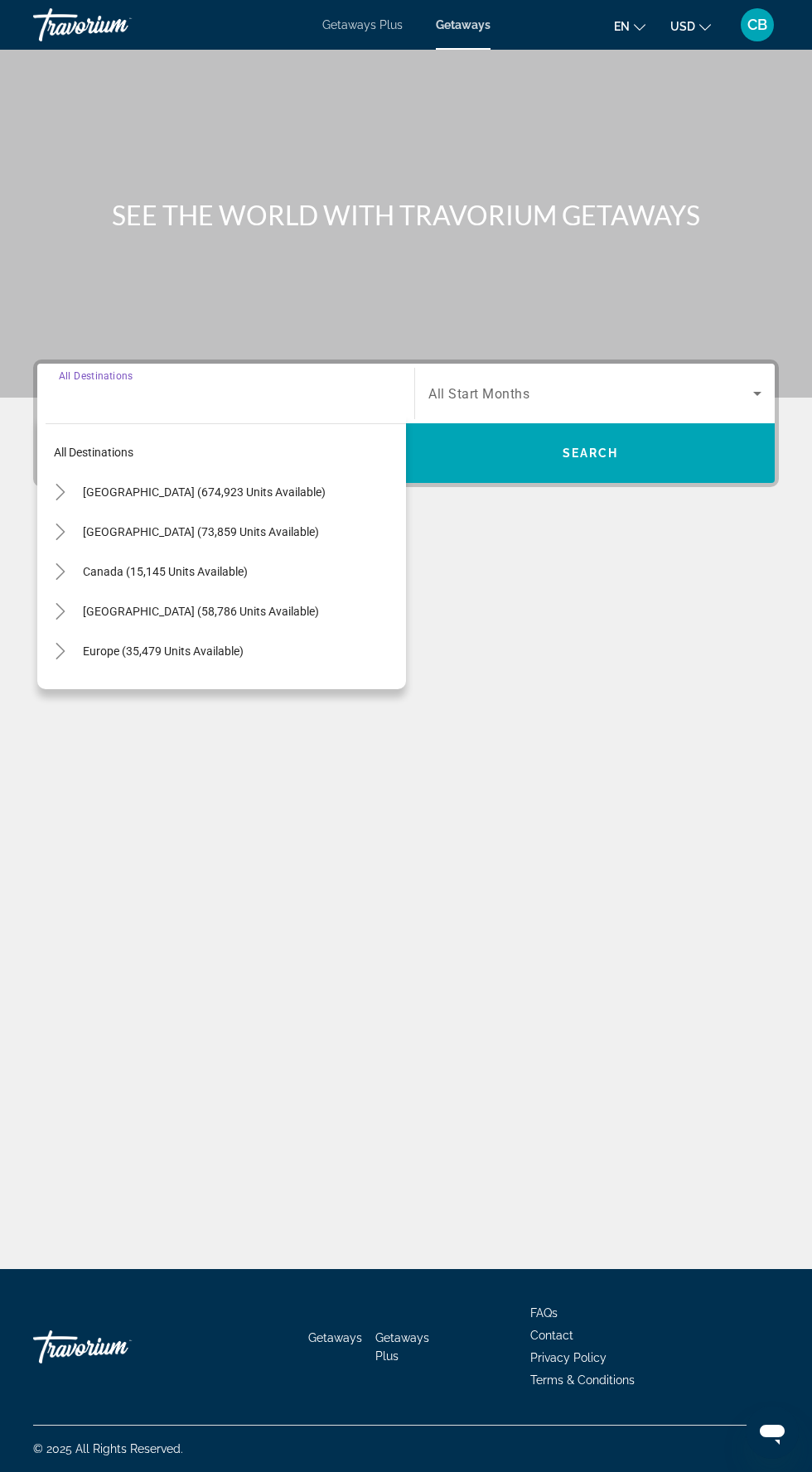
scroll to position [110, 0]
click at [49, 478] on mat-icon "Toggle United States (674,923 units available)" at bounding box center [60, 492] width 29 height 29
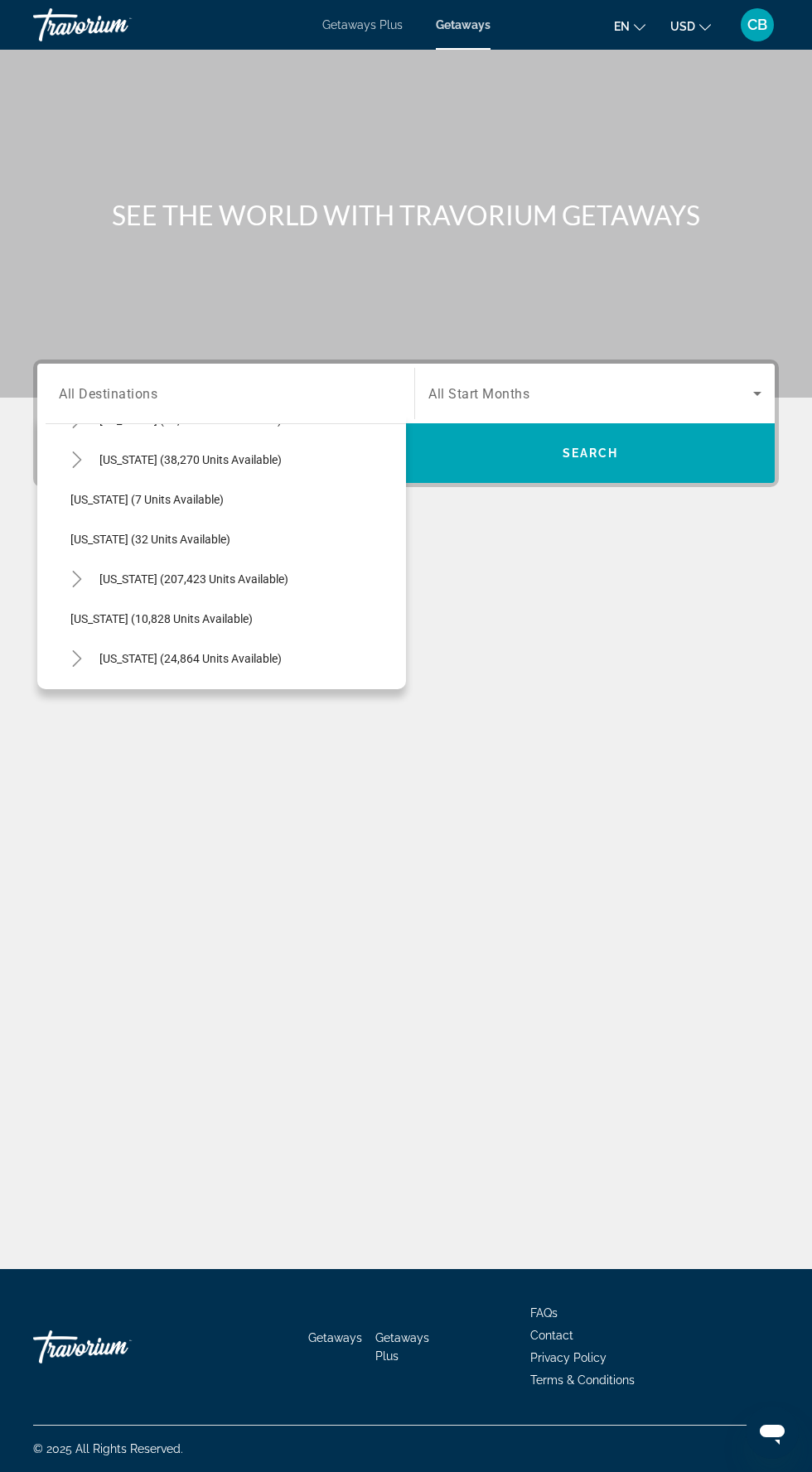
scroll to position [192, 0]
click at [180, 572] on span "Florida (207,423 units available)" at bounding box center [193, 578] width 188 height 14
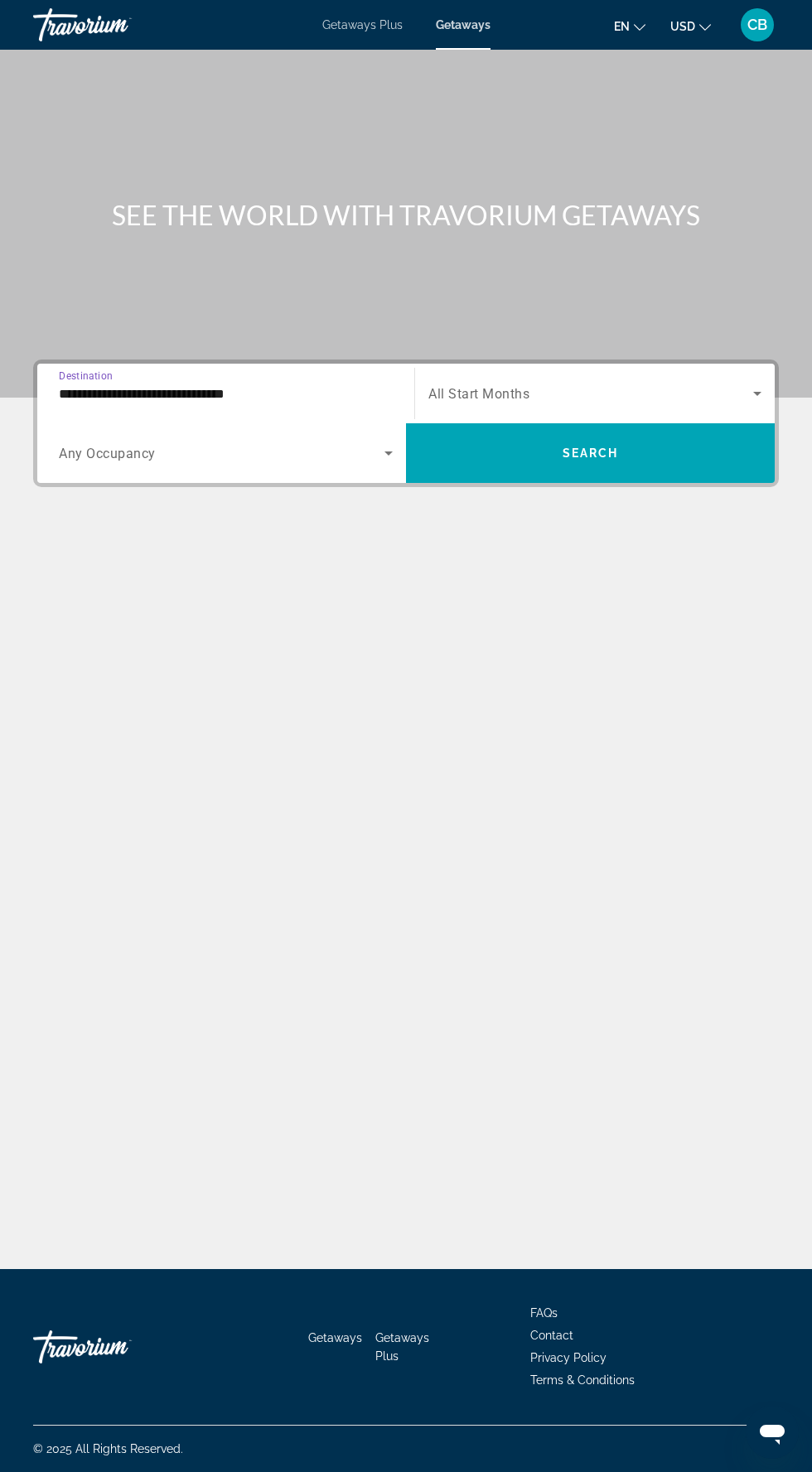
click at [169, 384] on input "**********" at bounding box center [225, 394] width 334 height 20
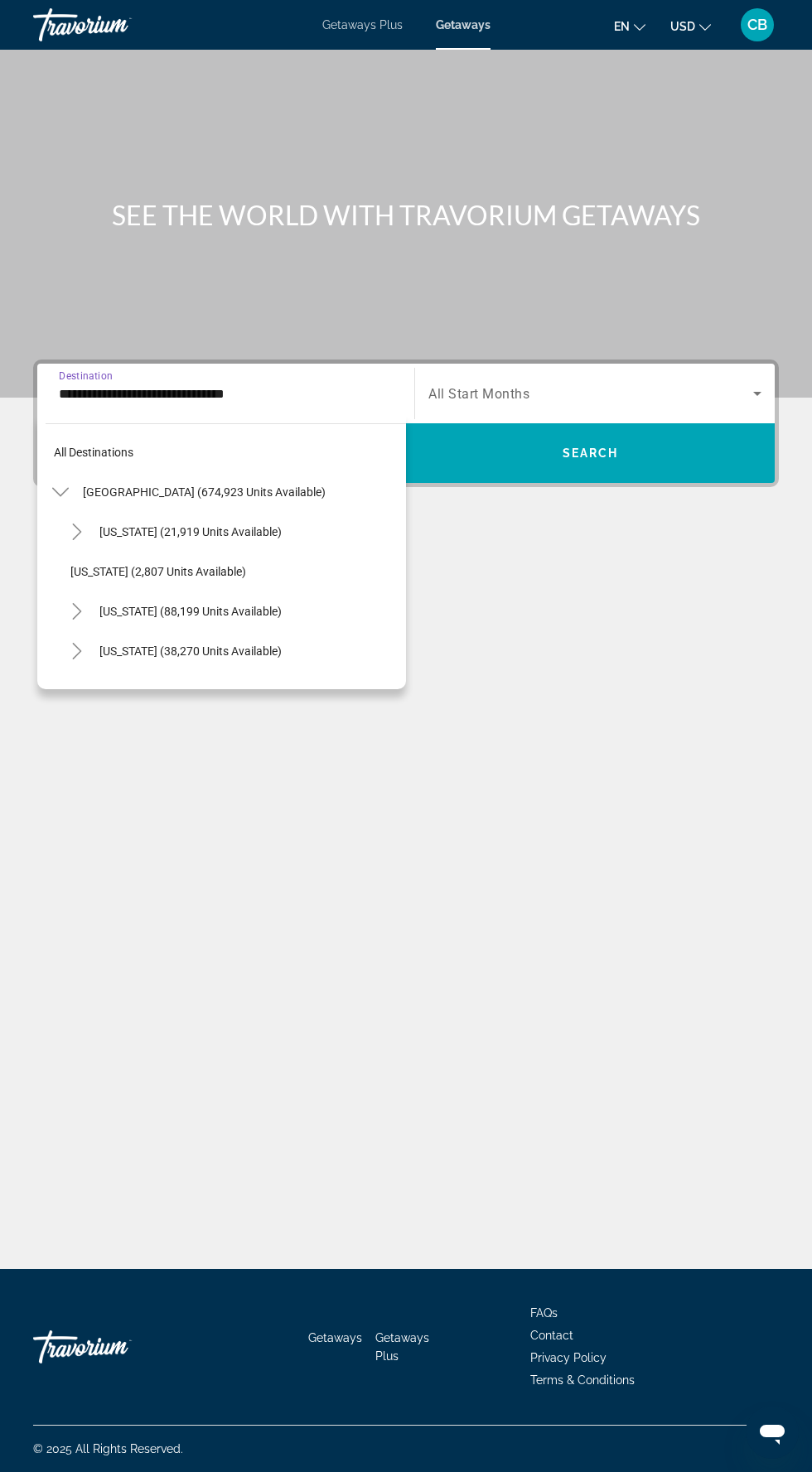
scroll to position [218, 0]
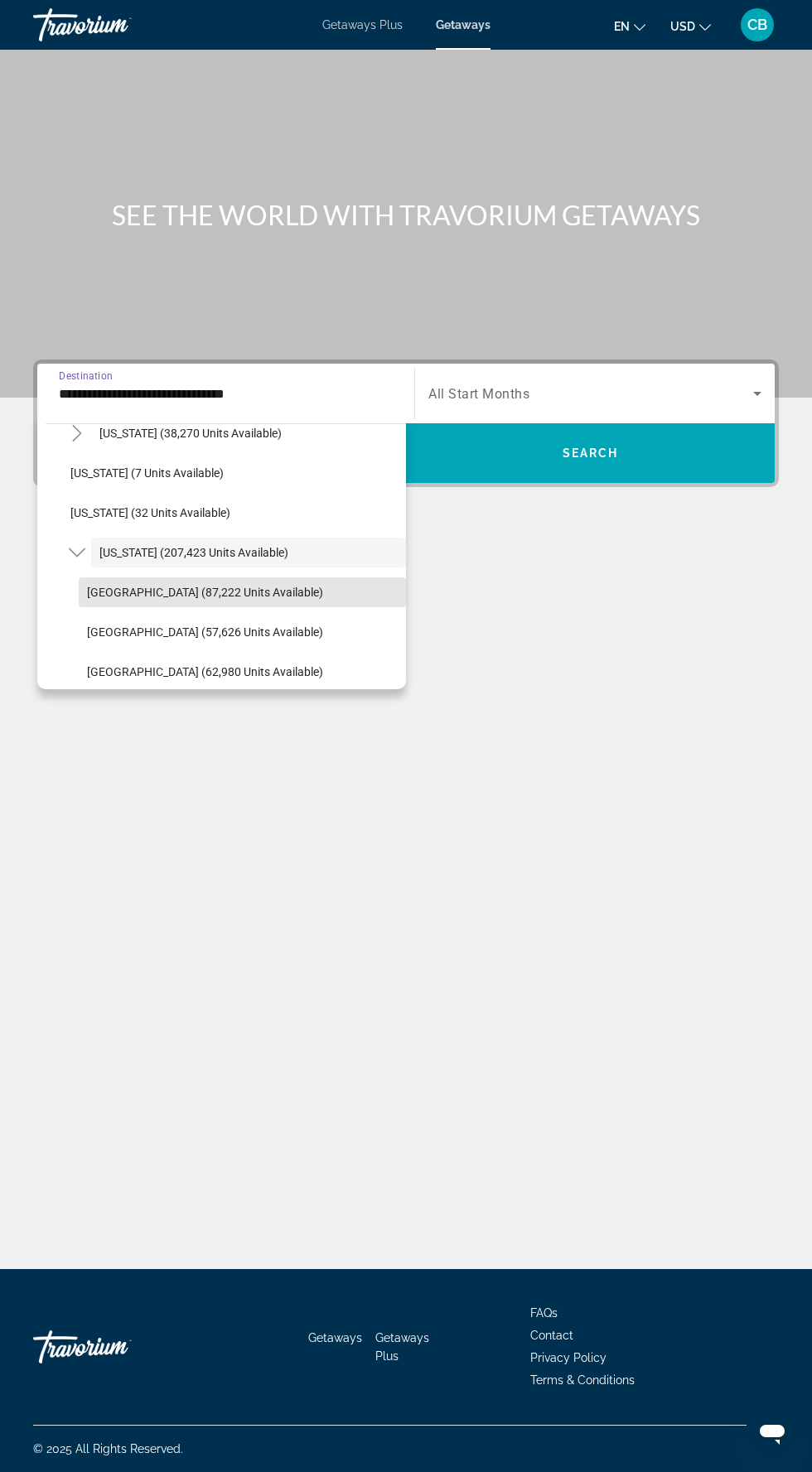
click at [159, 586] on span "Orlando & Disney Area (87,222 units available)" at bounding box center [205, 593] width 236 height 14
type input "**********"
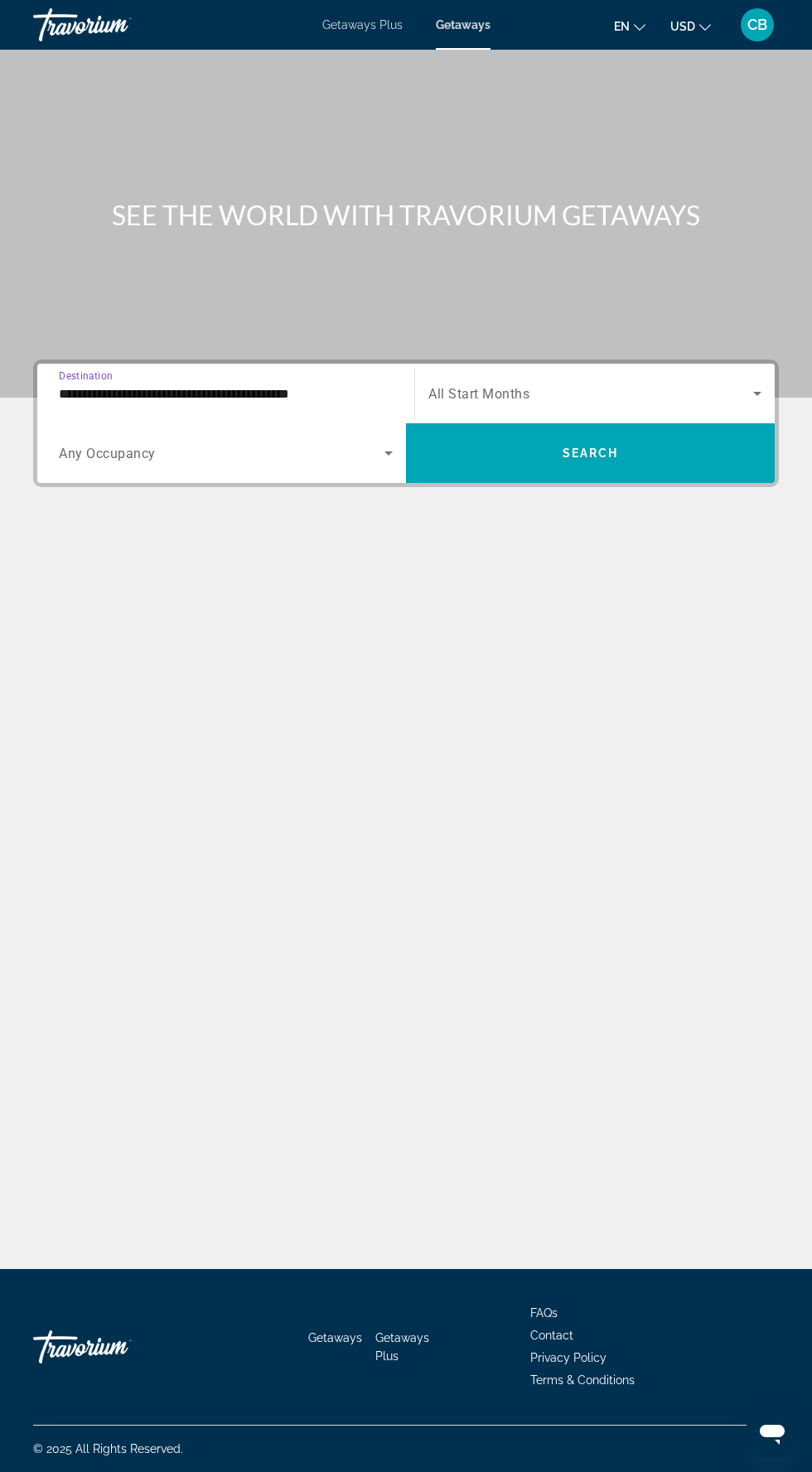
scroll to position [110, 0]
click at [304, 443] on span "Search widget" at bounding box center [221, 453] width 326 height 20
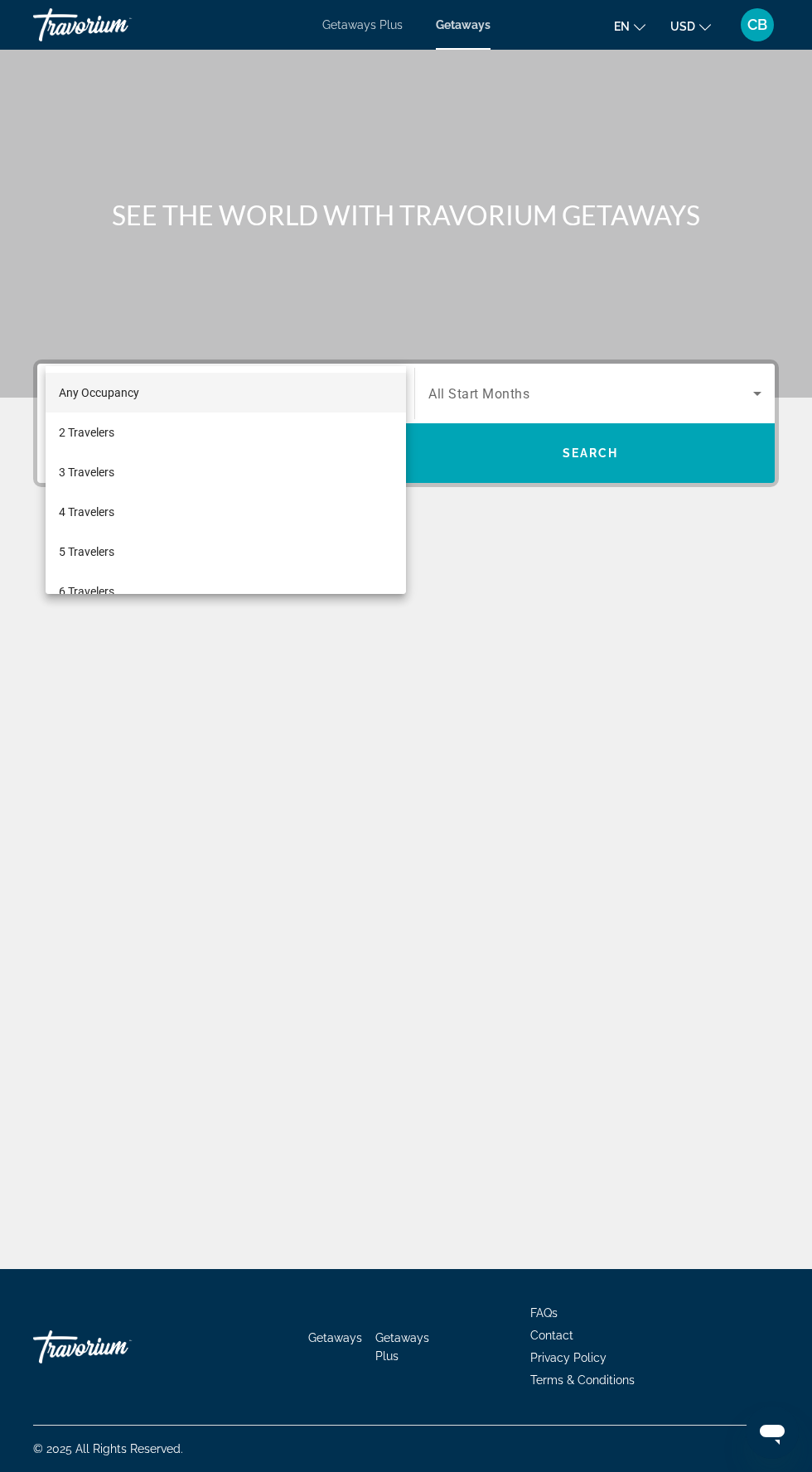
click at [618, 273] on div at bounding box center [406, 736] width 812 height 1472
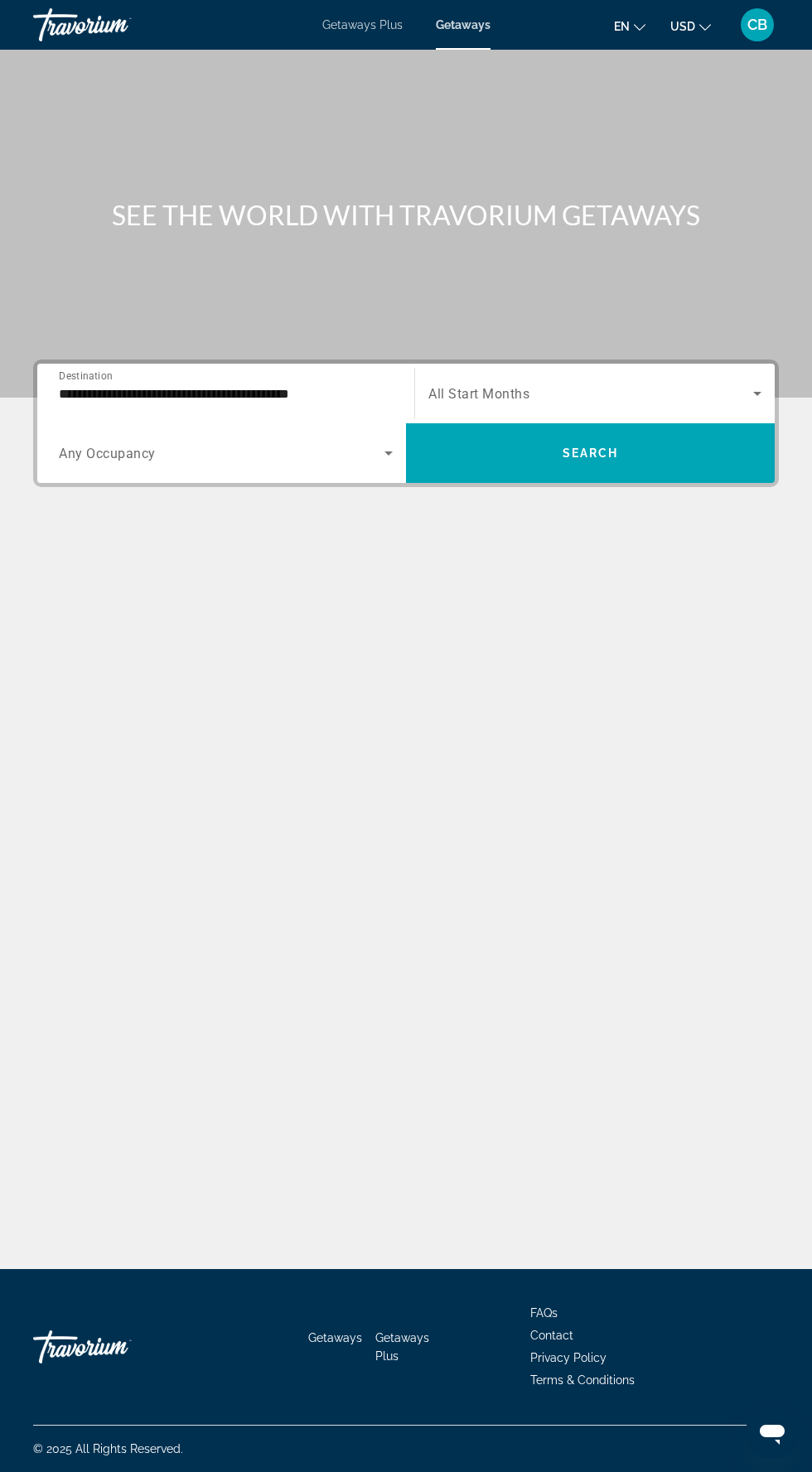
click at [609, 433] on span "Search widget" at bounding box center [590, 453] width 368 height 40
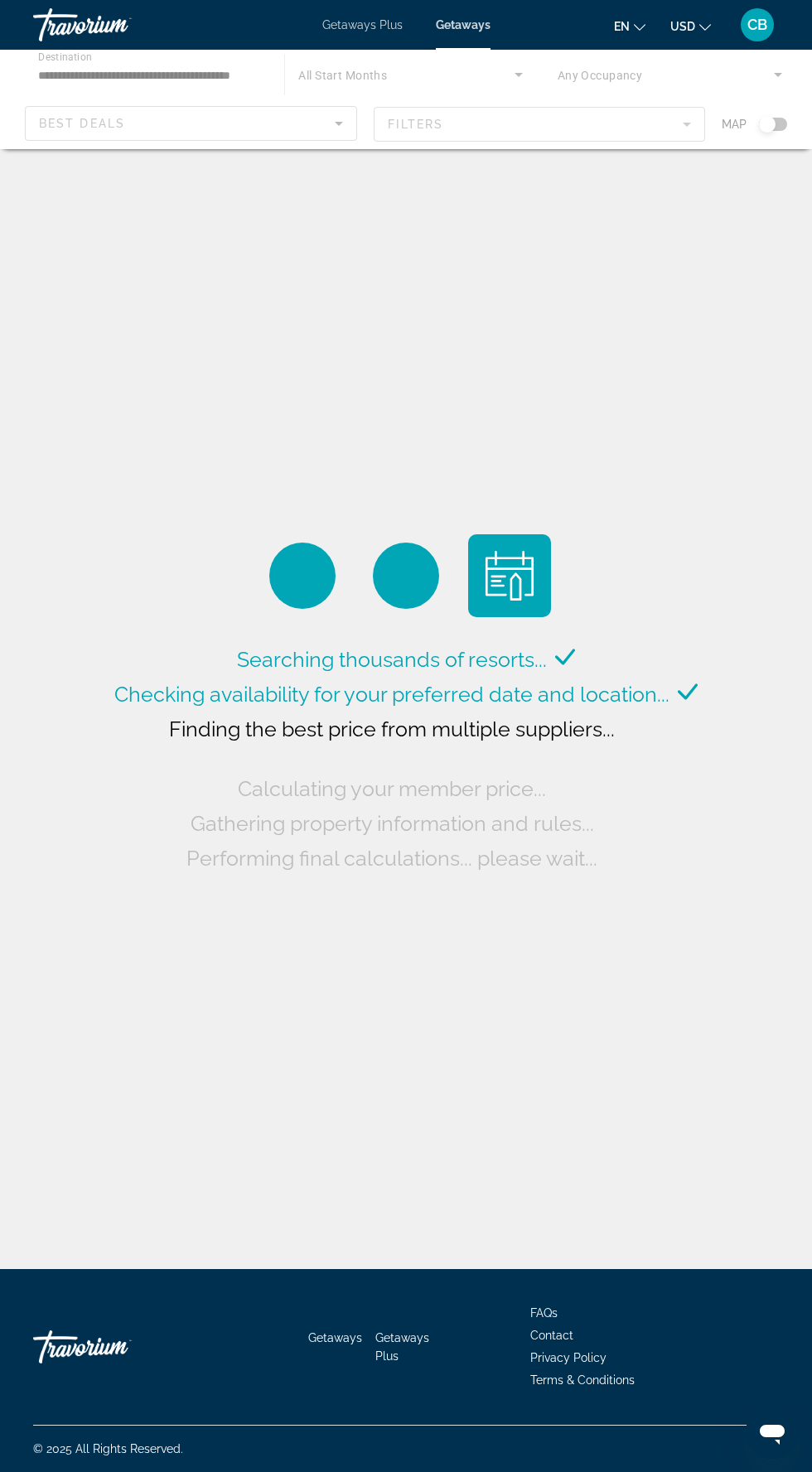
click at [413, 74] on div "Main content" at bounding box center [406, 99] width 812 height 100
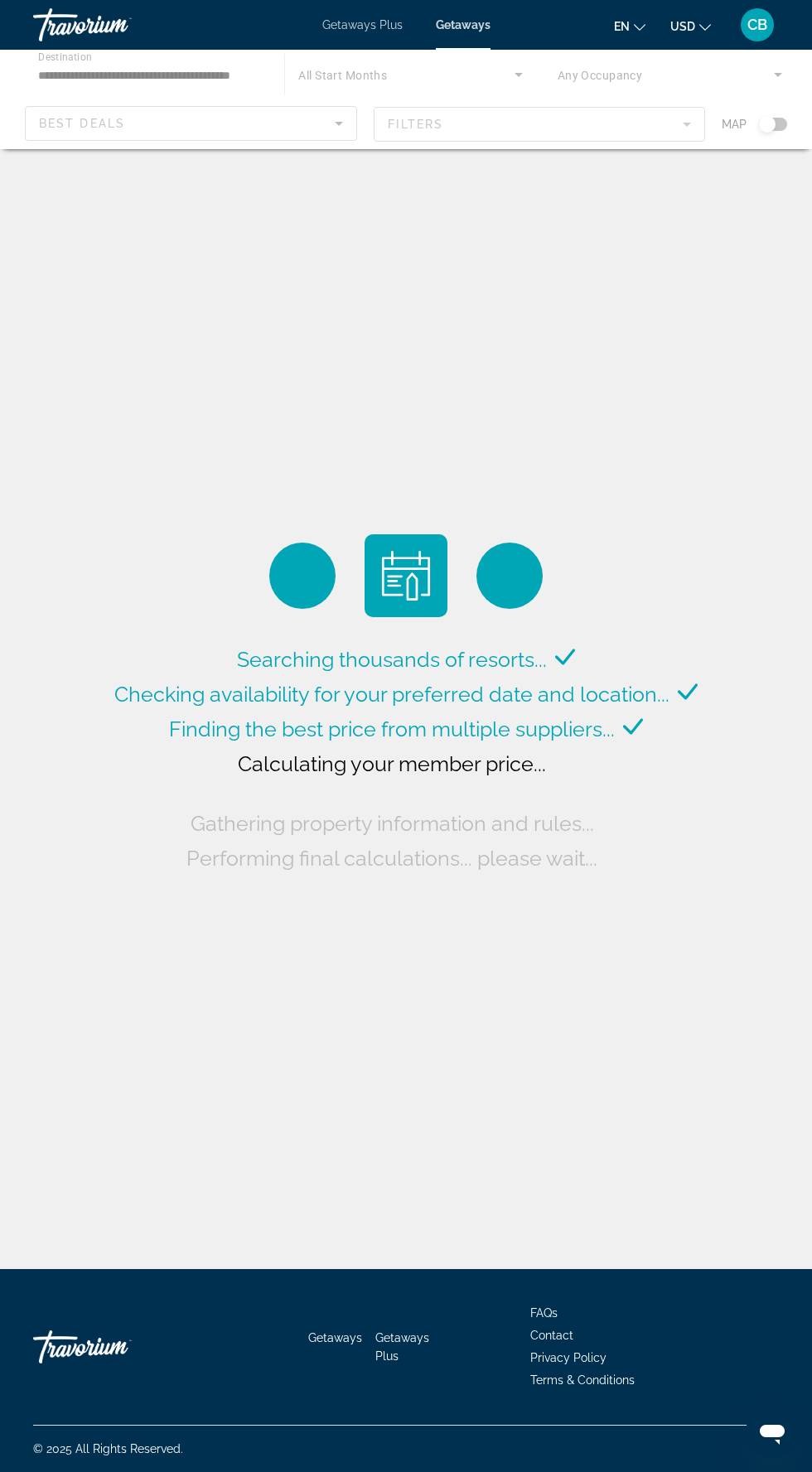
click at [353, 77] on div "Main content" at bounding box center [406, 99] width 812 height 100
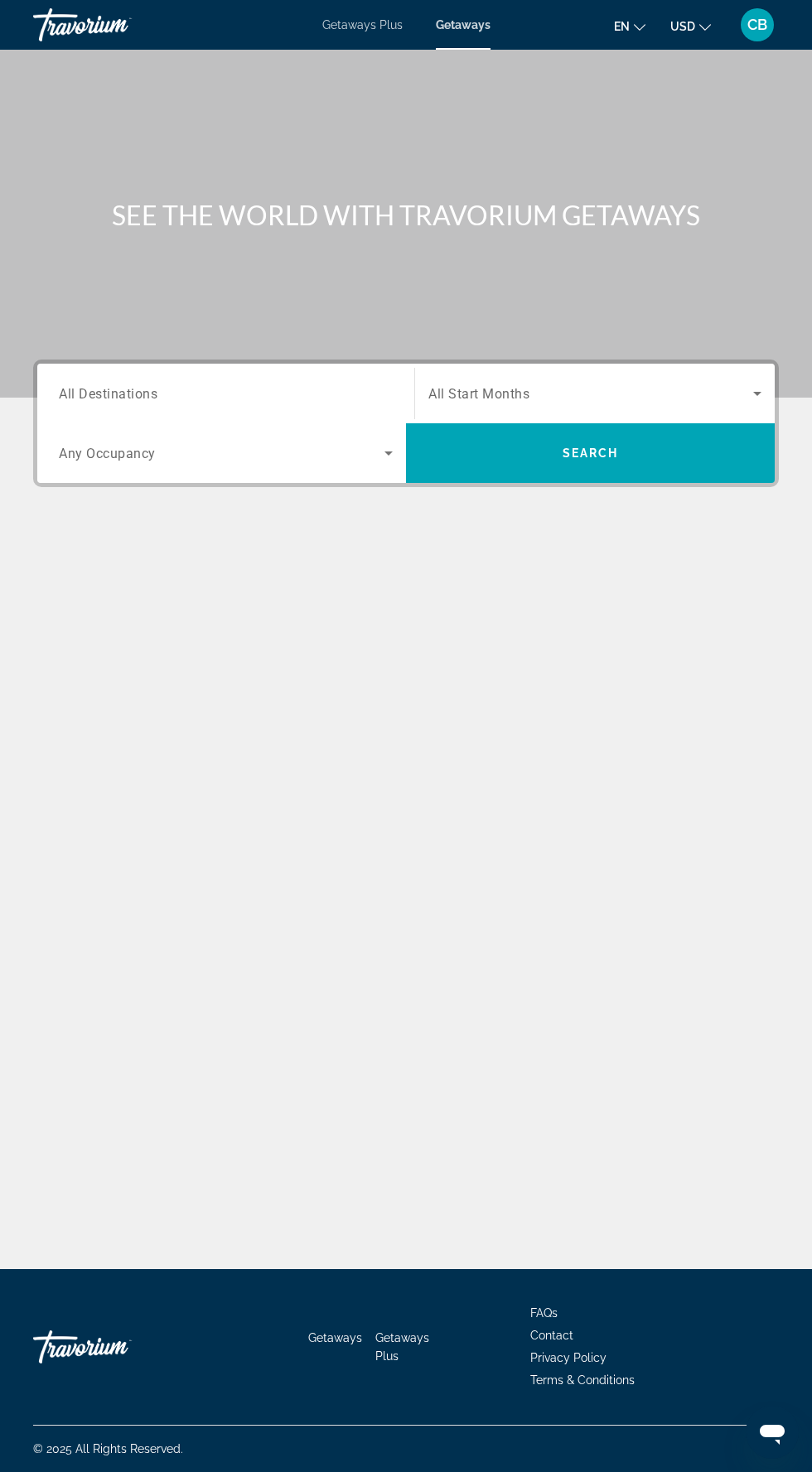
click at [212, 390] on input "Destination All Destinations" at bounding box center [225, 394] width 334 height 20
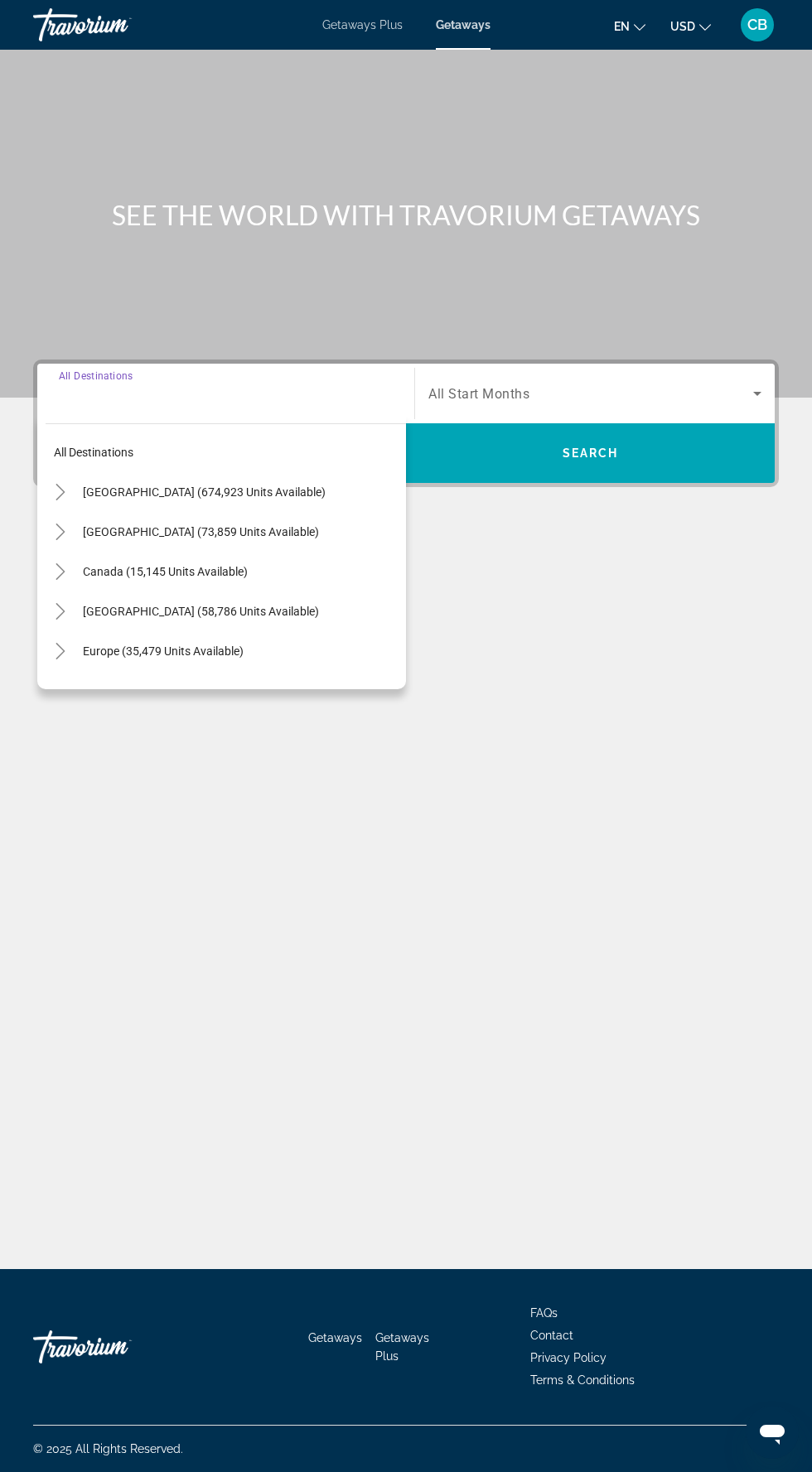
scroll to position [110, 0]
click at [60, 484] on icon "Toggle United States (674,923 units available)" at bounding box center [60, 491] width 16 height 16
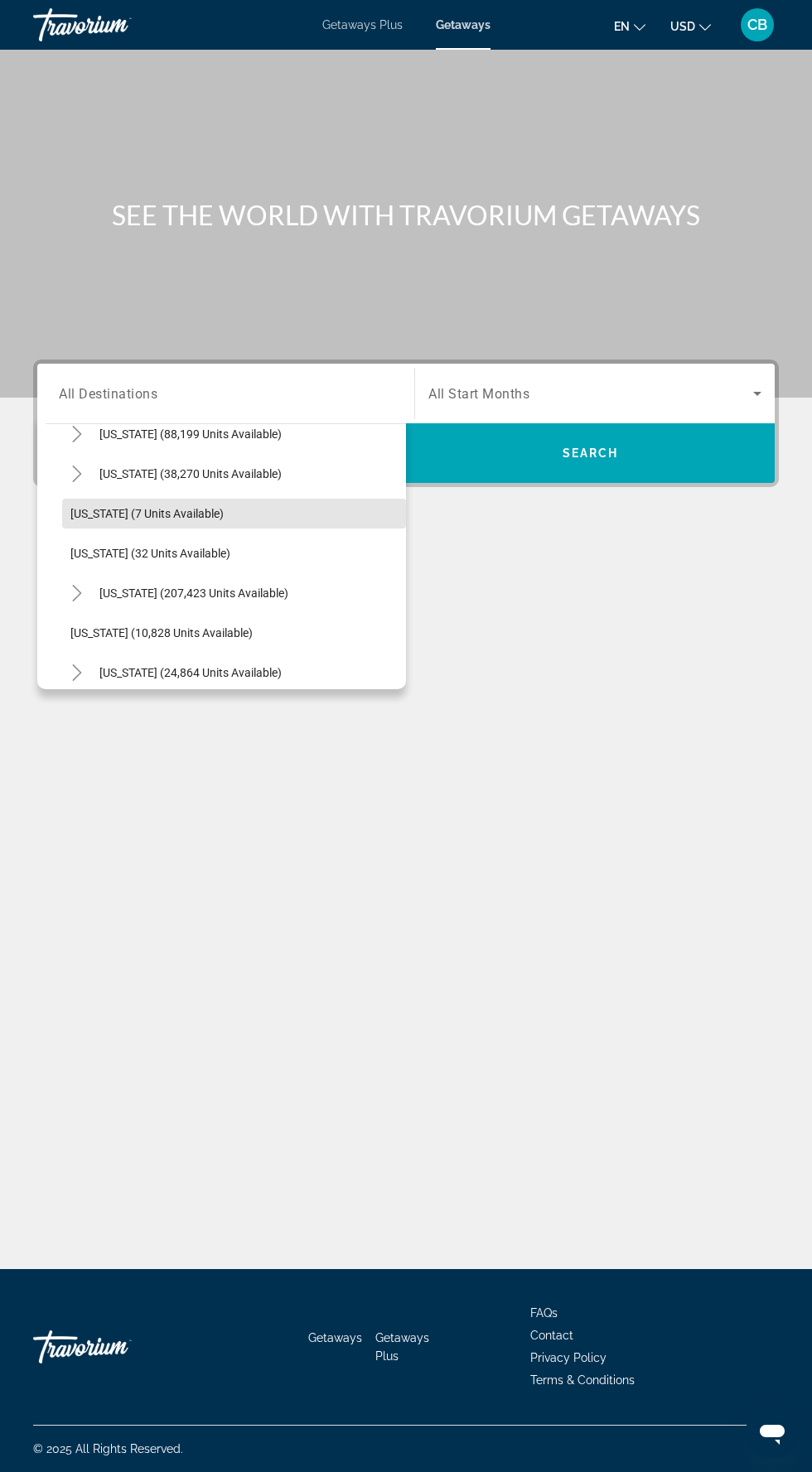
scroll to position [179, 0]
click at [69, 583] on icon "Toggle Florida (207,423 units available)" at bounding box center [76, 591] width 16 height 16
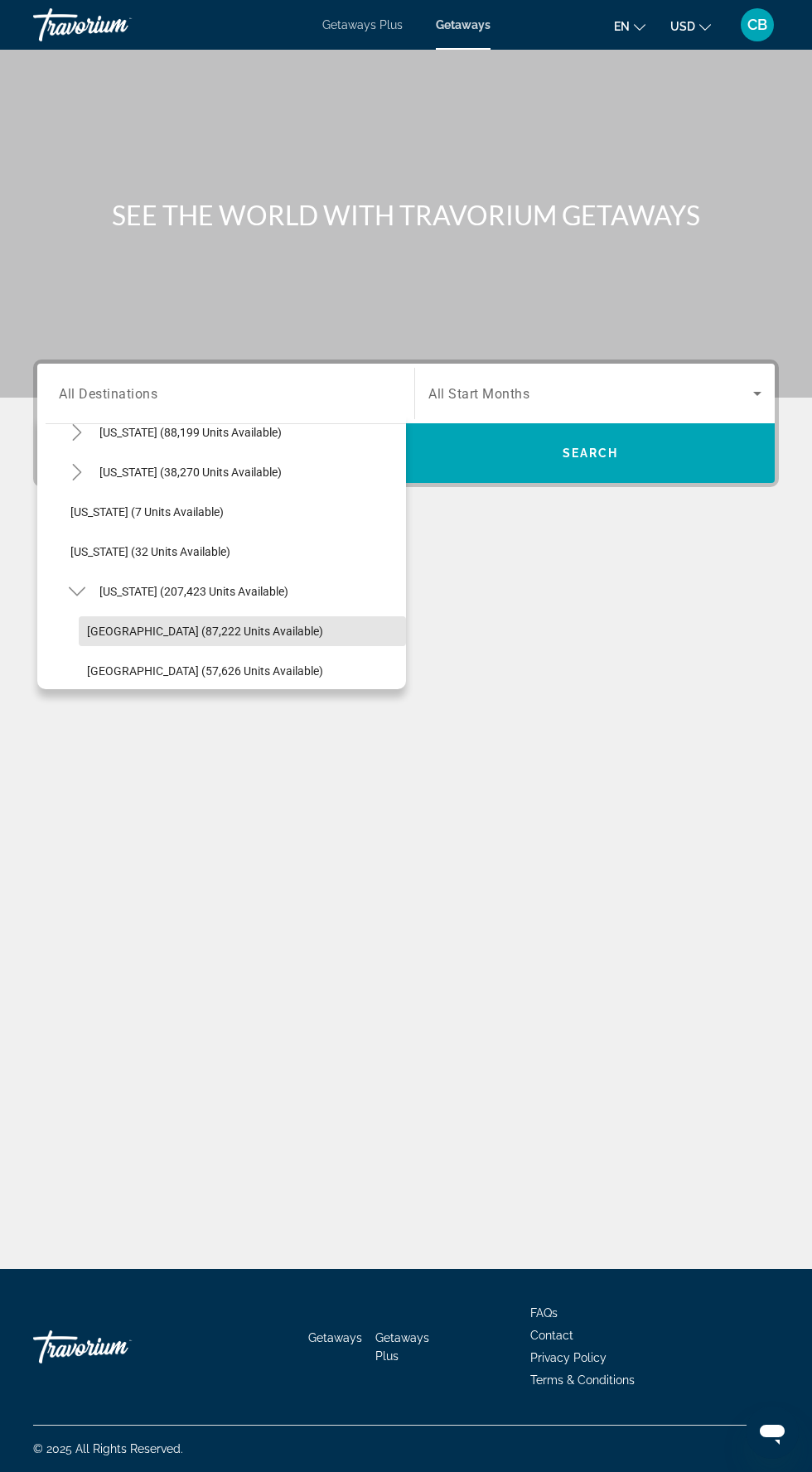
click at [160, 625] on span "Orlando & Disney Area (87,222 units available)" at bounding box center [205, 632] width 236 height 14
type input "**********"
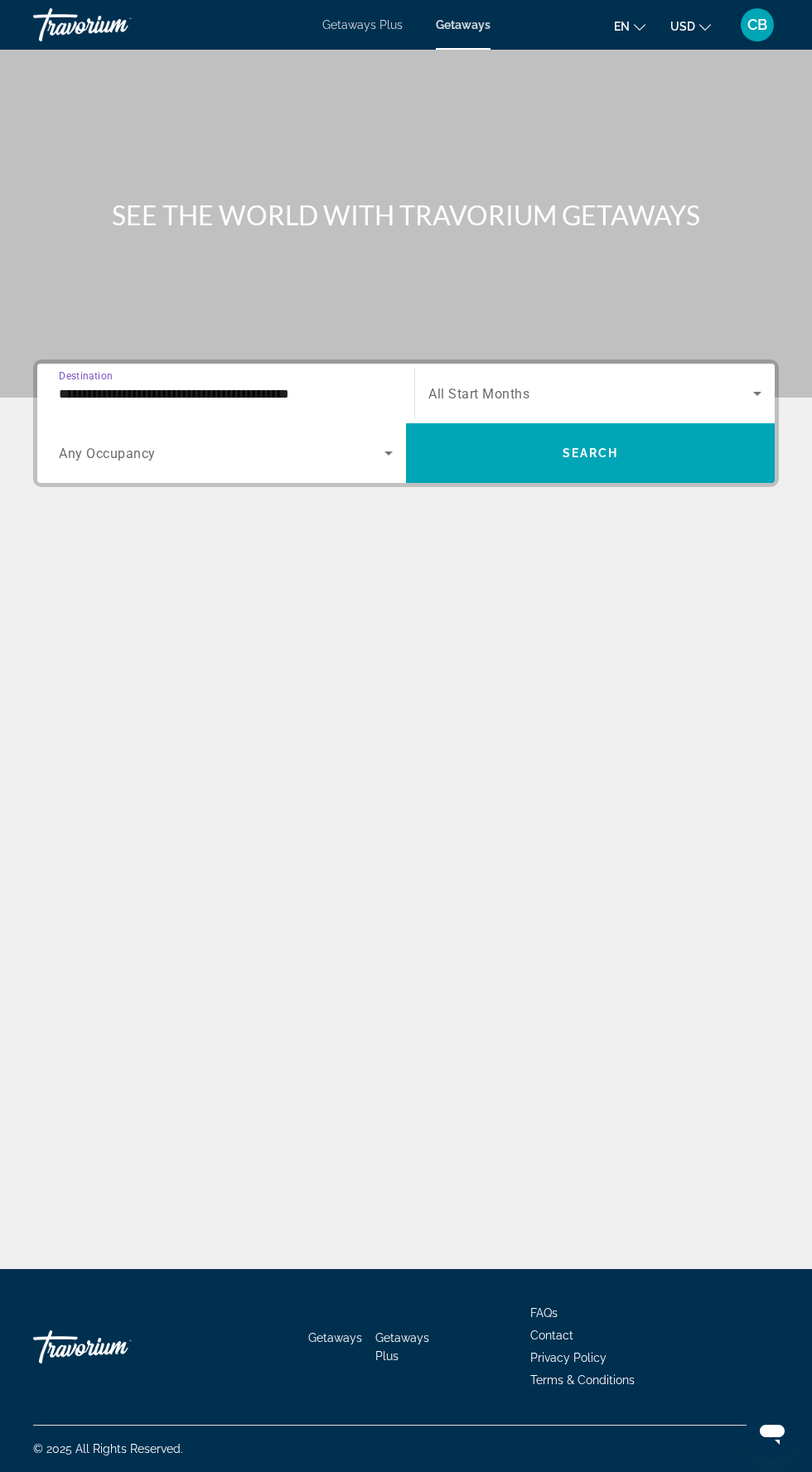
click at [763, 384] on icon "Search widget" at bounding box center [757, 394] width 20 height 20
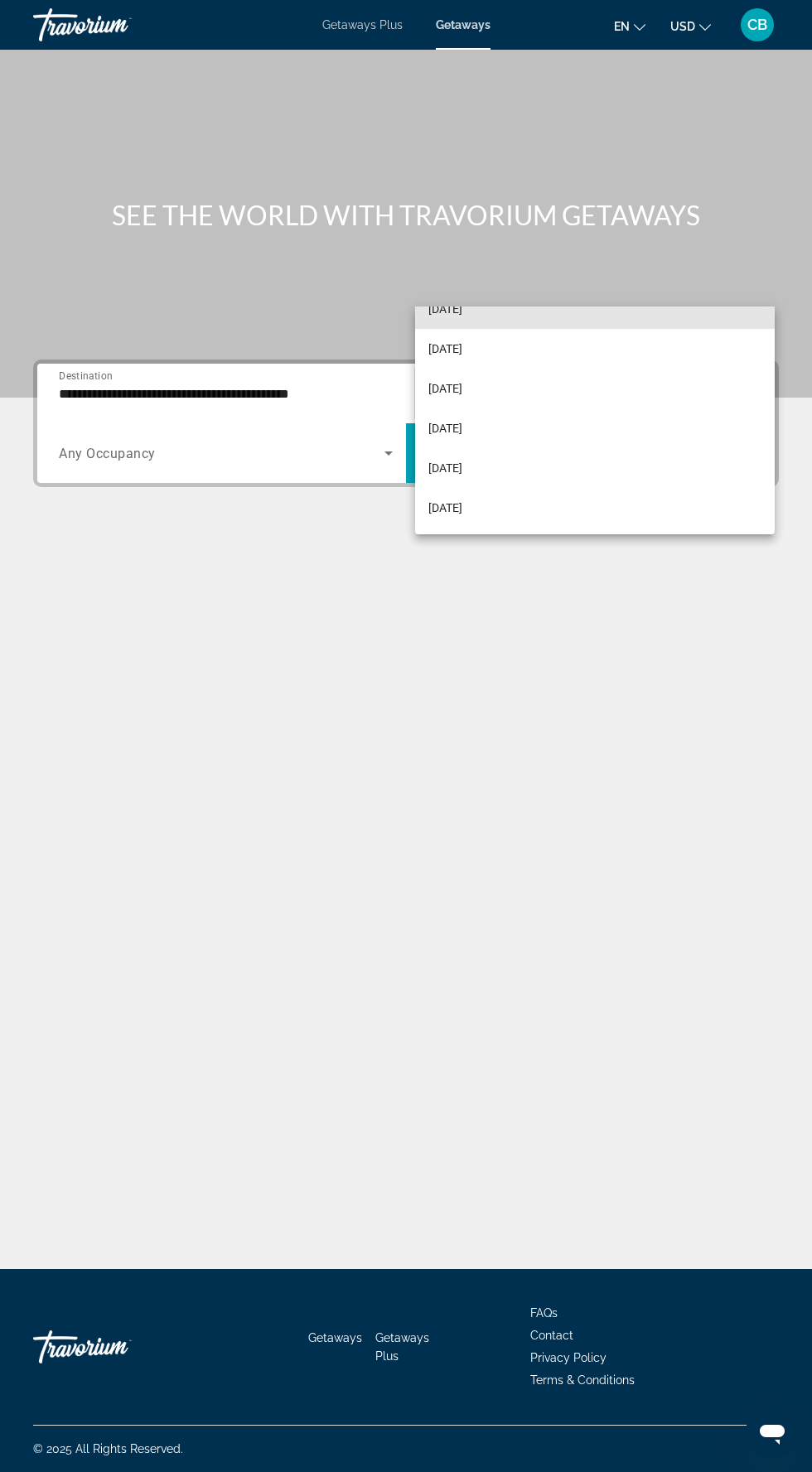
scroll to position [144, 0]
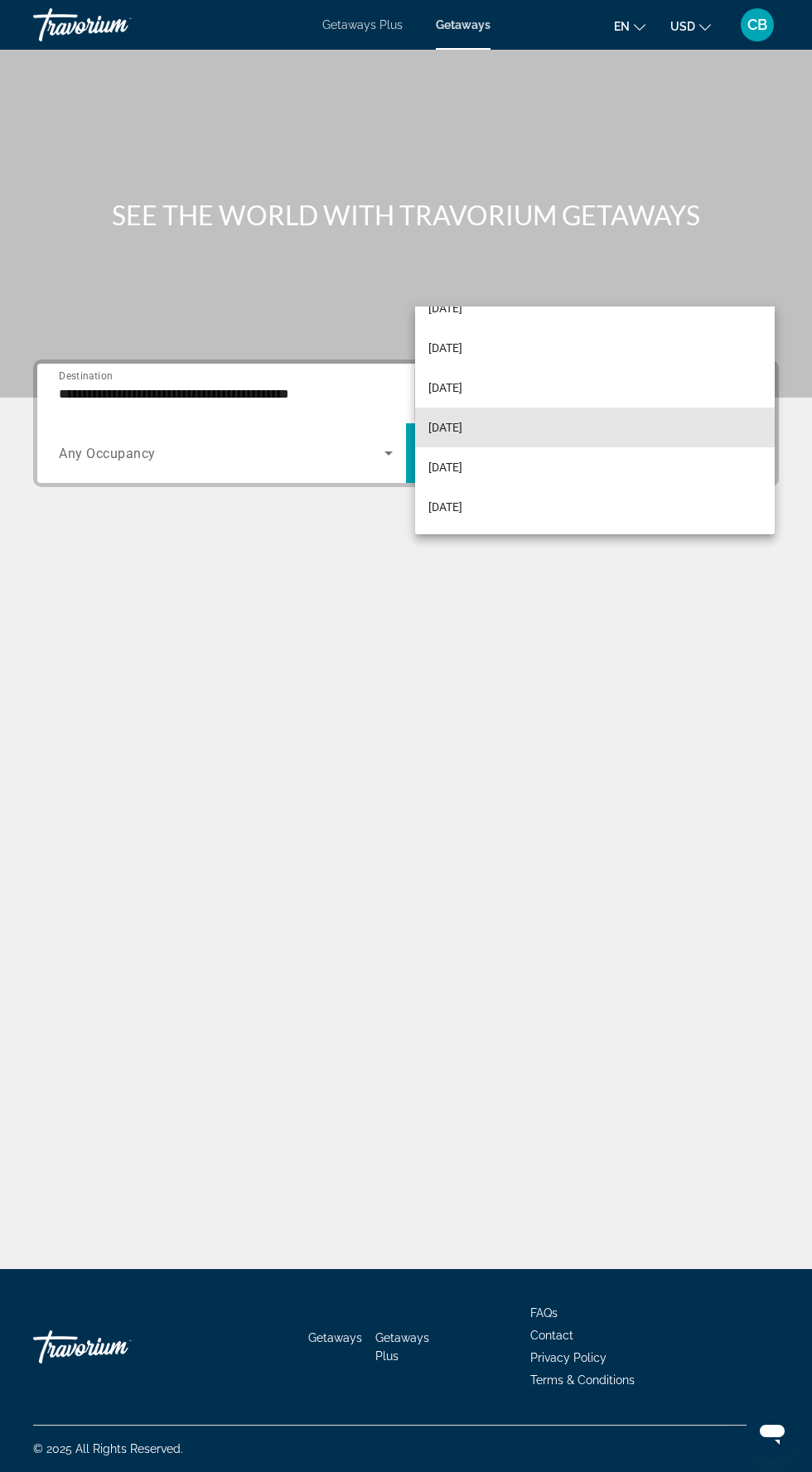
click at [462, 430] on span "February 2026" at bounding box center [445, 427] width 34 height 20
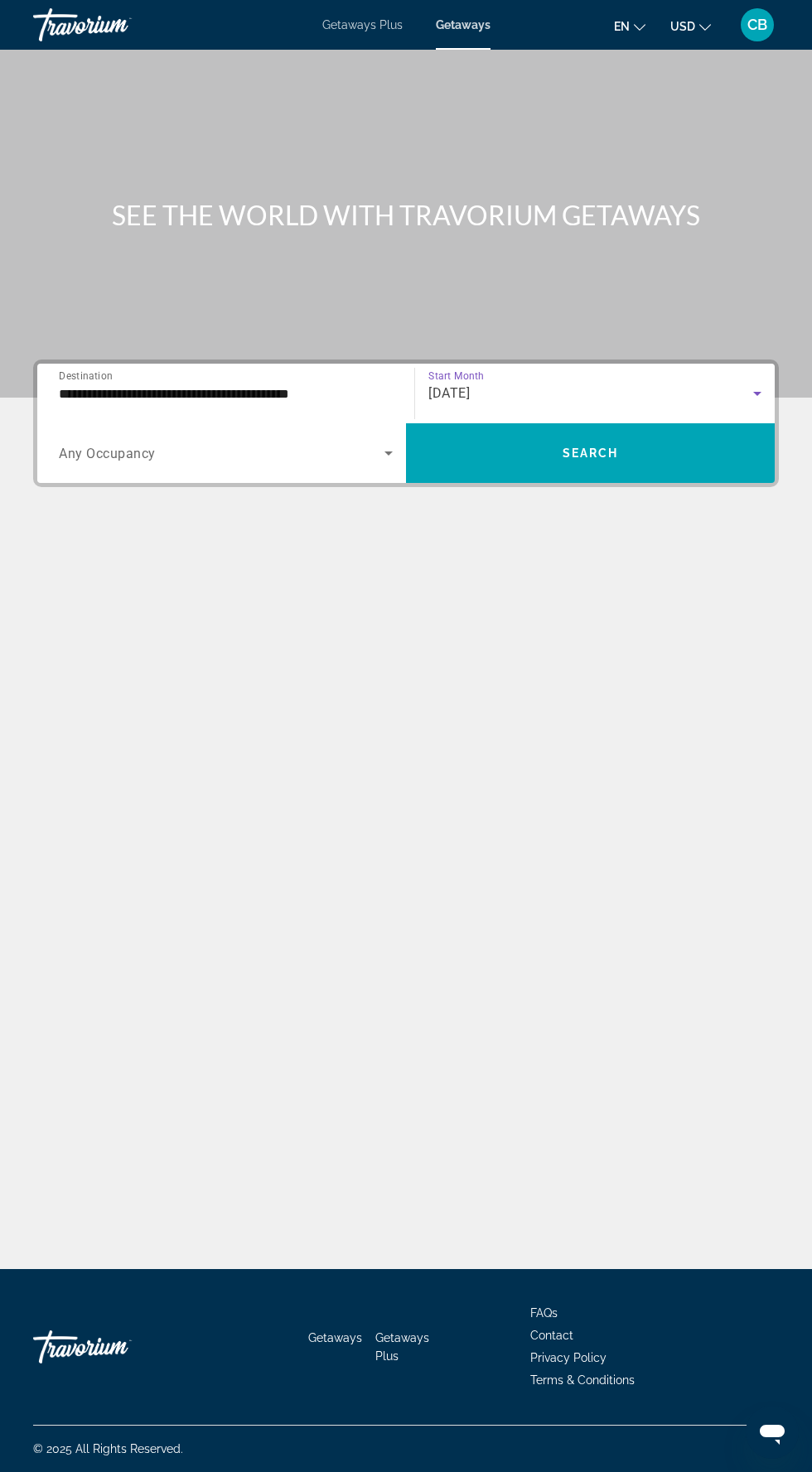
click at [674, 433] on span "Search widget" at bounding box center [590, 453] width 368 height 40
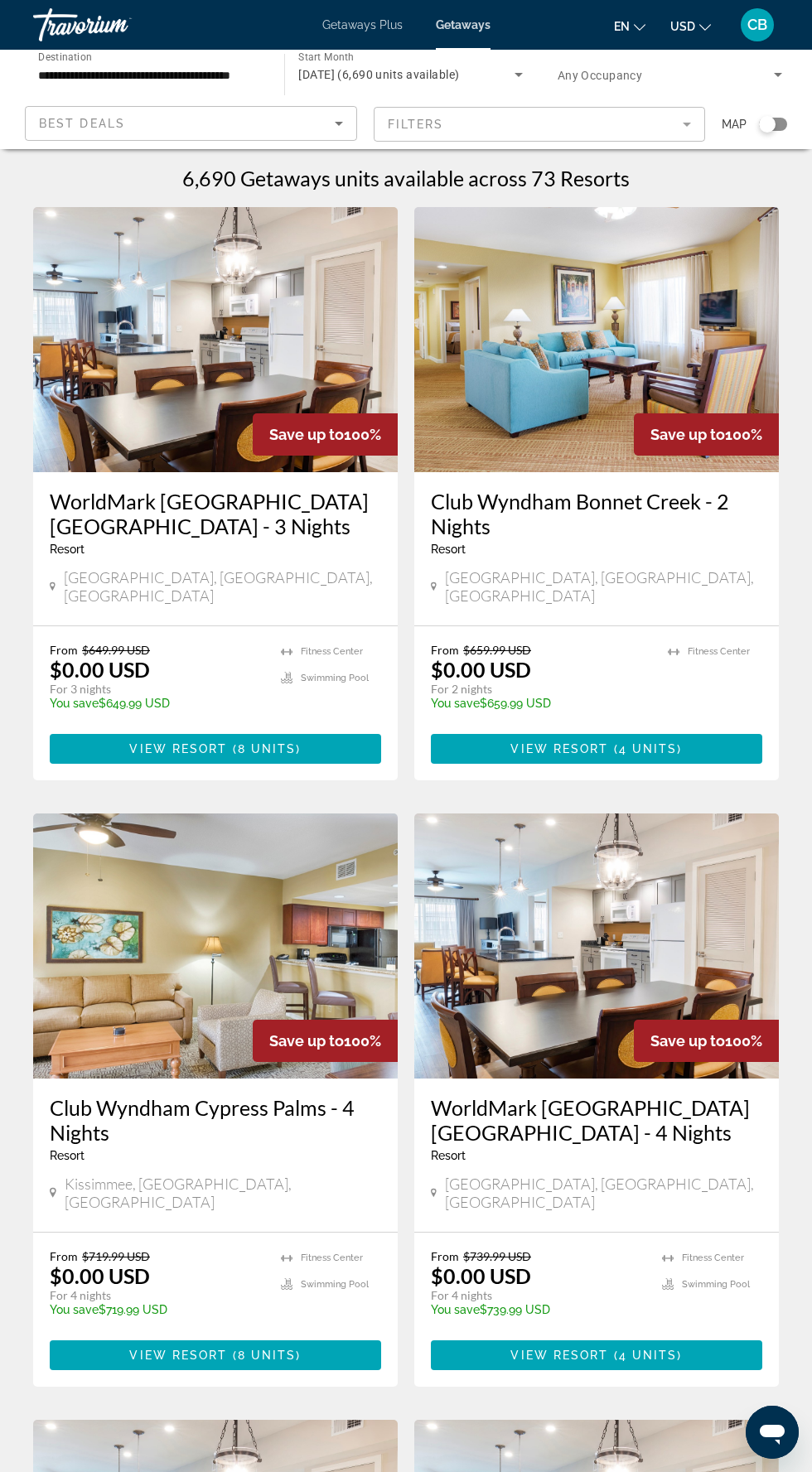
click at [338, 123] on icon "Sort by" at bounding box center [338, 124] width 9 height 4
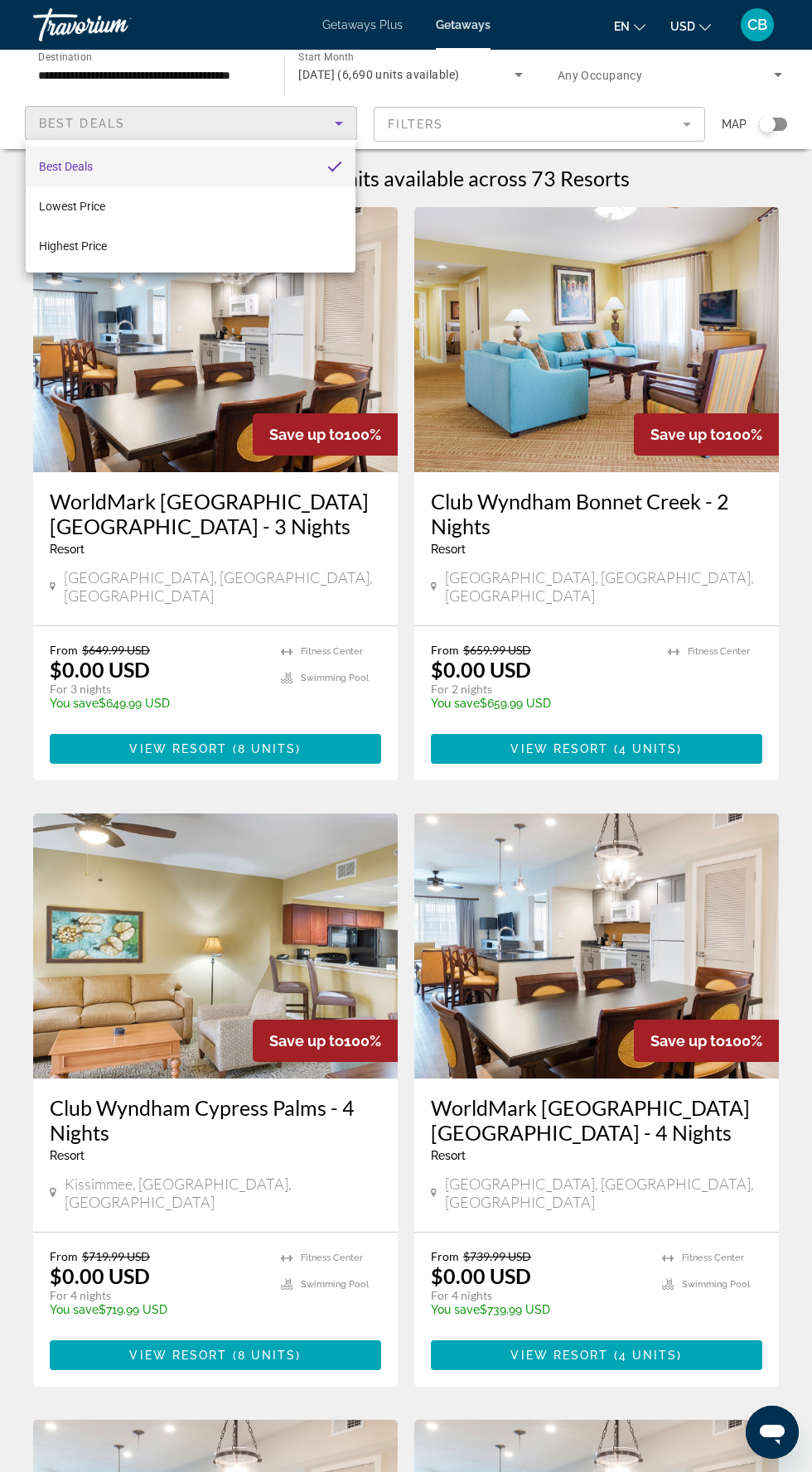
click at [541, 113] on div at bounding box center [406, 736] width 812 height 1472
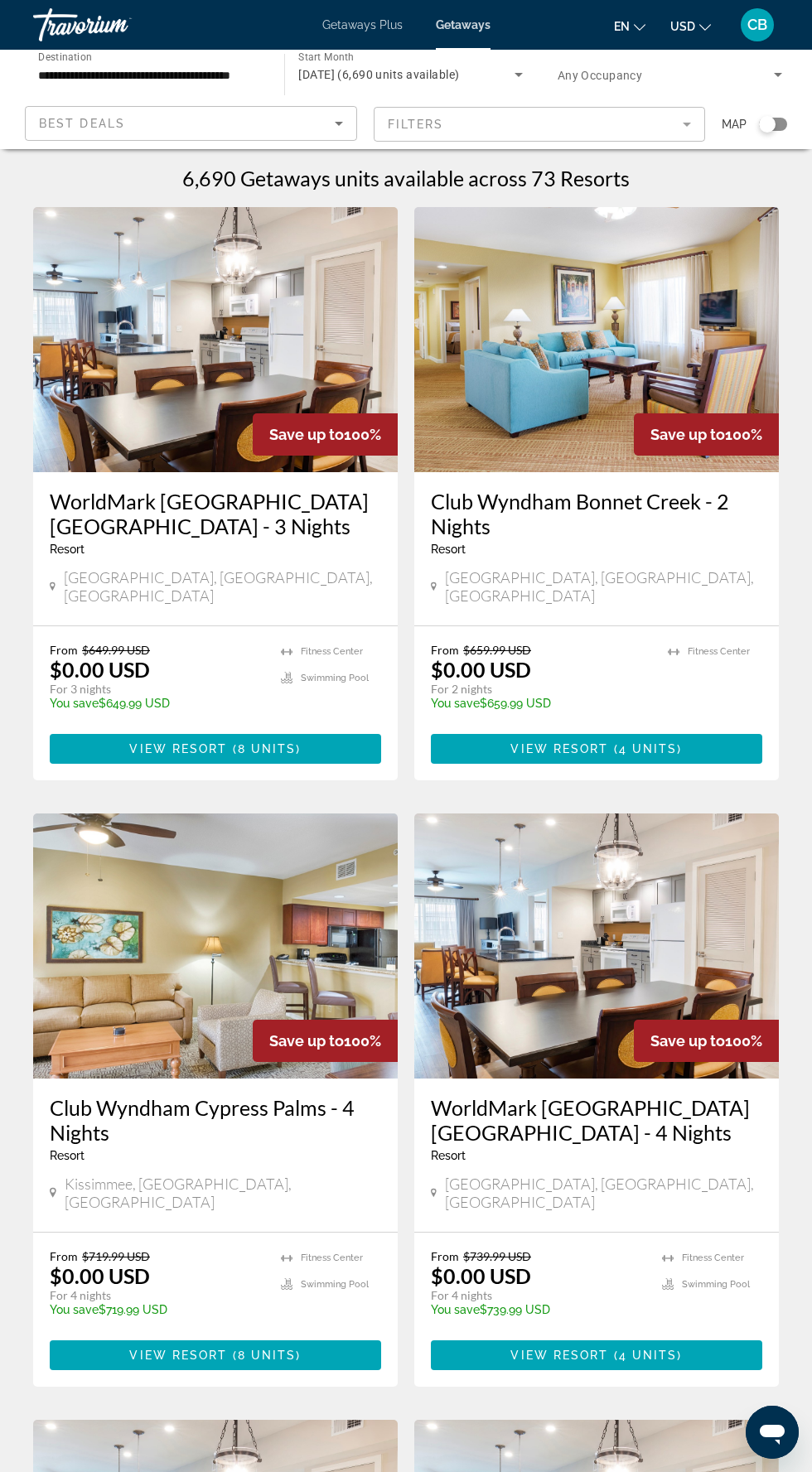
click at [679, 113] on mat-form-field "Filters" at bounding box center [539, 125] width 333 height 35
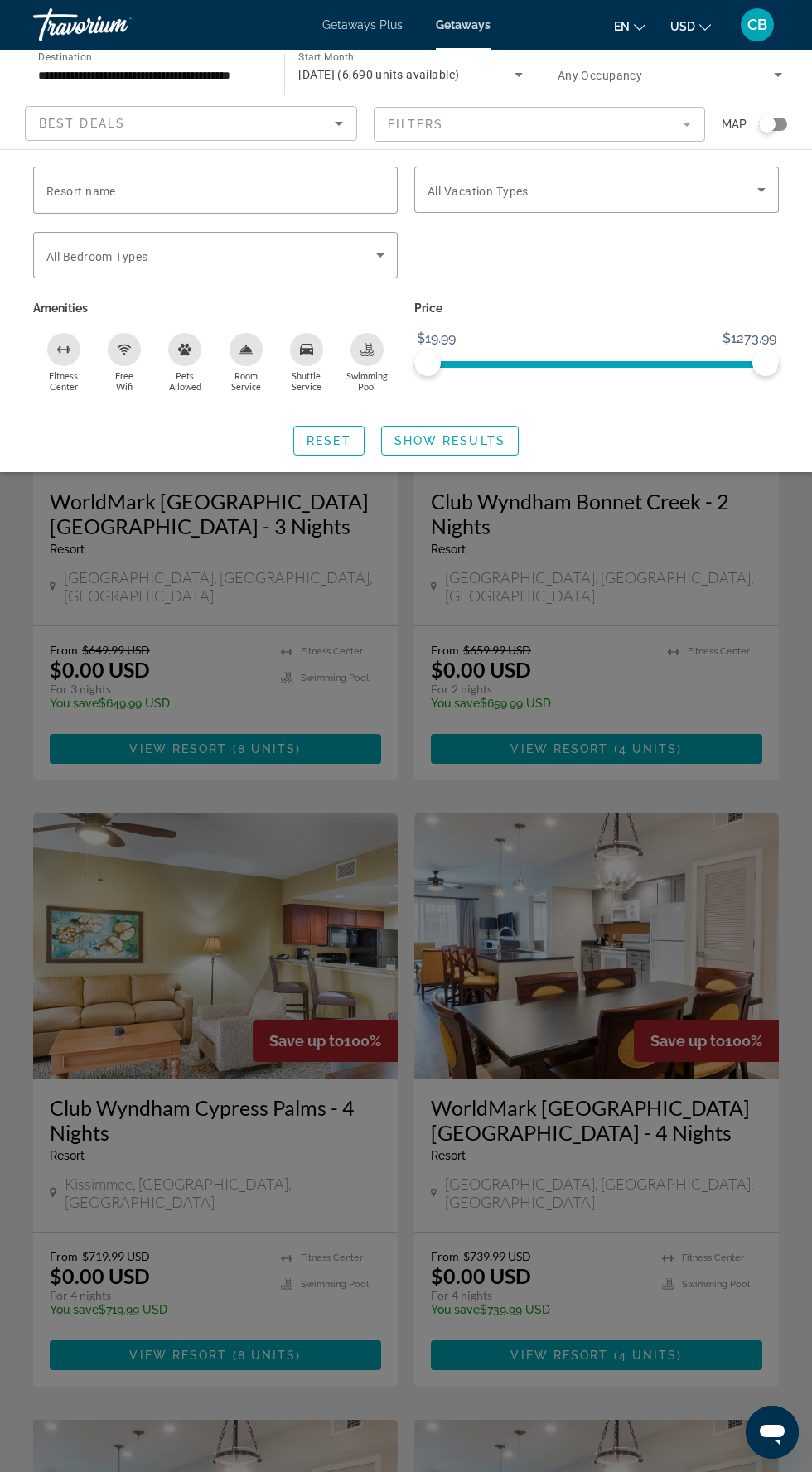
click at [753, 184] on icon "Search widget" at bounding box center [761, 190] width 20 height 20
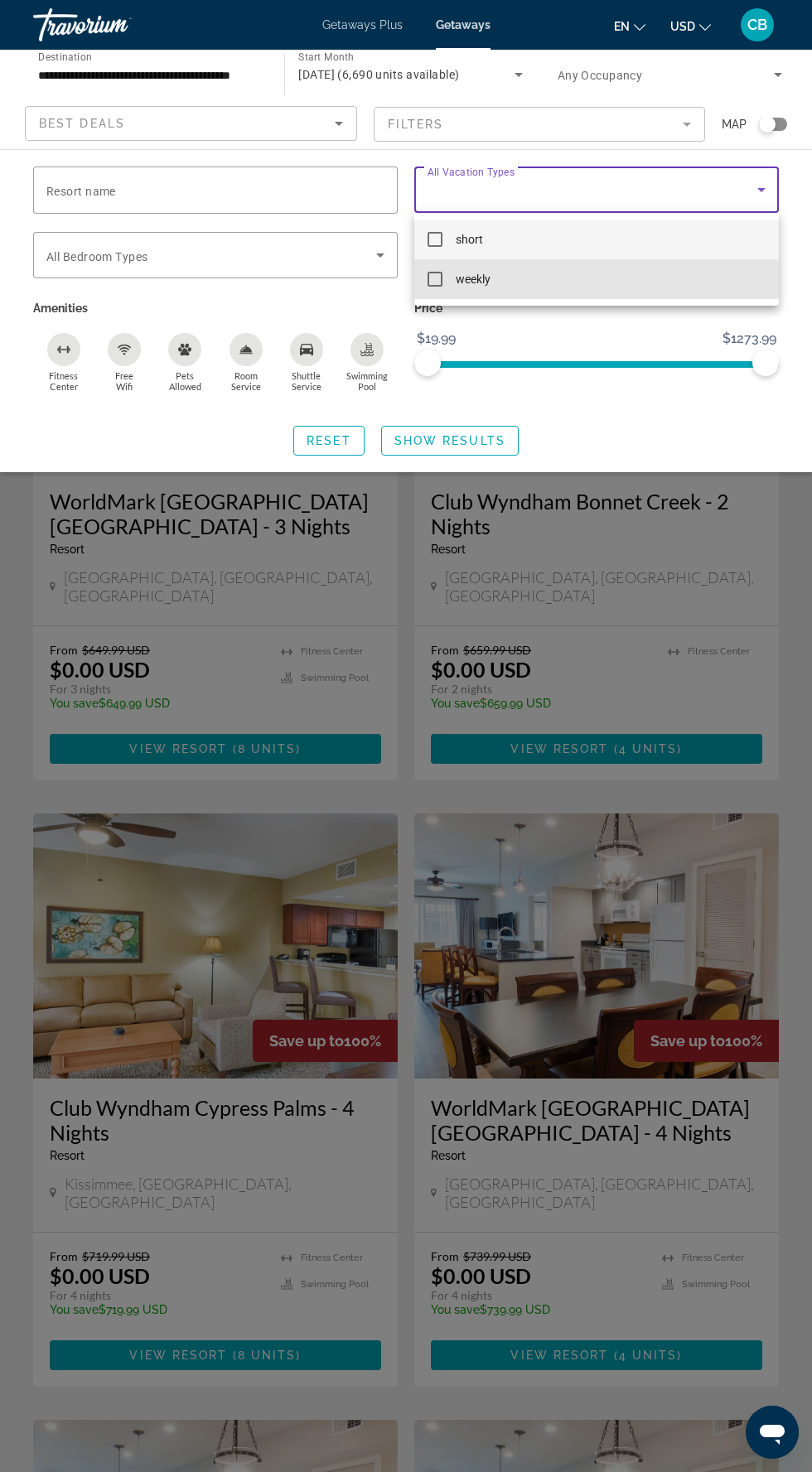
click at [438, 274] on mat-pseudo-checkbox at bounding box center [434, 279] width 14 height 15
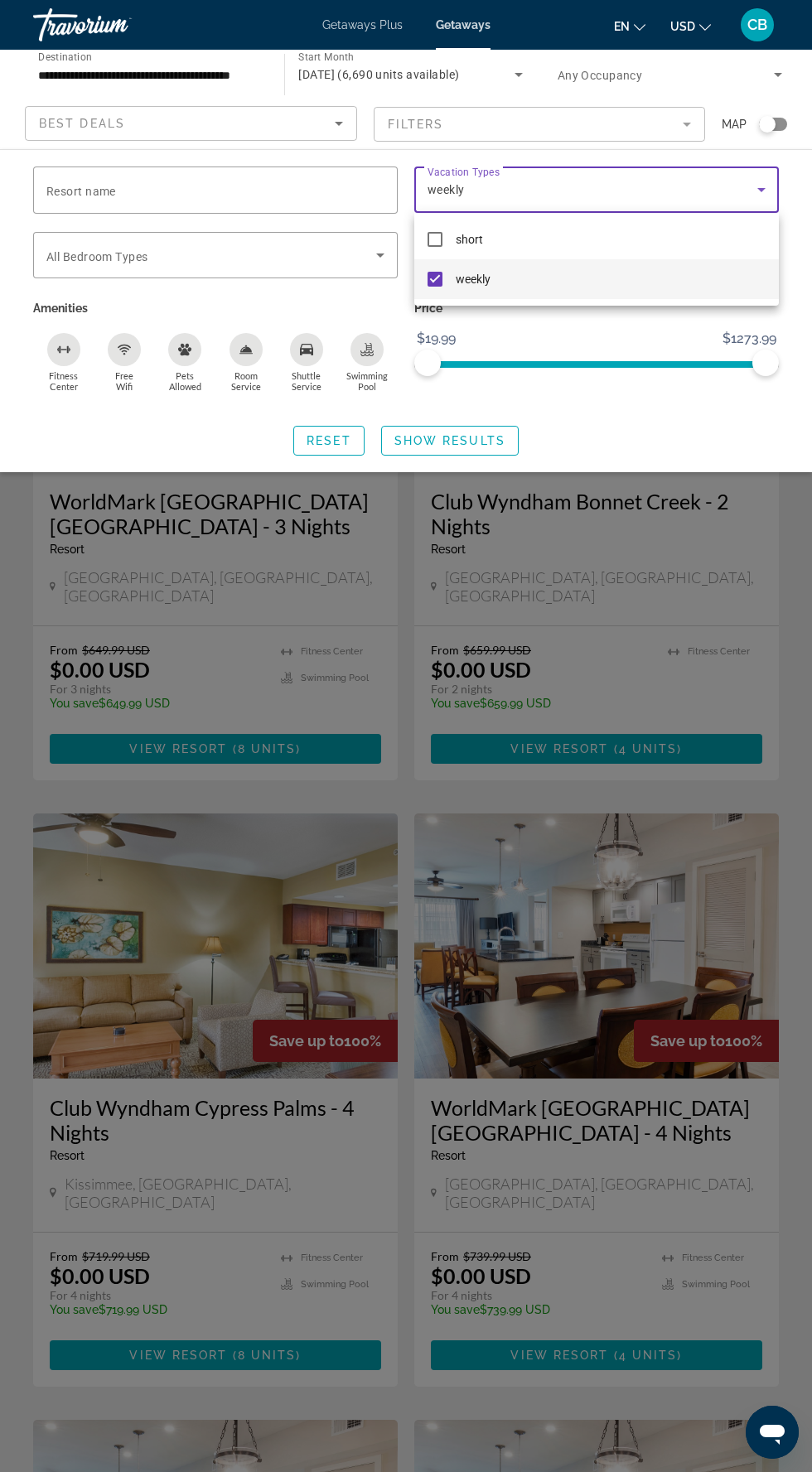
click at [296, 256] on div at bounding box center [406, 736] width 812 height 1472
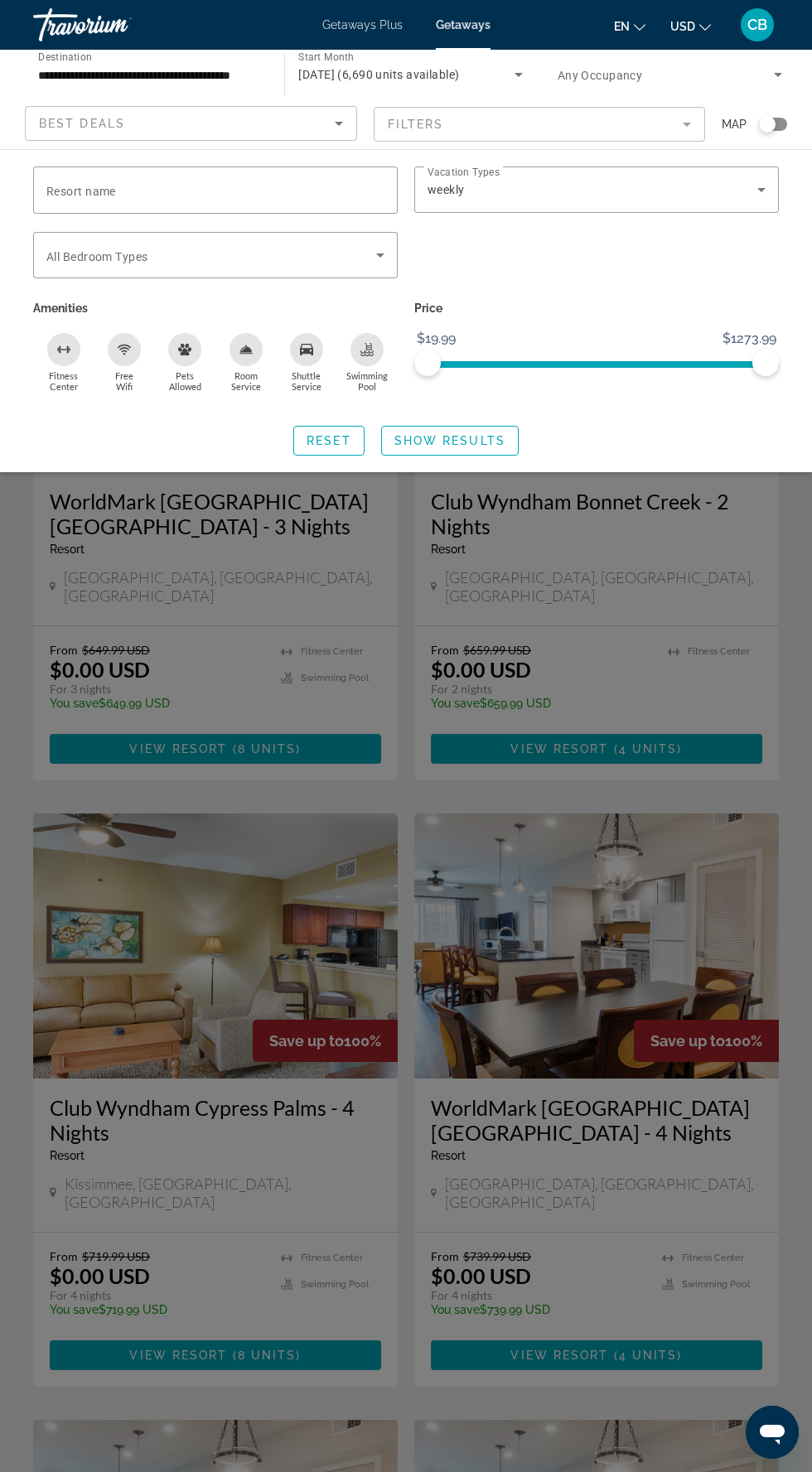
click at [385, 257] on icon "Search widget" at bounding box center [380, 255] width 20 height 20
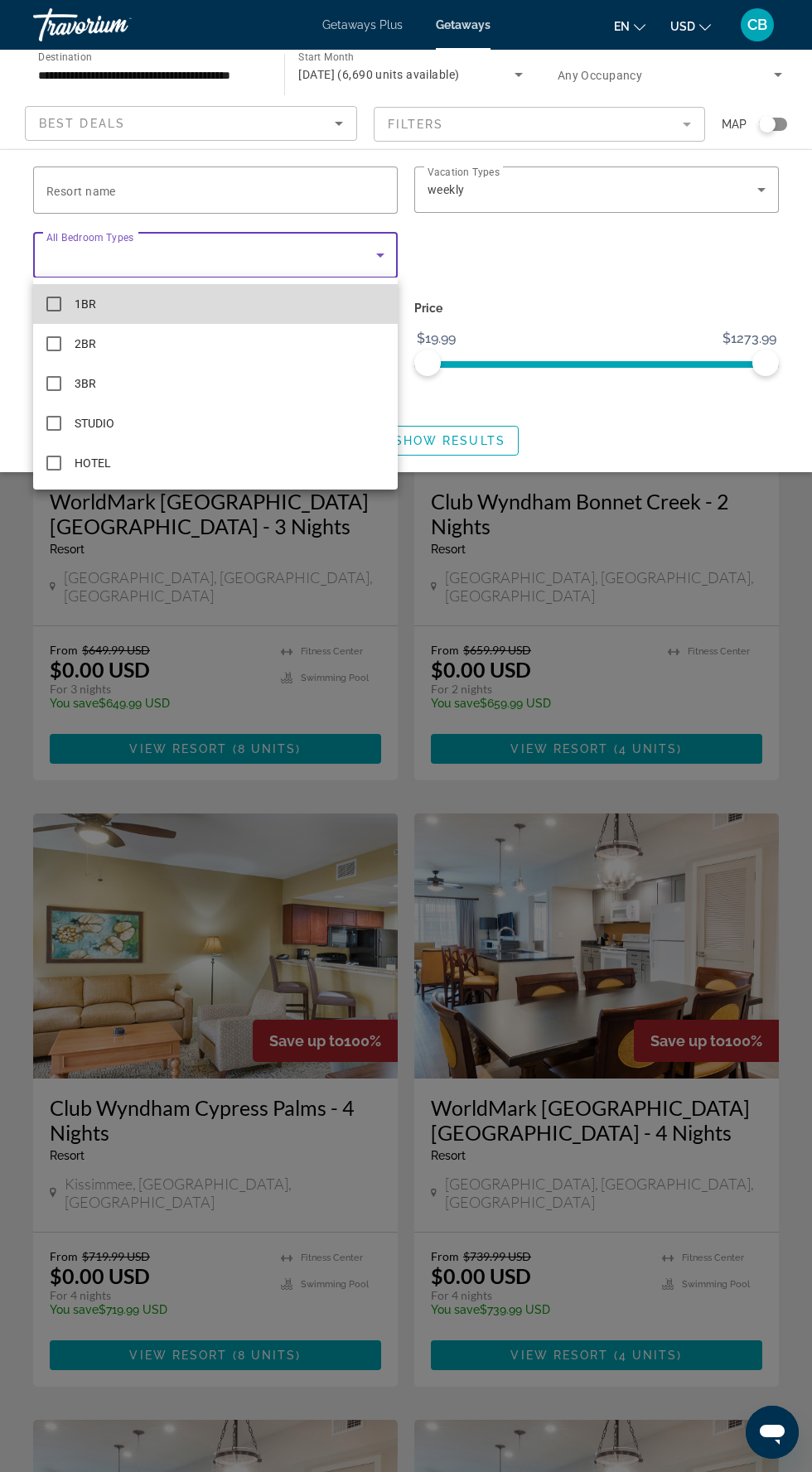
click at [61, 301] on mat-option "1BR" at bounding box center [215, 304] width 364 height 40
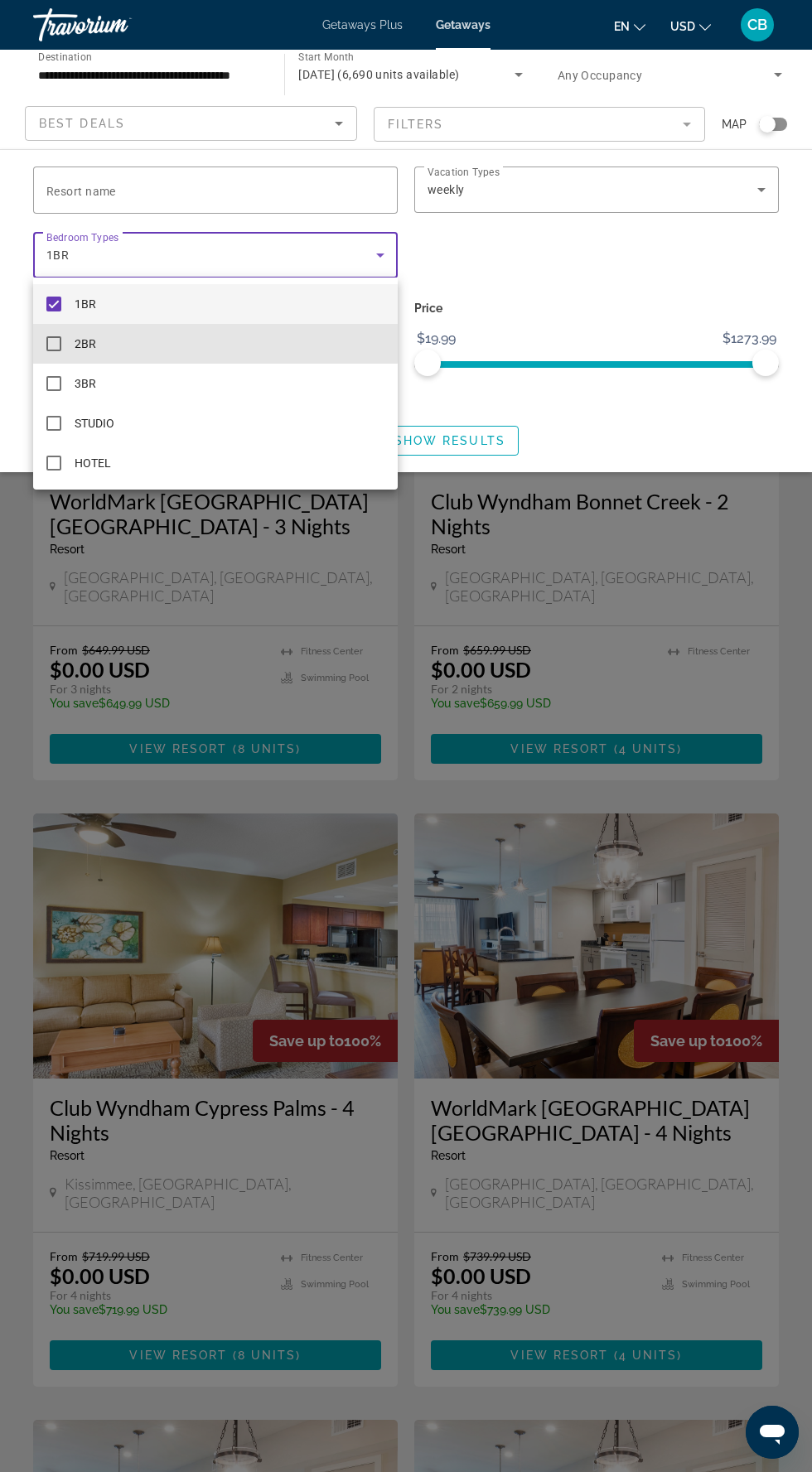
click at [65, 339] on mat-option "2BR" at bounding box center [215, 343] width 364 height 40
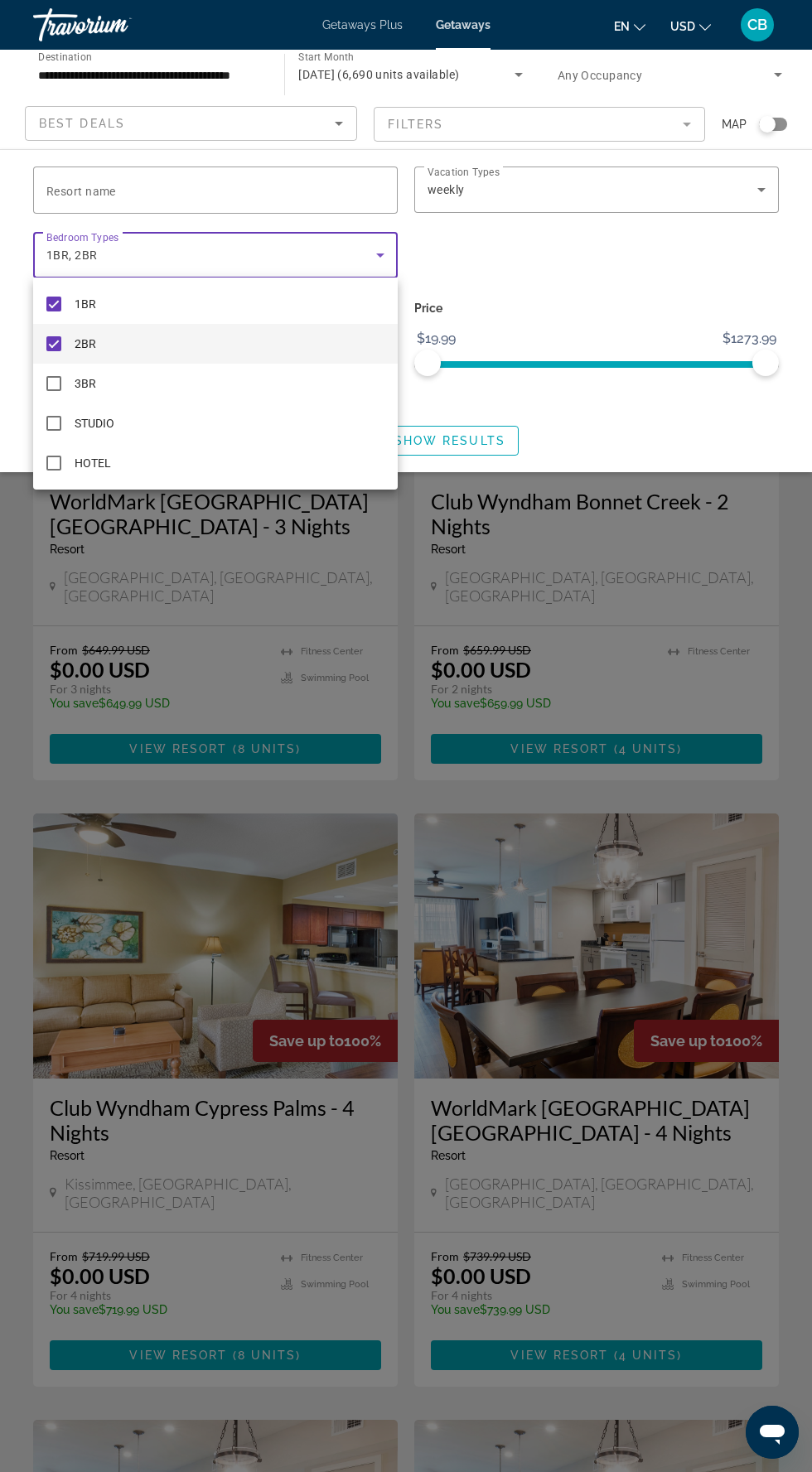
click at [594, 237] on div at bounding box center [406, 736] width 812 height 1472
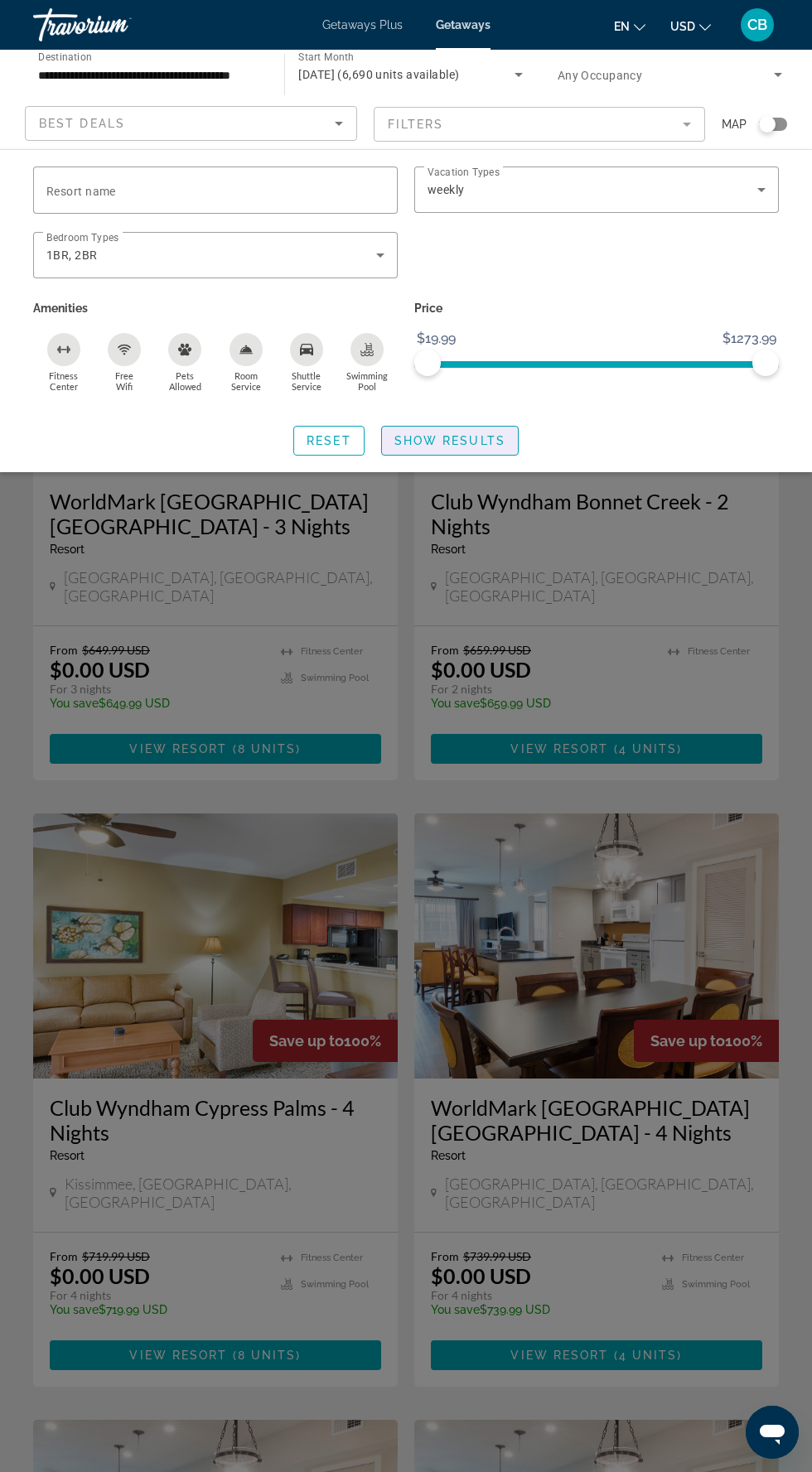
click at [511, 444] on span "Search widget" at bounding box center [450, 440] width 135 height 40
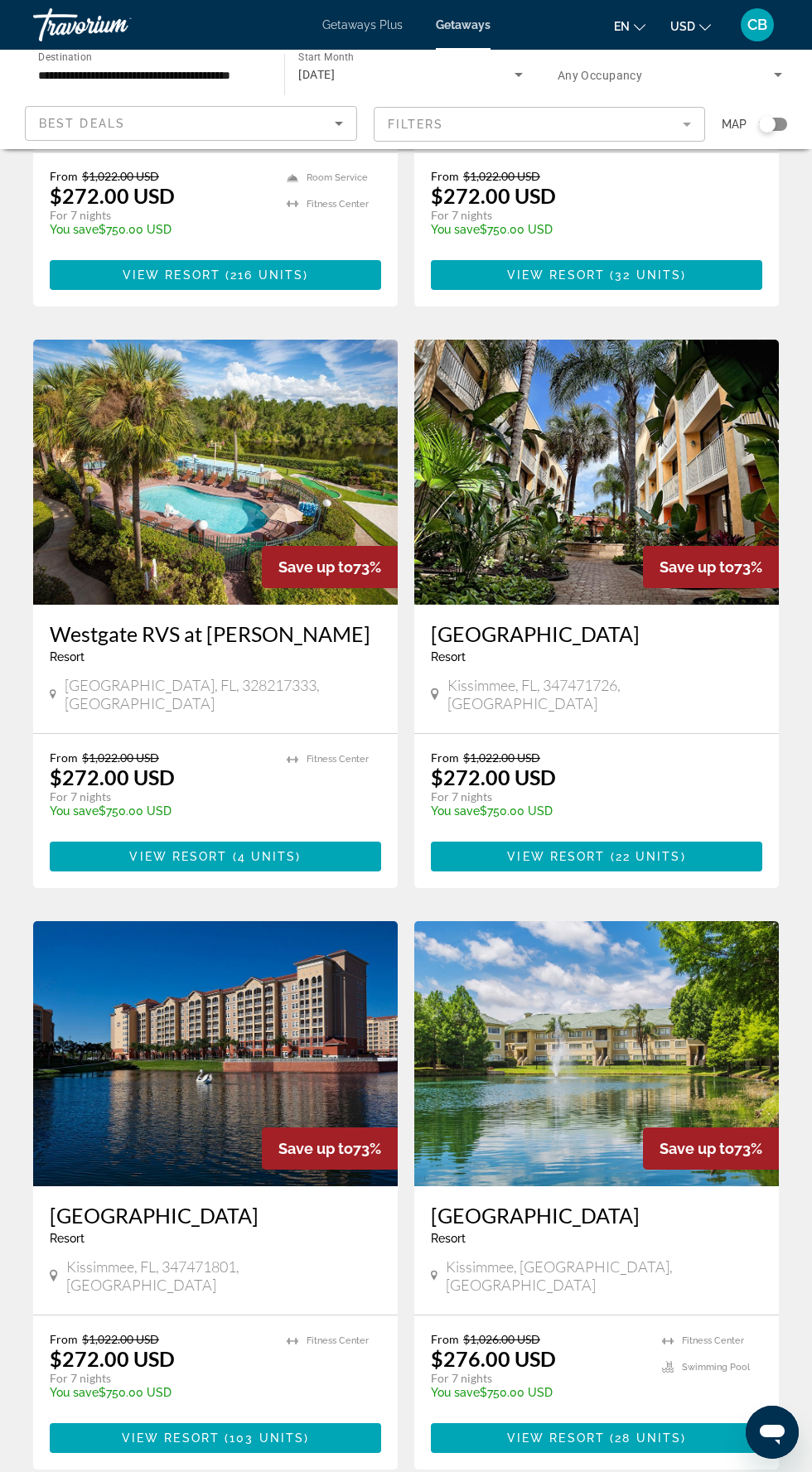
scroll to position [2297, 0]
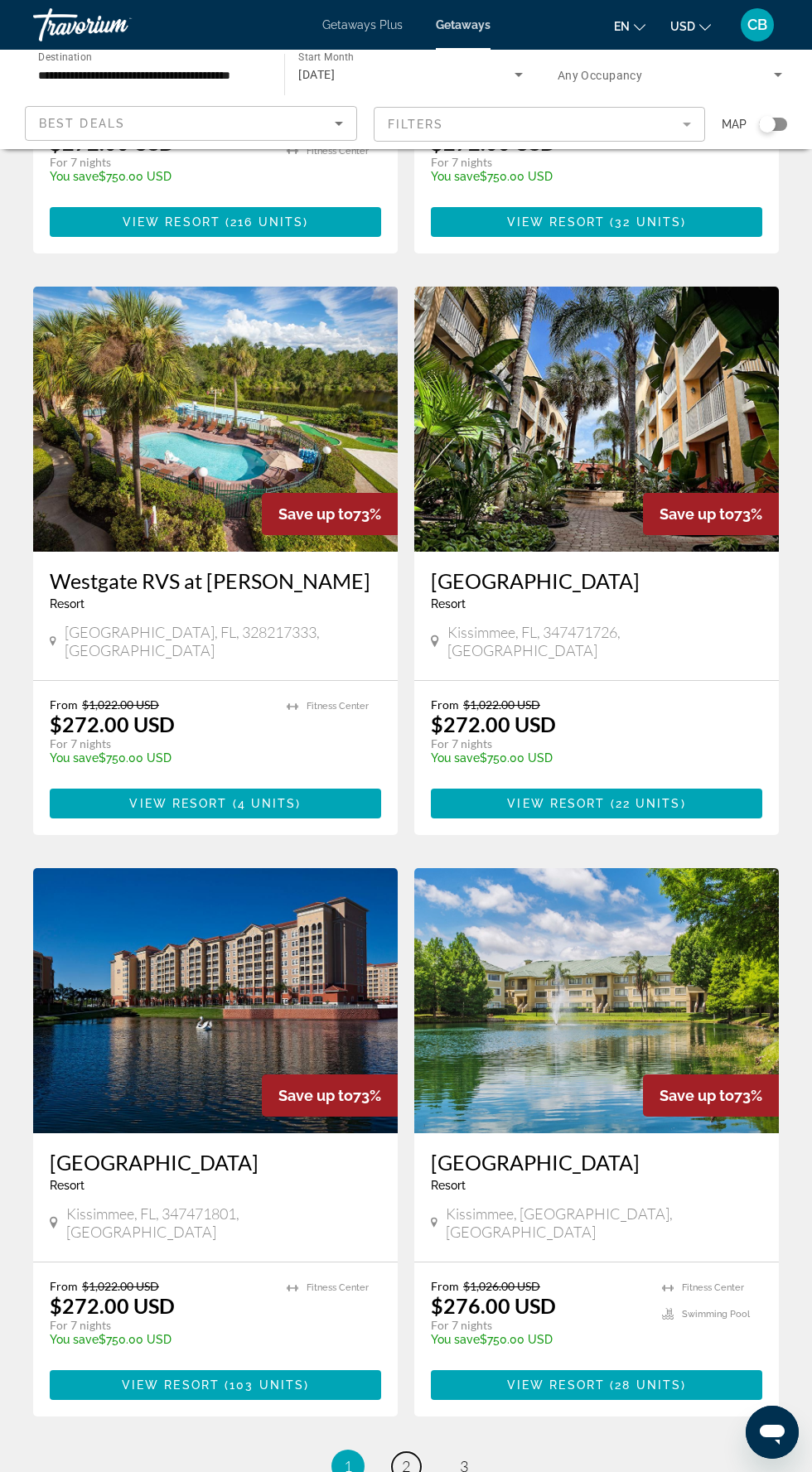
click at [406, 1457] on span "2" at bounding box center [405, 1466] width 9 height 18
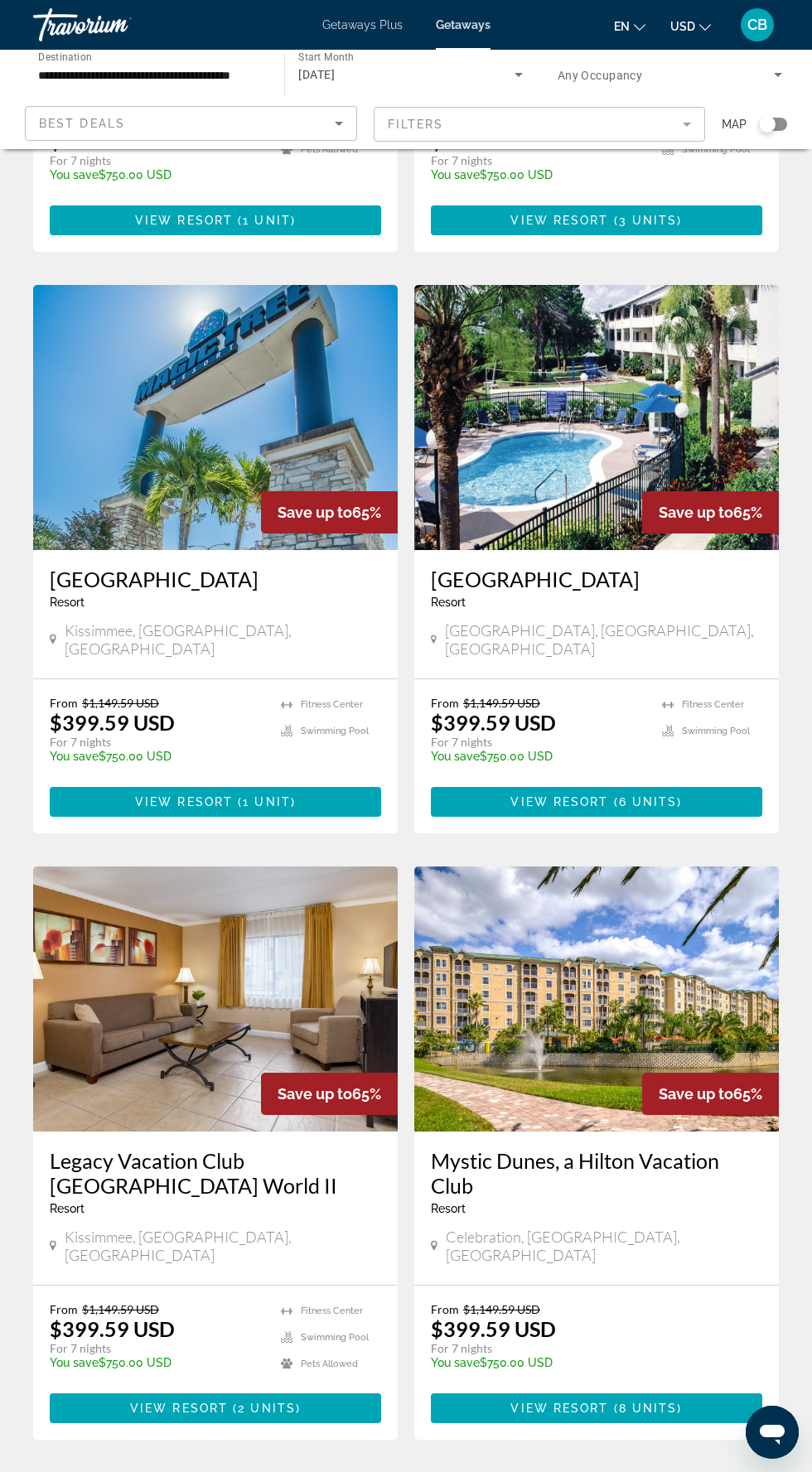
scroll to position [2309, 0]
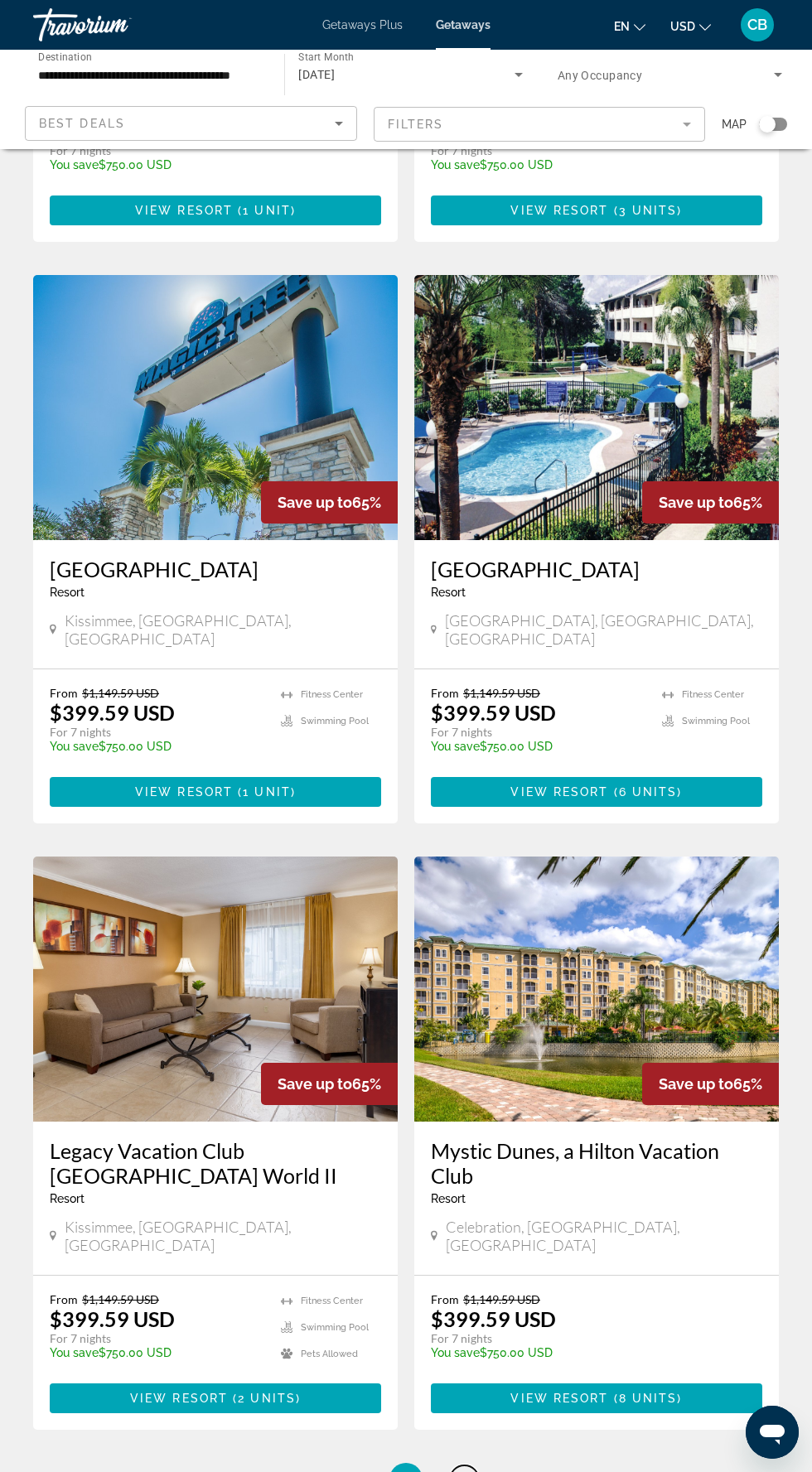
click at [466, 1471] on span "3" at bounding box center [463, 1480] width 9 height 18
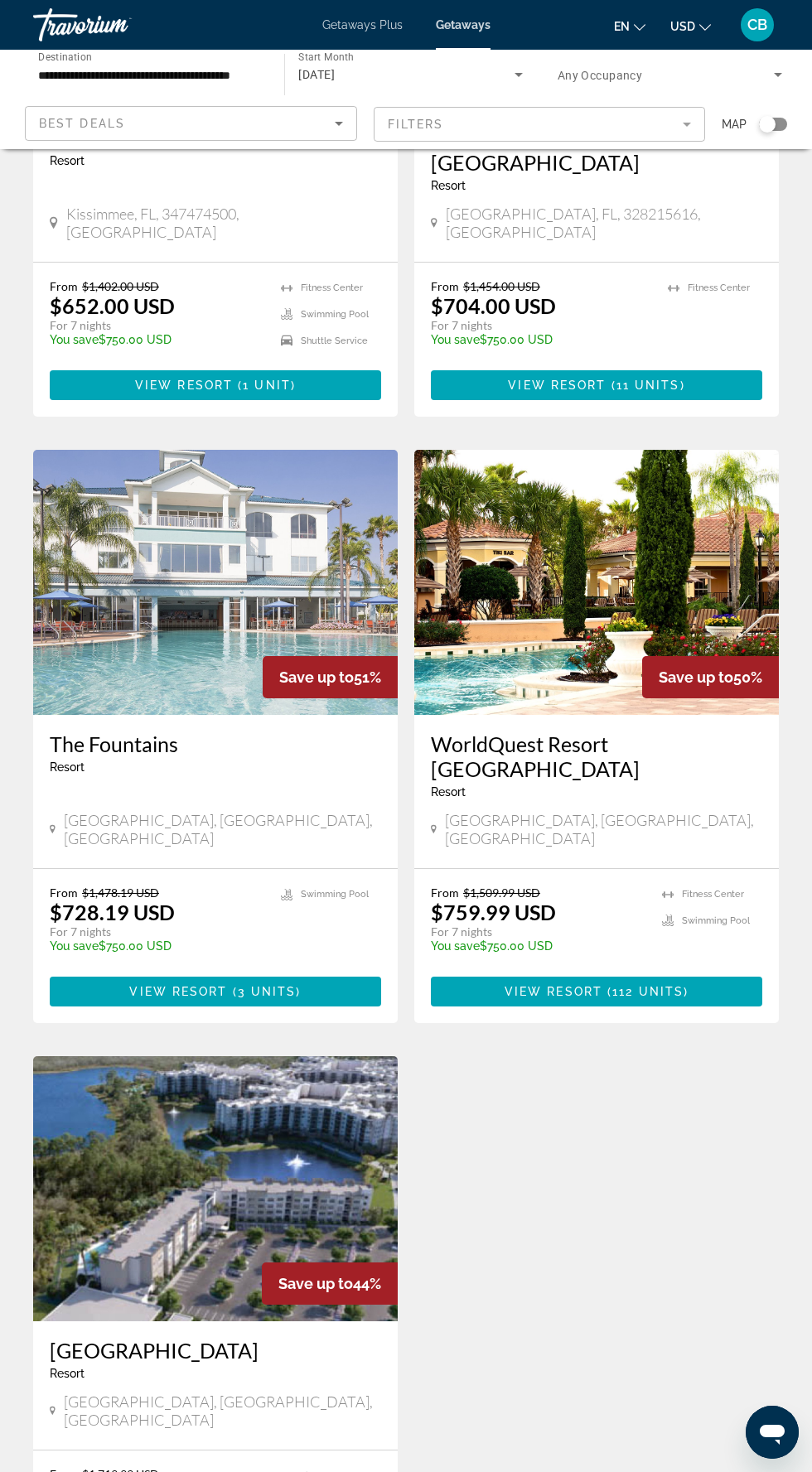
scroll to position [2346, 0]
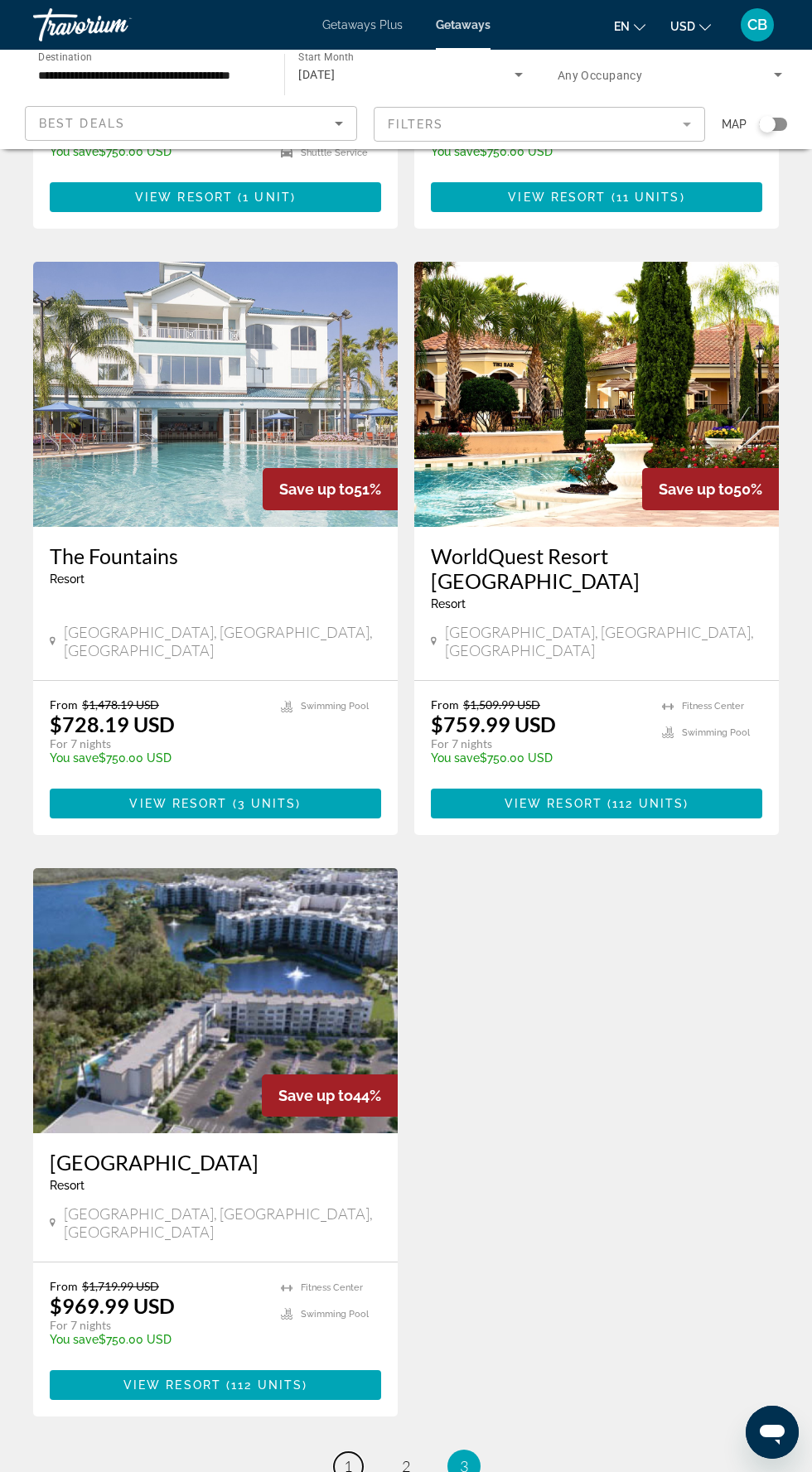
click at [349, 1457] on span "1" at bounding box center [348, 1466] width 9 height 18
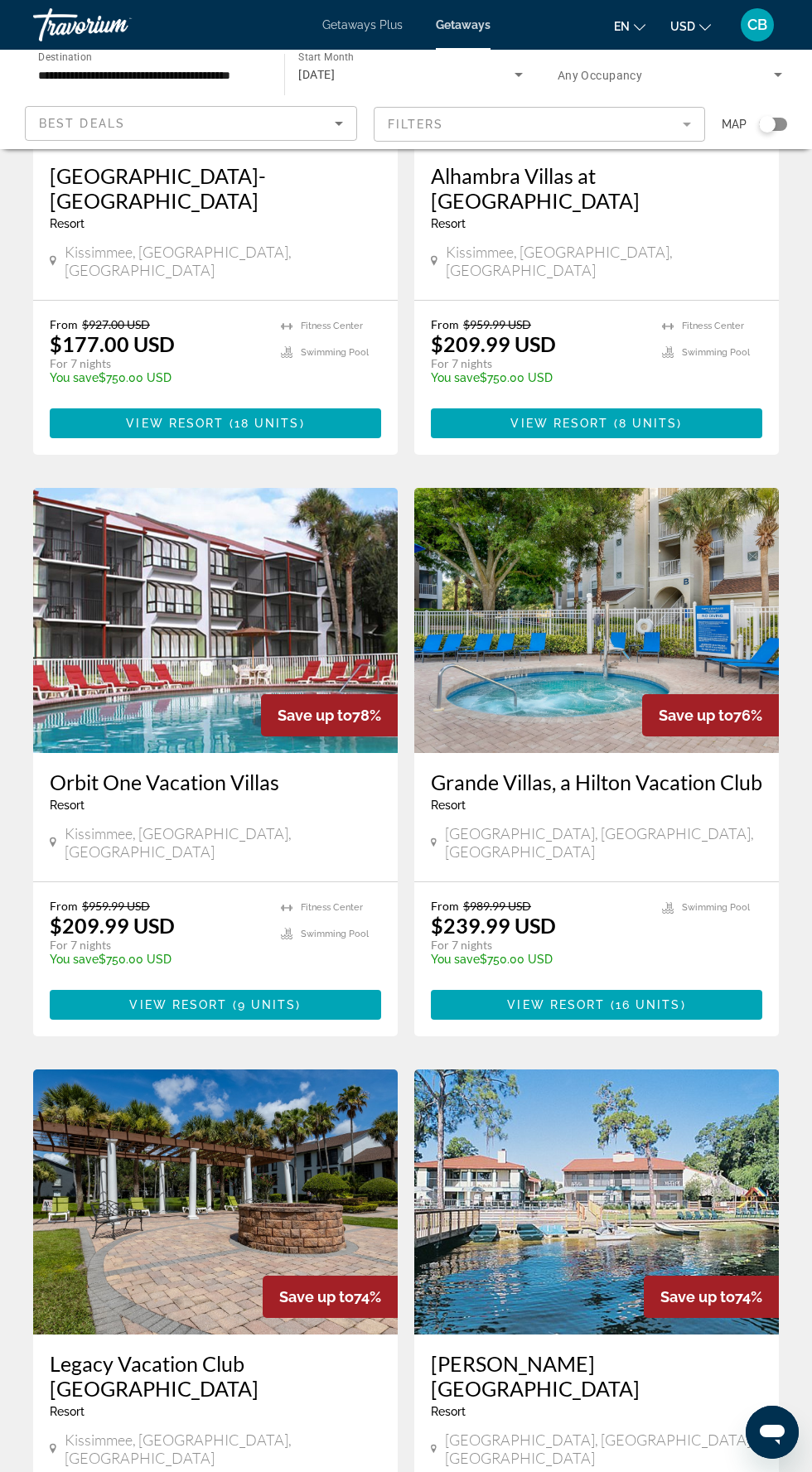
scroll to position [376, 0]
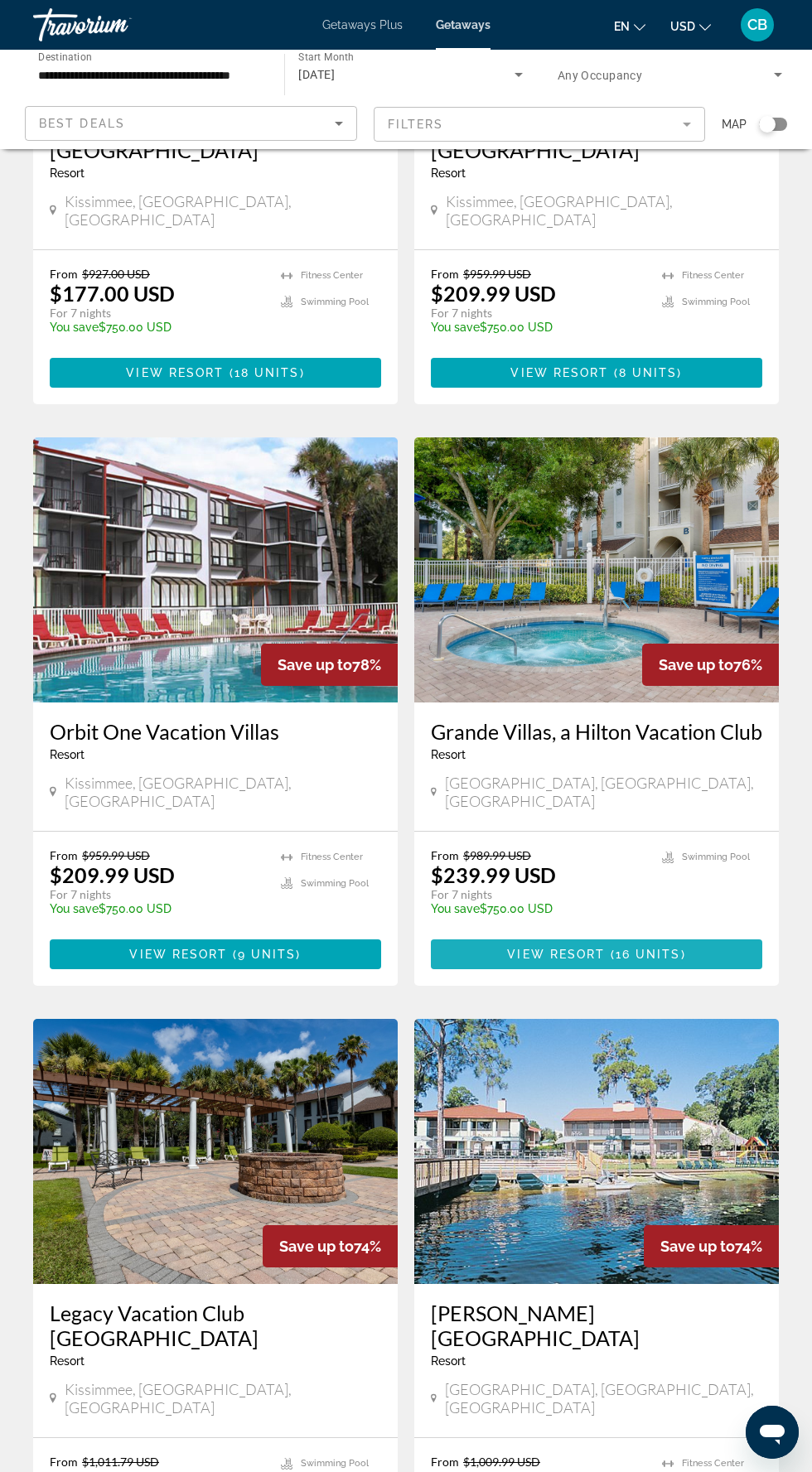
click at [650, 934] on span "Main content" at bounding box center [595, 954] width 332 height 40
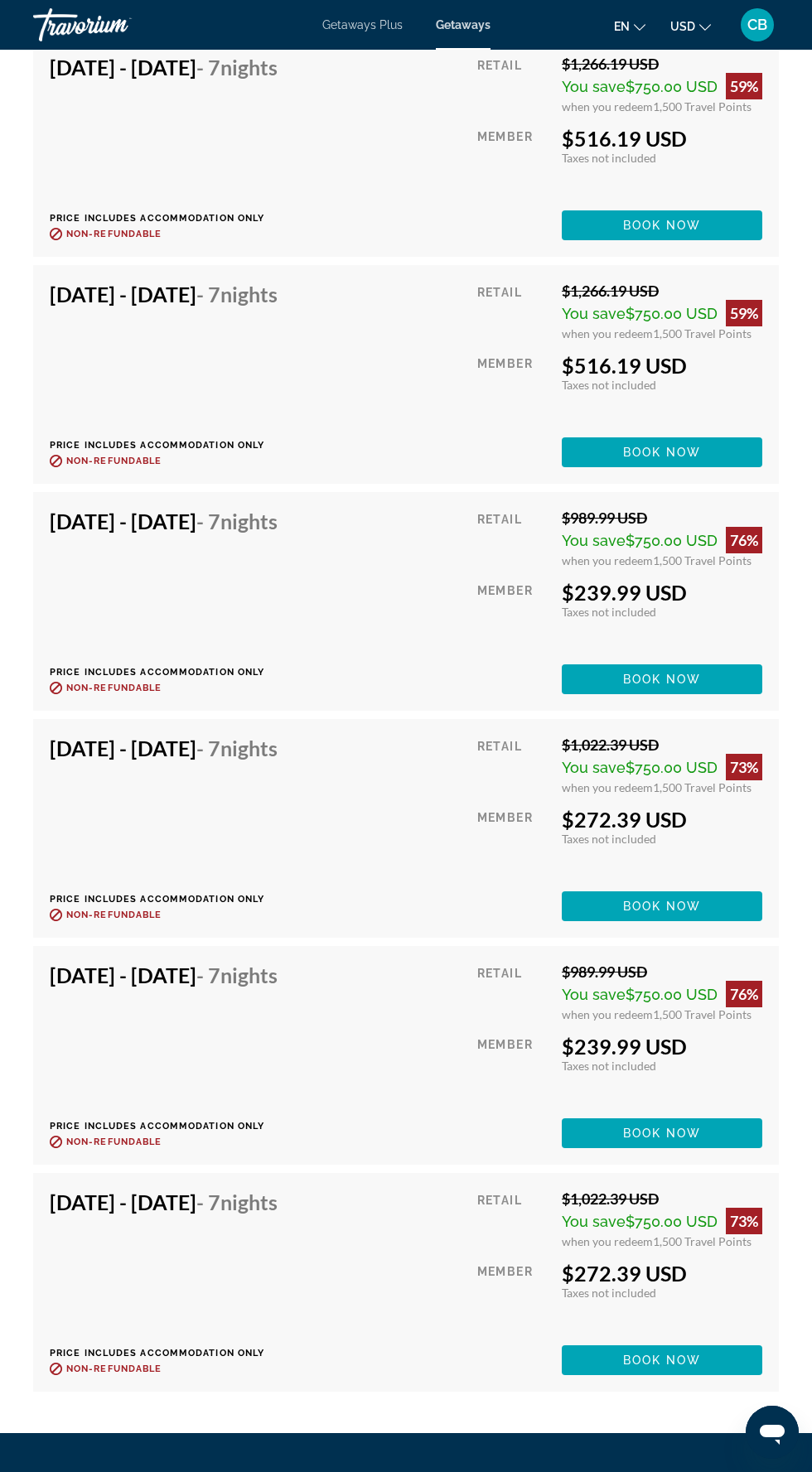
scroll to position [3439, 0]
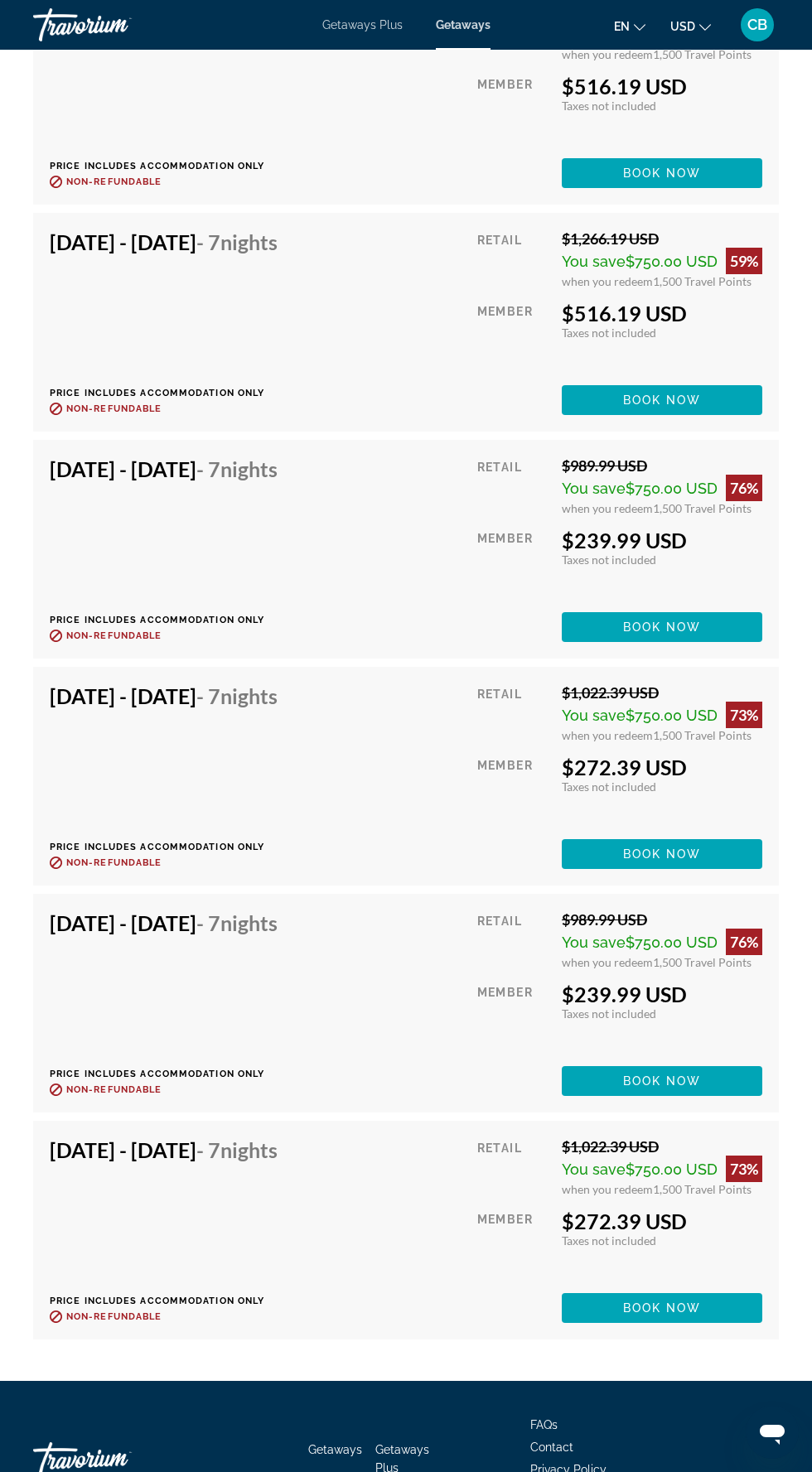
click at [682, 1080] on span "Book now" at bounding box center [661, 1081] width 78 height 14
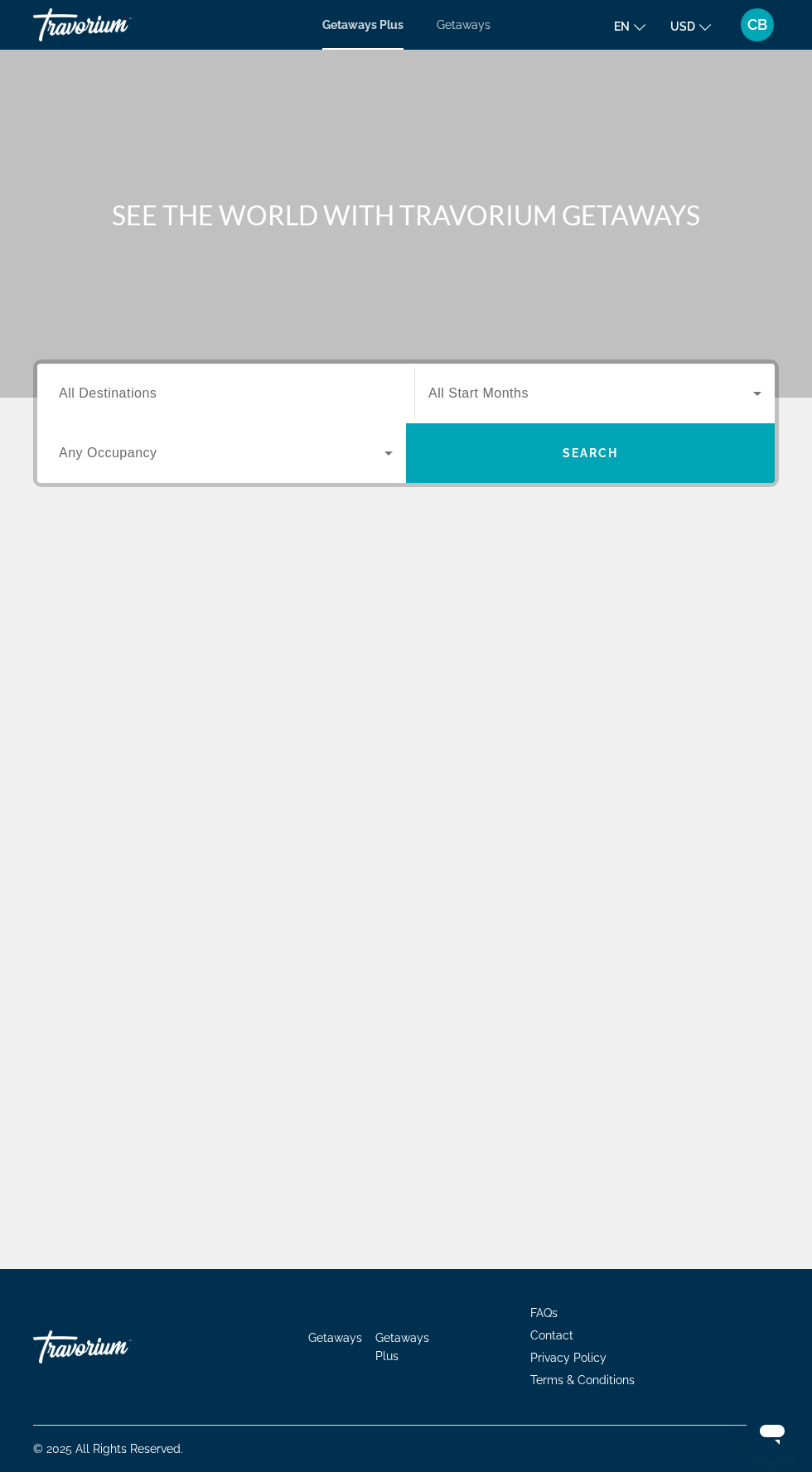
click at [223, 393] on input "Destination All Destinations" at bounding box center [225, 394] width 334 height 20
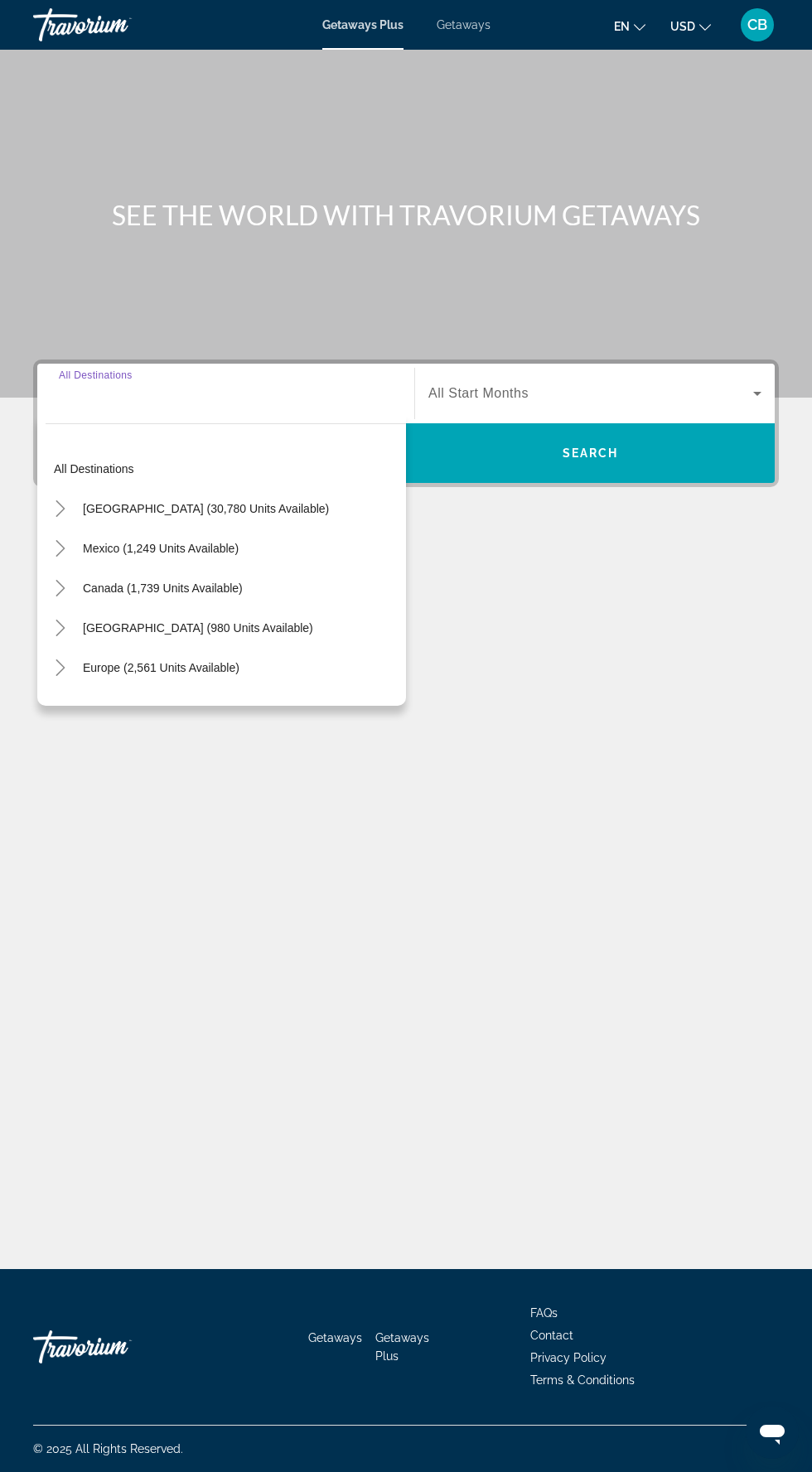
scroll to position [110, 0]
